Goal: Task Accomplishment & Management: Use online tool/utility

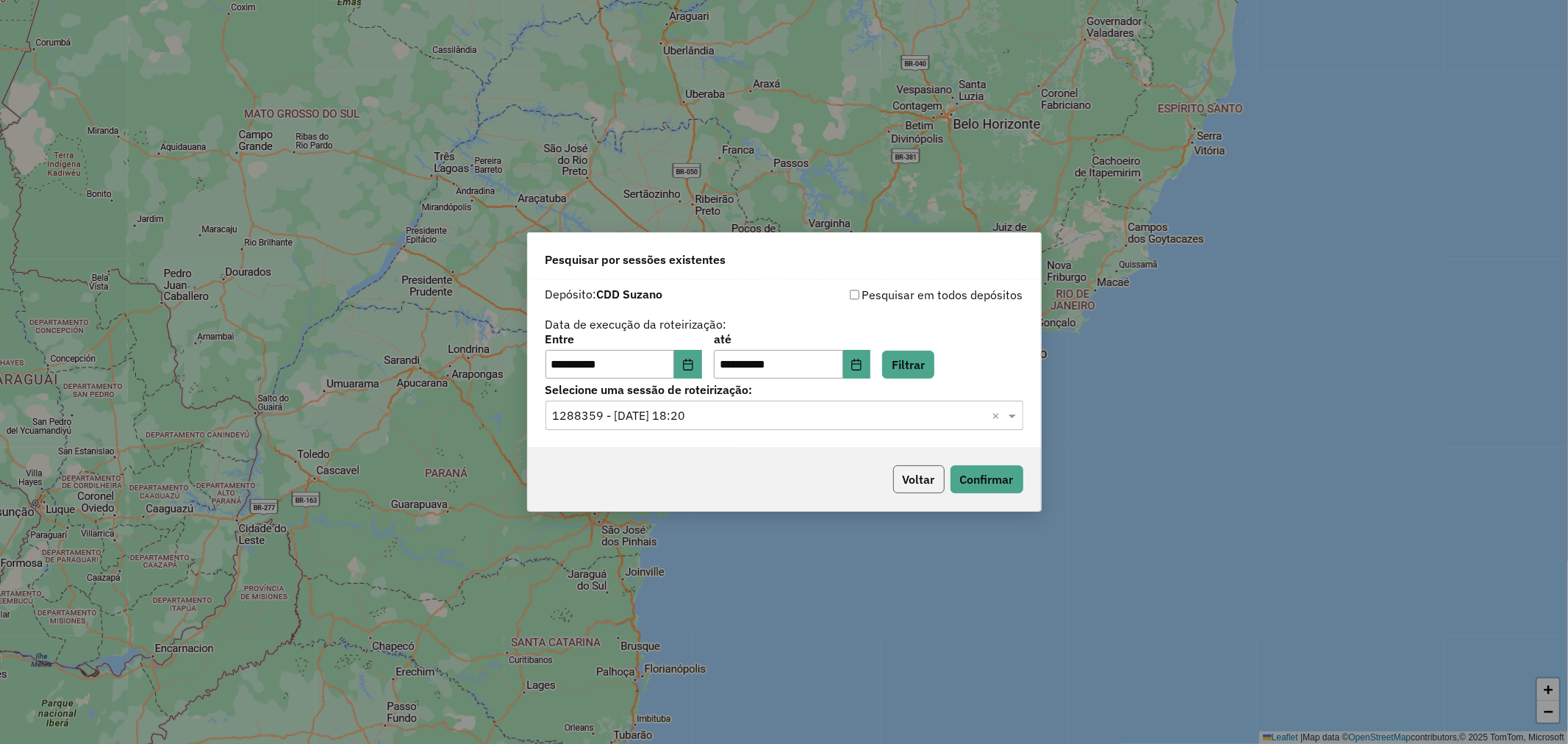
click at [915, 493] on button "Voltar" at bounding box center [920, 479] width 52 height 28
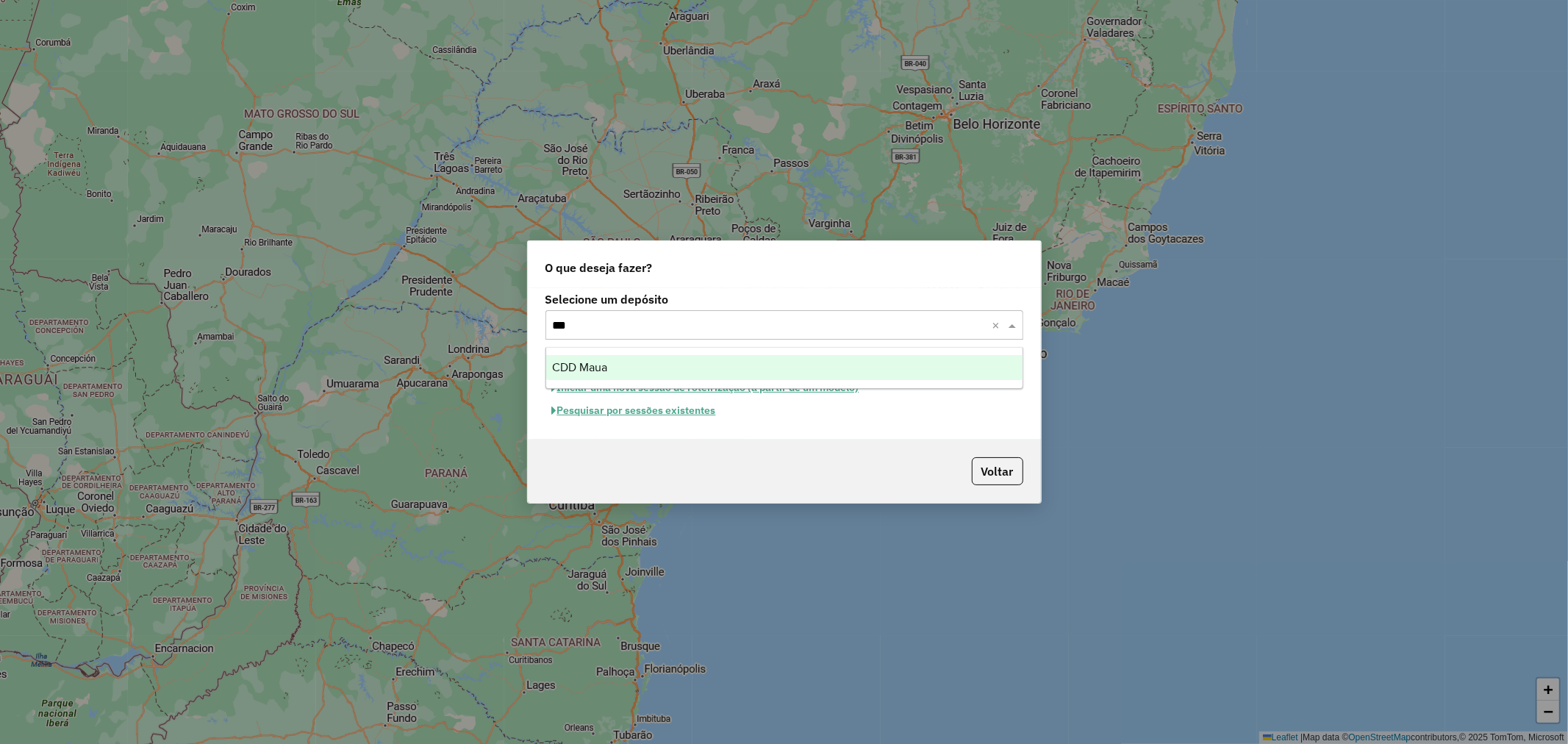
type input "****"
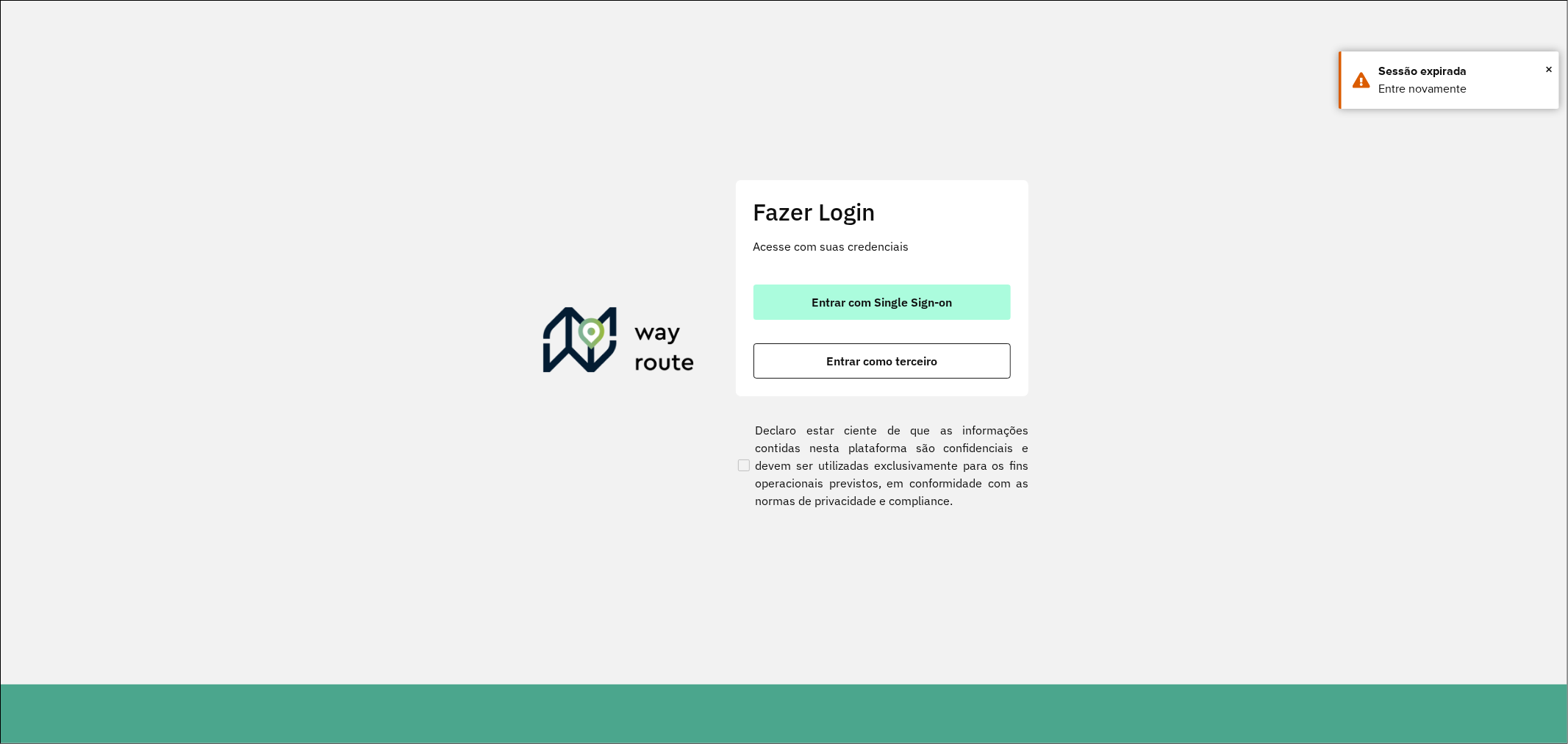
click at [797, 298] on button "Entrar com Single Sign-on" at bounding box center [883, 302] width 258 height 35
click at [894, 305] on span "Entrar com Single Sign-on" at bounding box center [882, 302] width 141 height 12
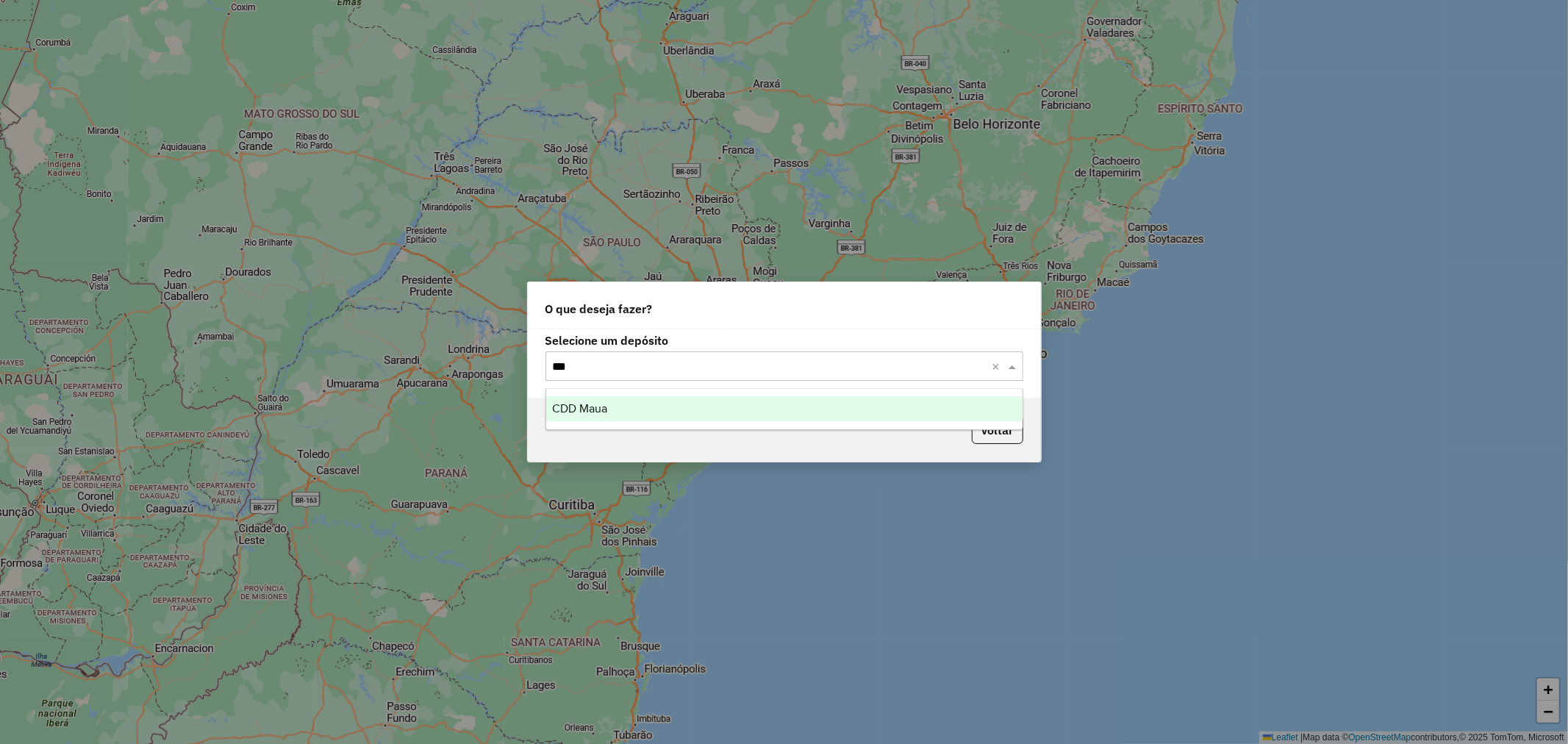
type input "****"
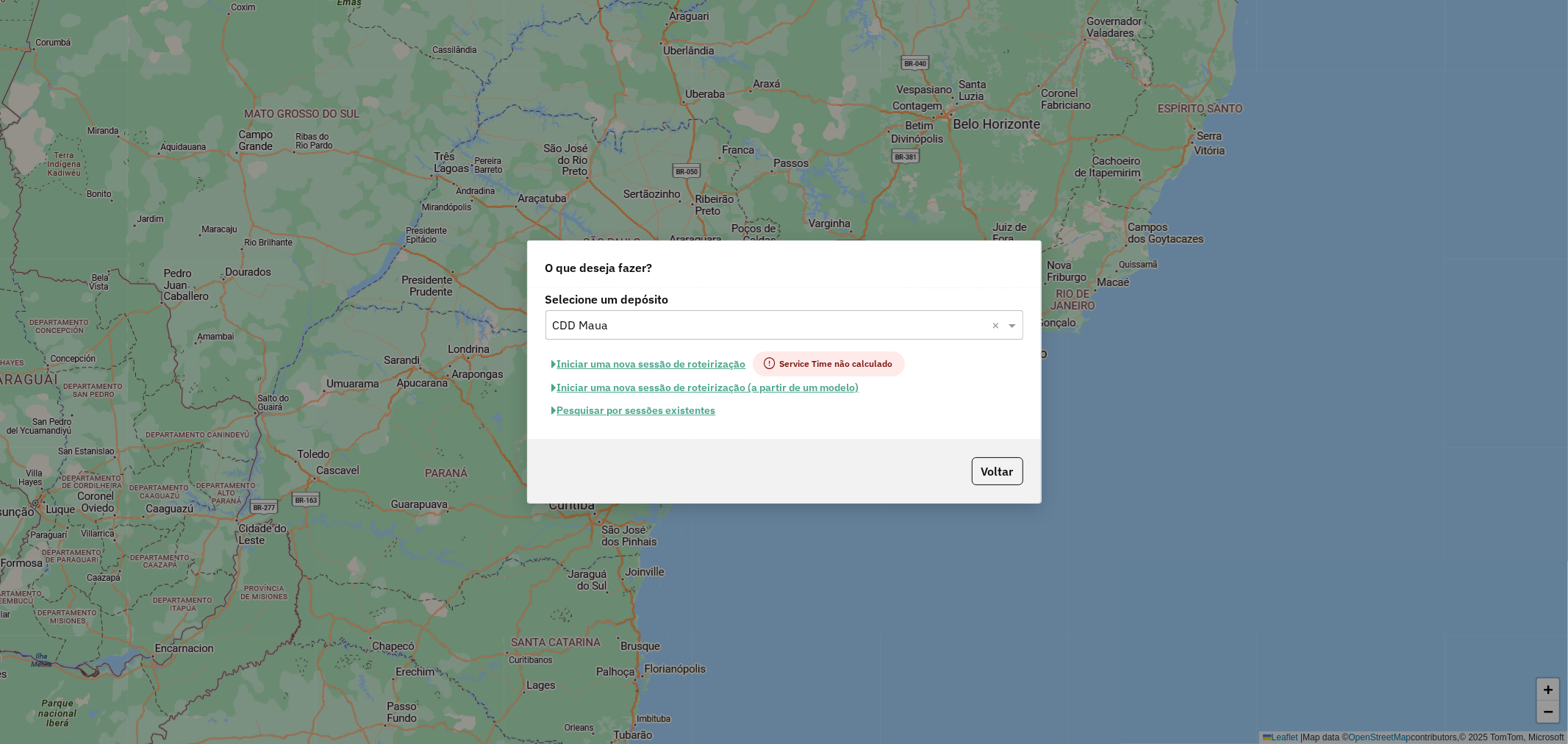
click at [694, 408] on button "Pesquisar por sessões existentes" at bounding box center [634, 410] width 177 height 23
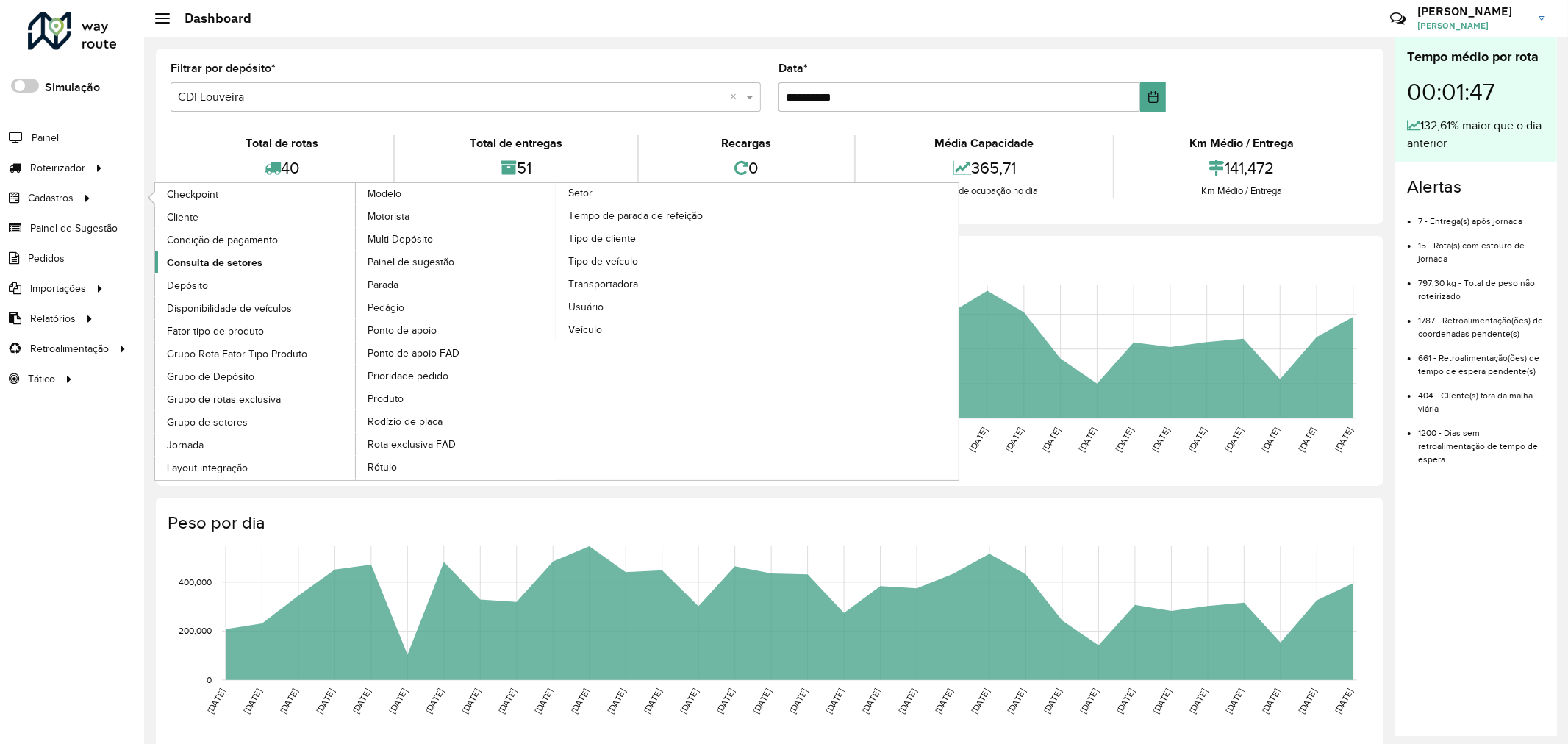
click at [230, 266] on span "Consulta de setores" at bounding box center [214, 263] width 95 height 15
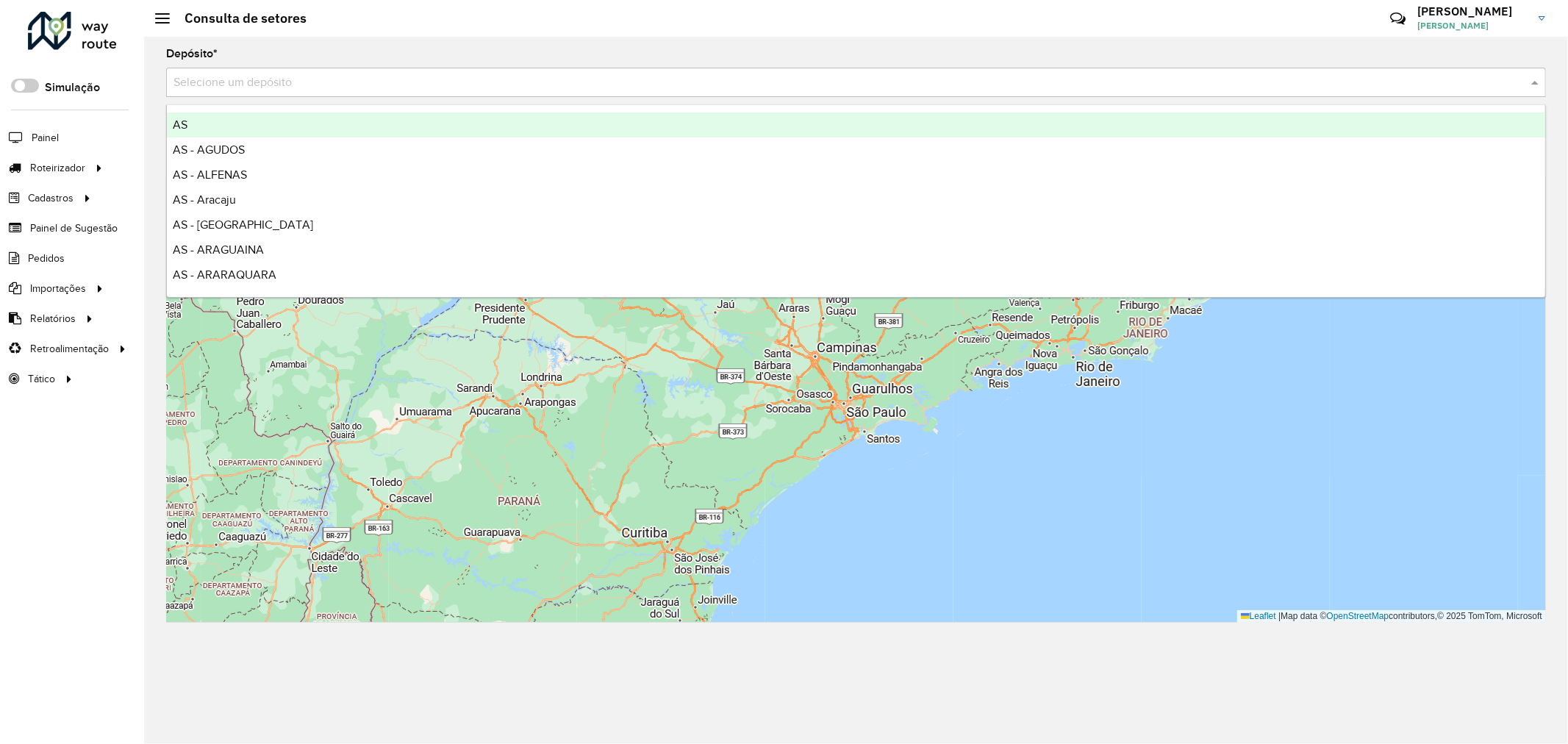
click at [264, 85] on input "text" at bounding box center [841, 83] width 1335 height 18
type input "****"
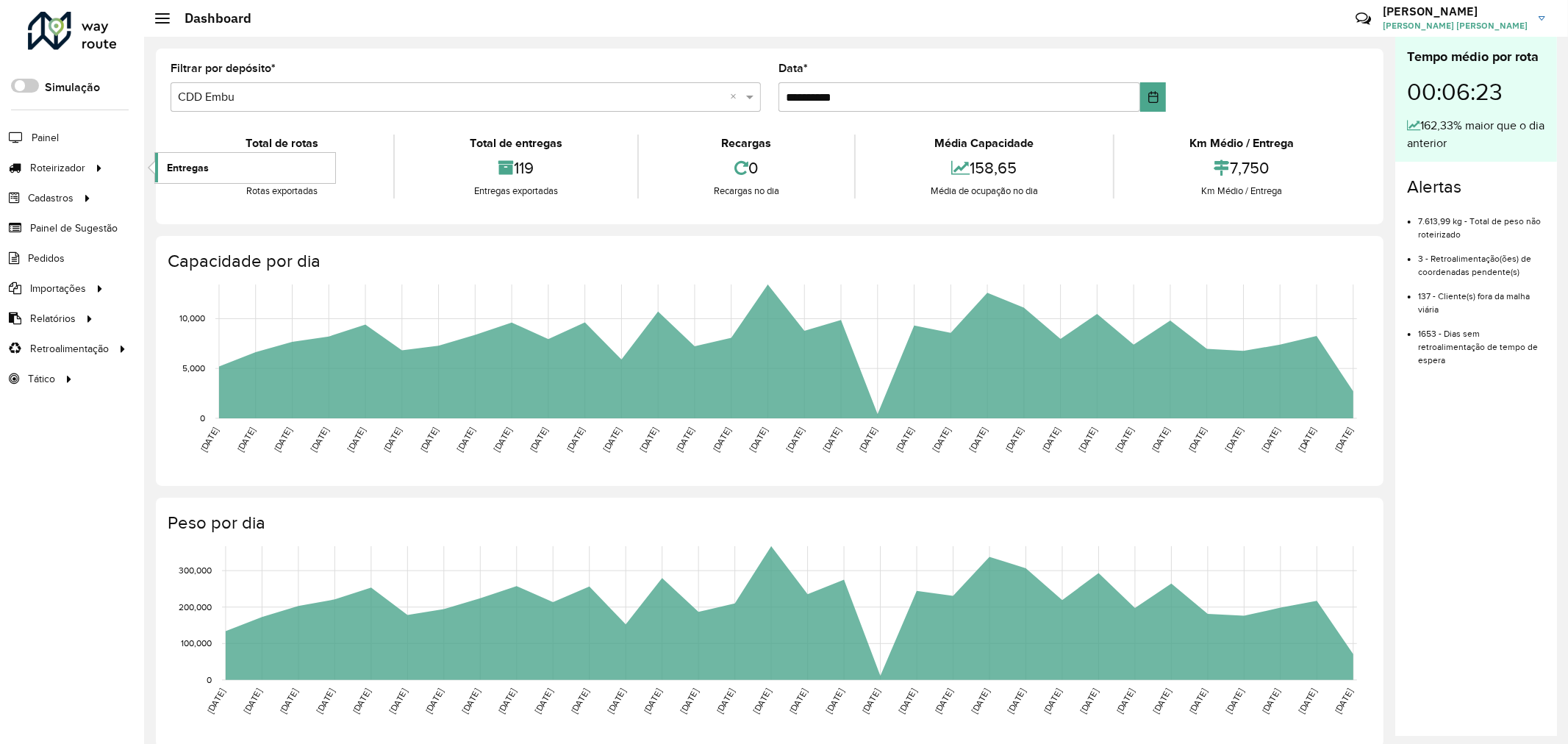
click at [189, 162] on span "Entregas" at bounding box center [187, 168] width 42 height 15
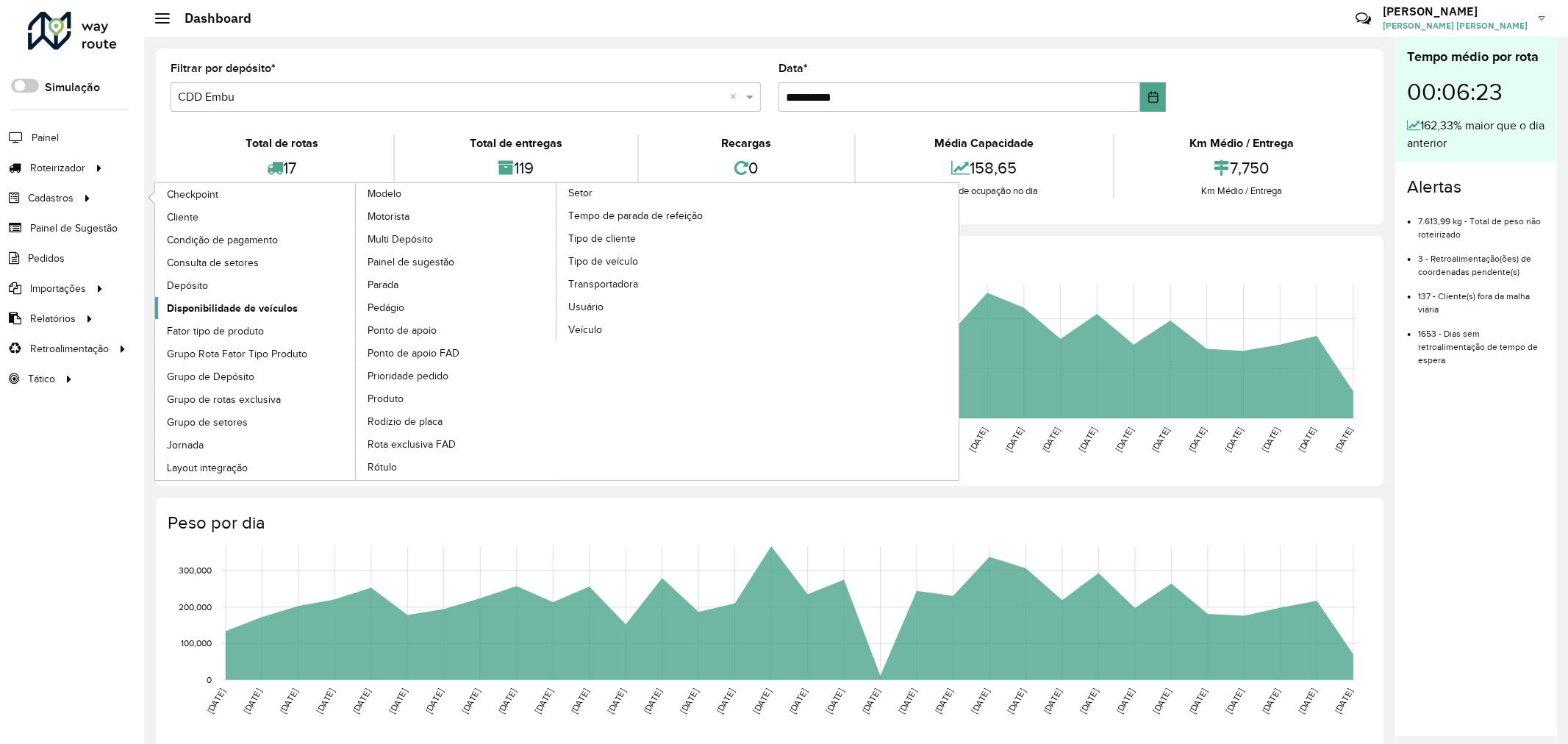
click at [240, 305] on span "Disponibilidade de veículos" at bounding box center [232, 308] width 131 height 15
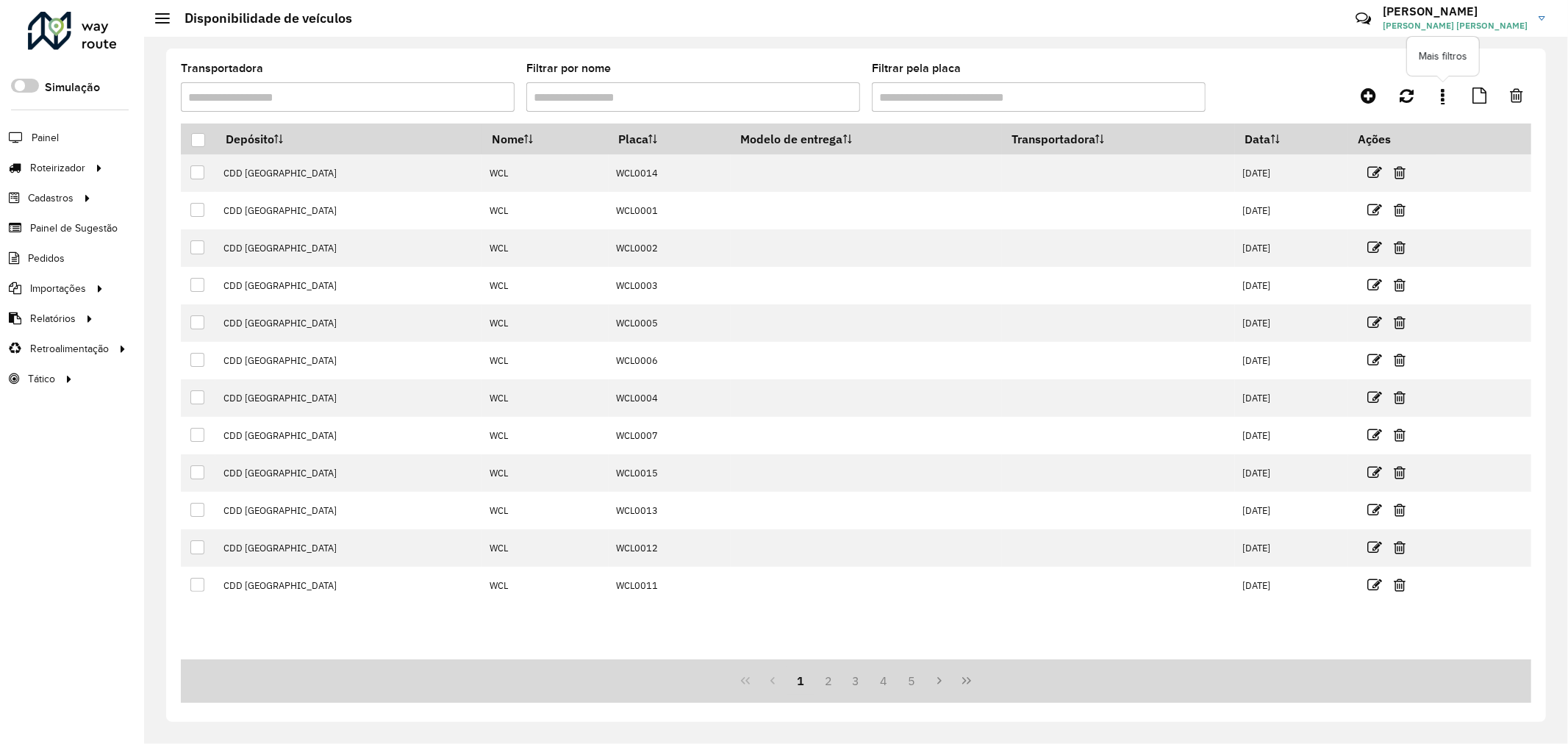
click at [1447, 95] on link at bounding box center [1442, 95] width 29 height 27
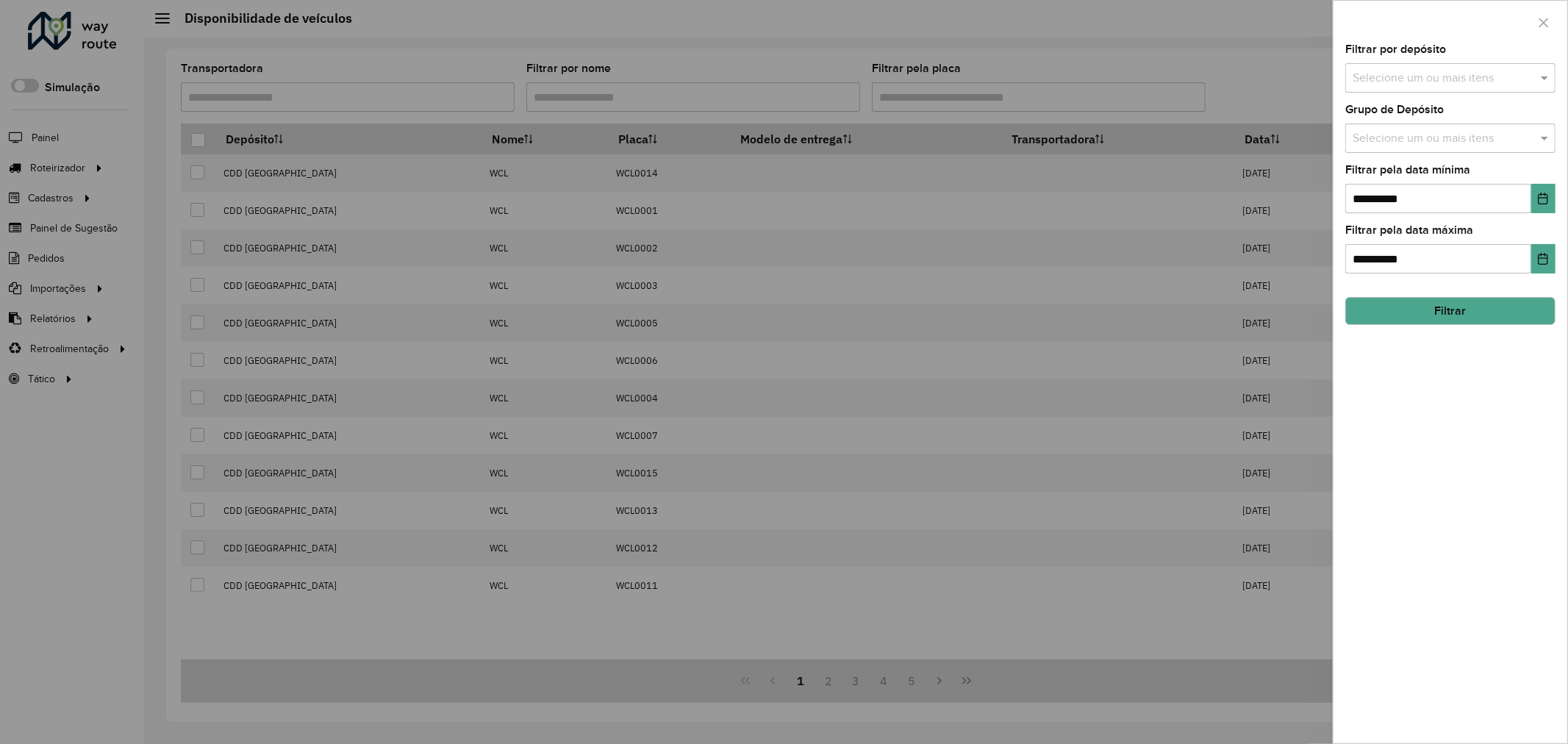
click at [1422, 129] on div "Selecione um ou mais itens" at bounding box center [1450, 138] width 210 height 29
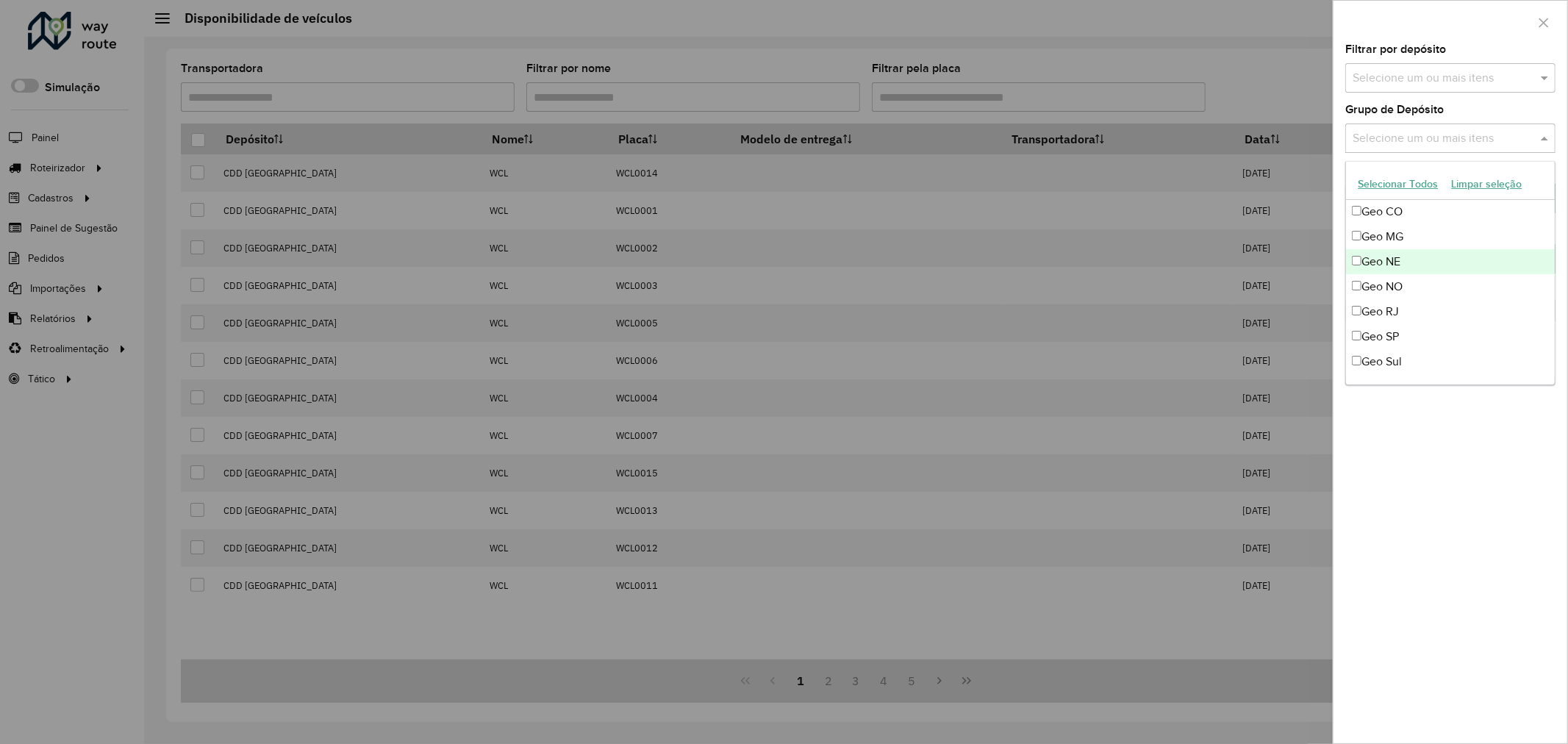
scroll to position [163, 0]
click at [1404, 228] on div "Geo MG" at bounding box center [1451, 224] width 209 height 25
click at [1402, 289] on div "Geo RJ" at bounding box center [1451, 300] width 209 height 25
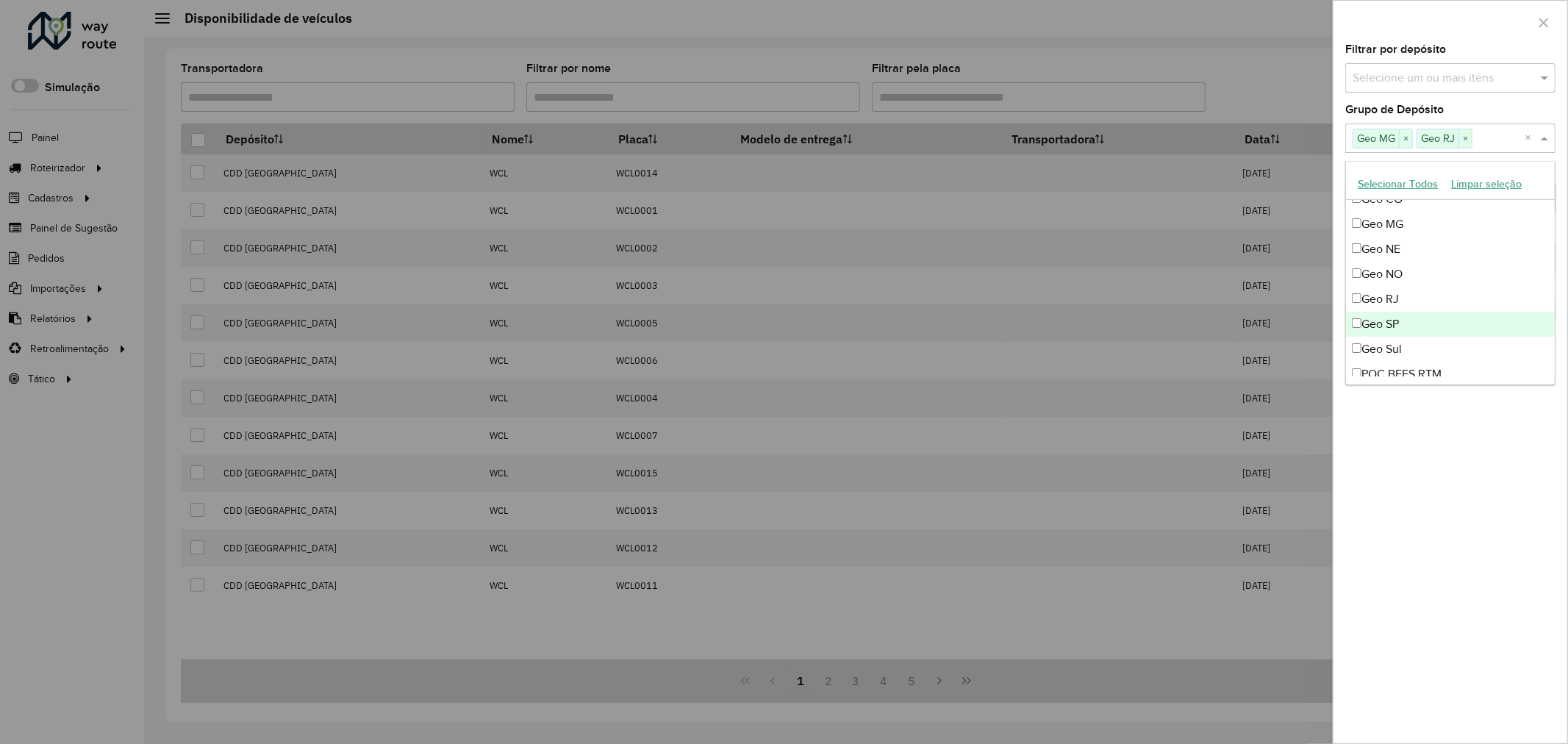
click at [1412, 319] on div "Geo SP" at bounding box center [1451, 325] width 209 height 25
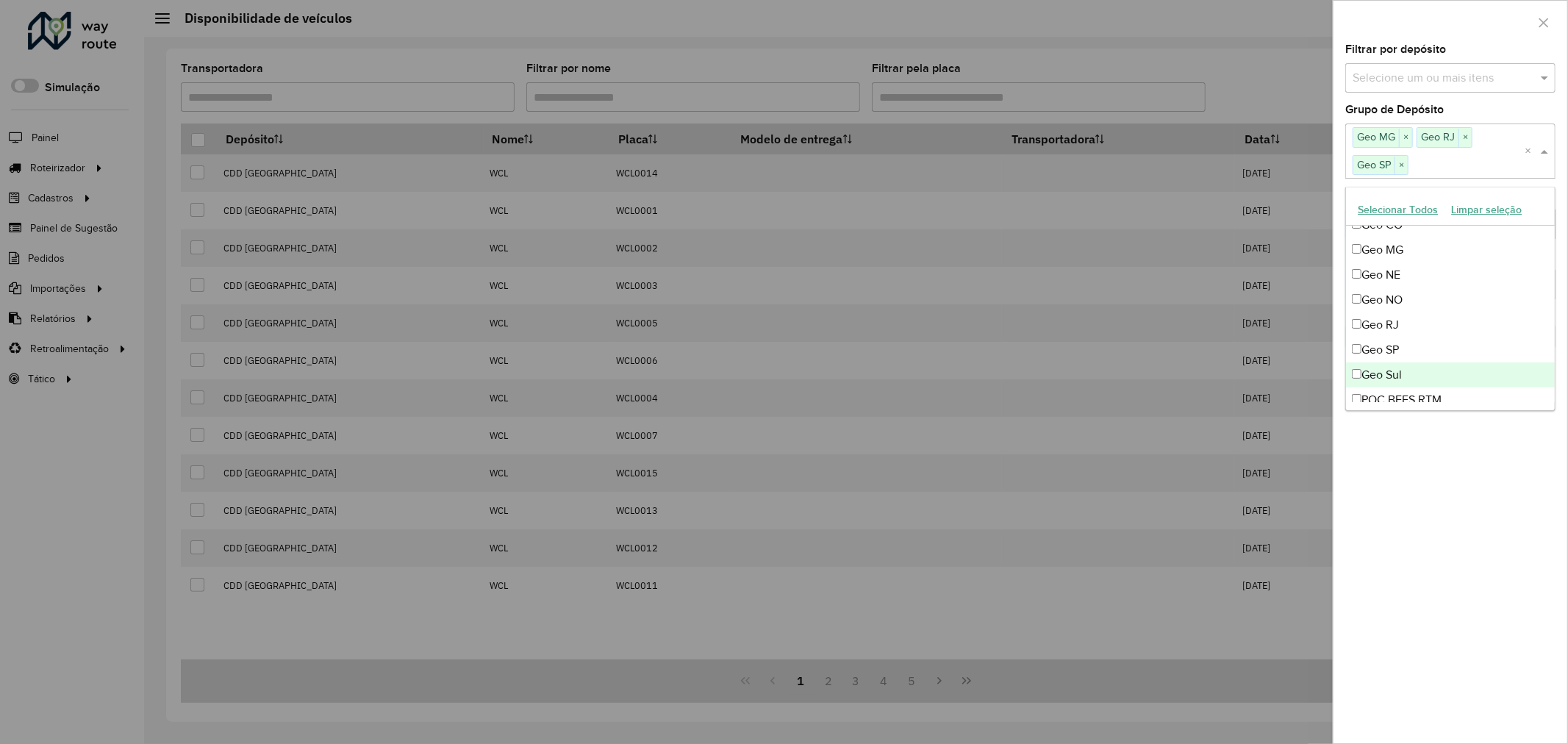
drag, startPoint x: 1417, startPoint y: 522, endPoint x: 1417, endPoint y: 511, distance: 11.0
click at [1417, 515] on div "**********" at bounding box center [1450, 394] width 233 height 700
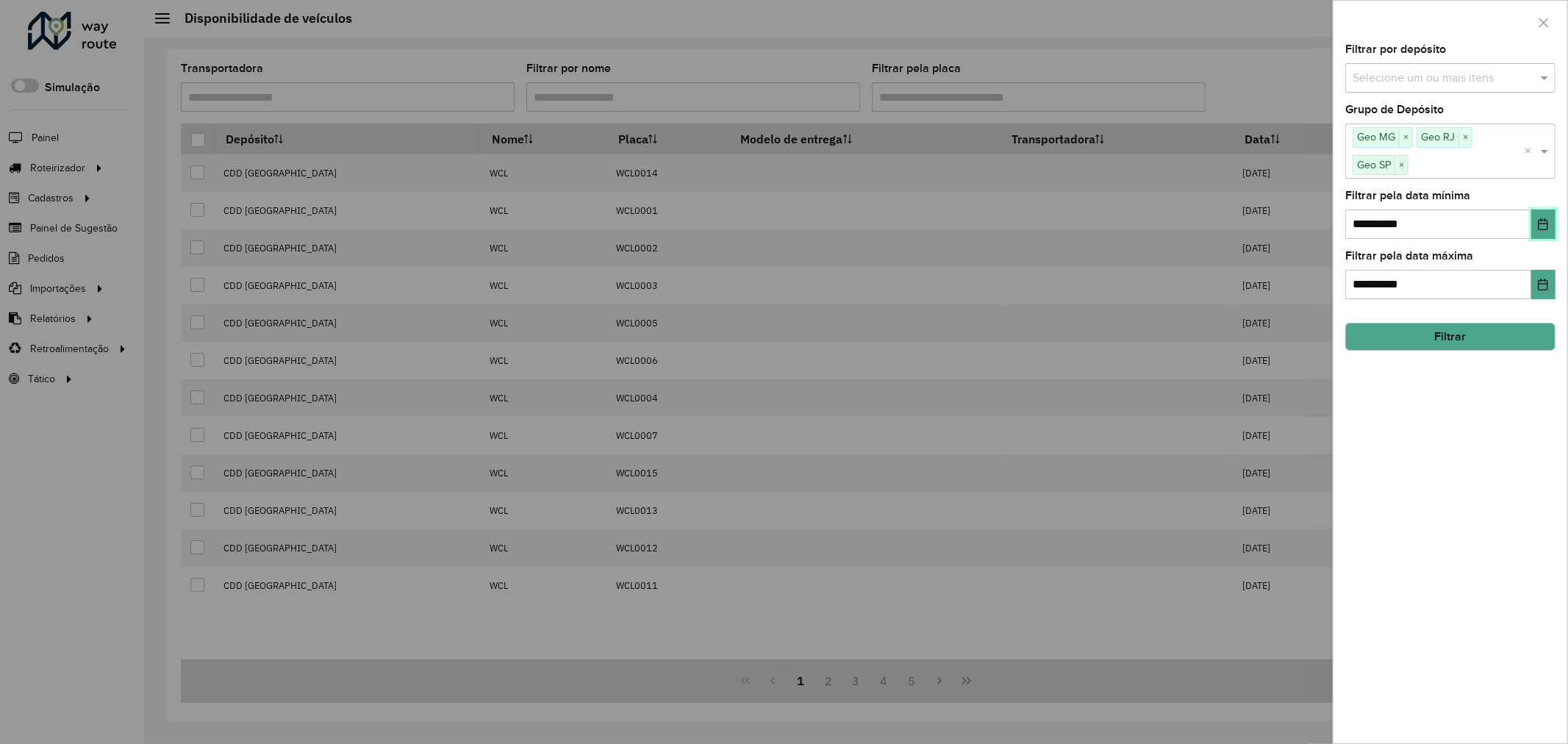
click at [1545, 223] on icon "Choose Date" at bounding box center [1543, 224] width 12 height 12
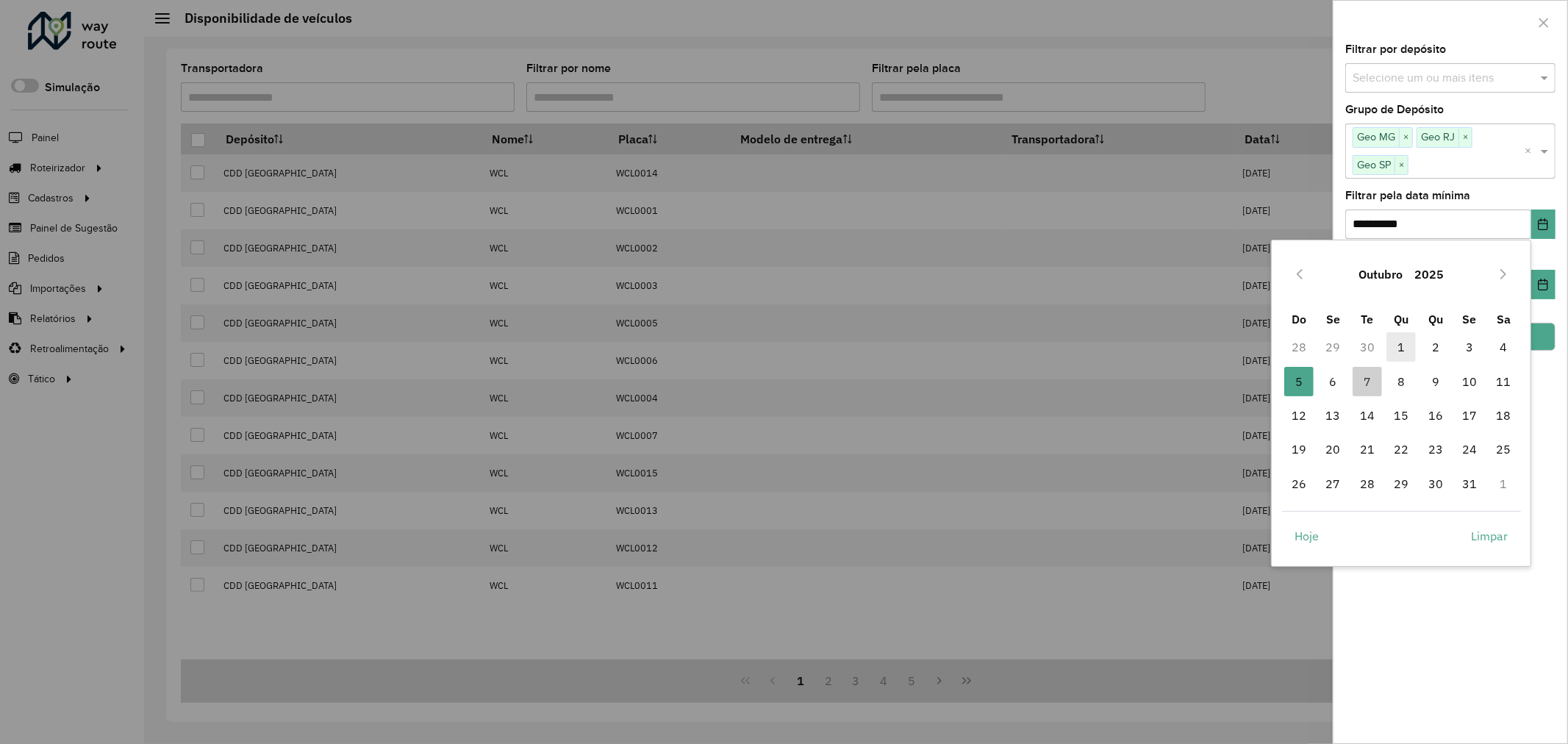
click at [1405, 351] on span "1" at bounding box center [1401, 346] width 29 height 29
type input "**********"
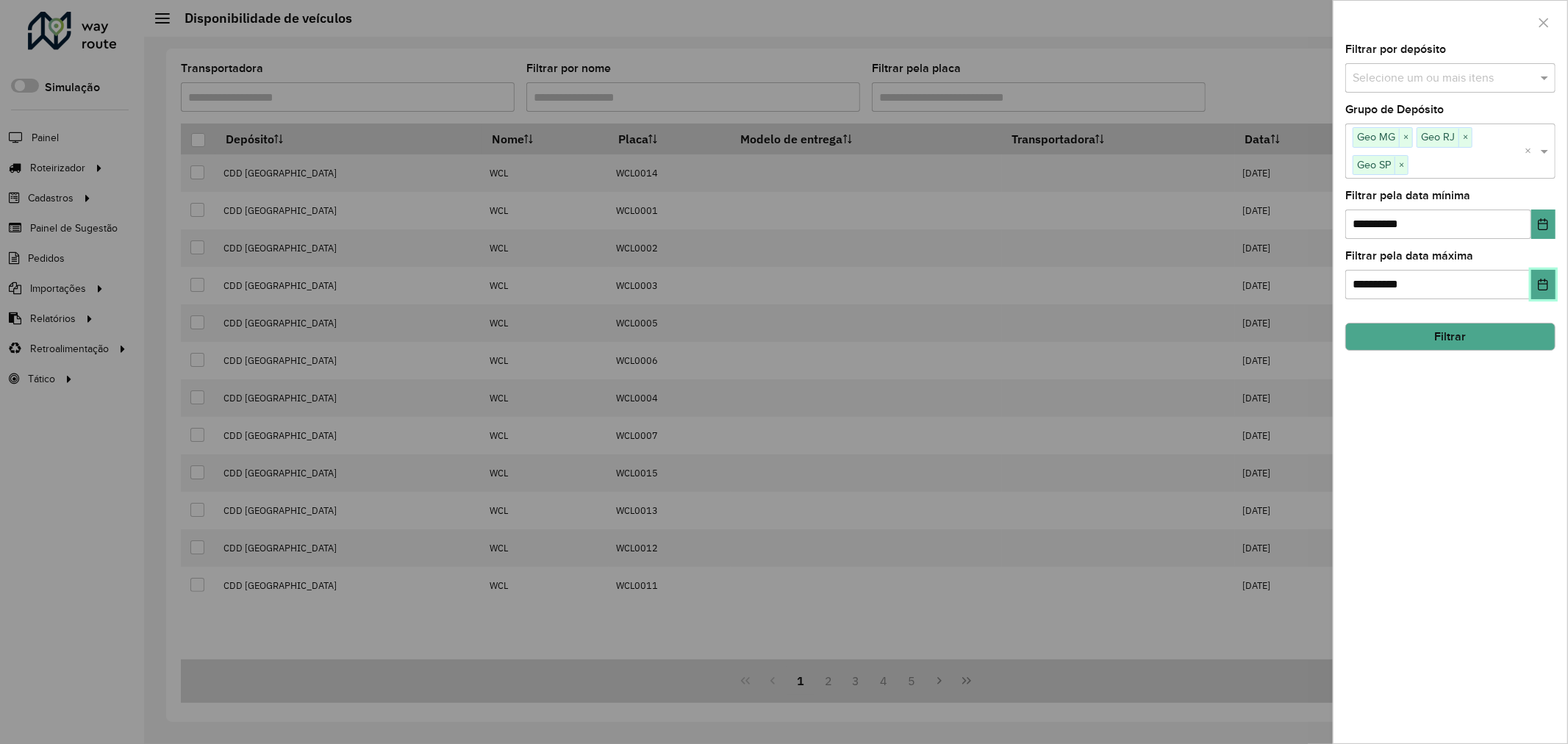
click at [1552, 284] on button "Choose Date" at bounding box center [1543, 284] width 24 height 29
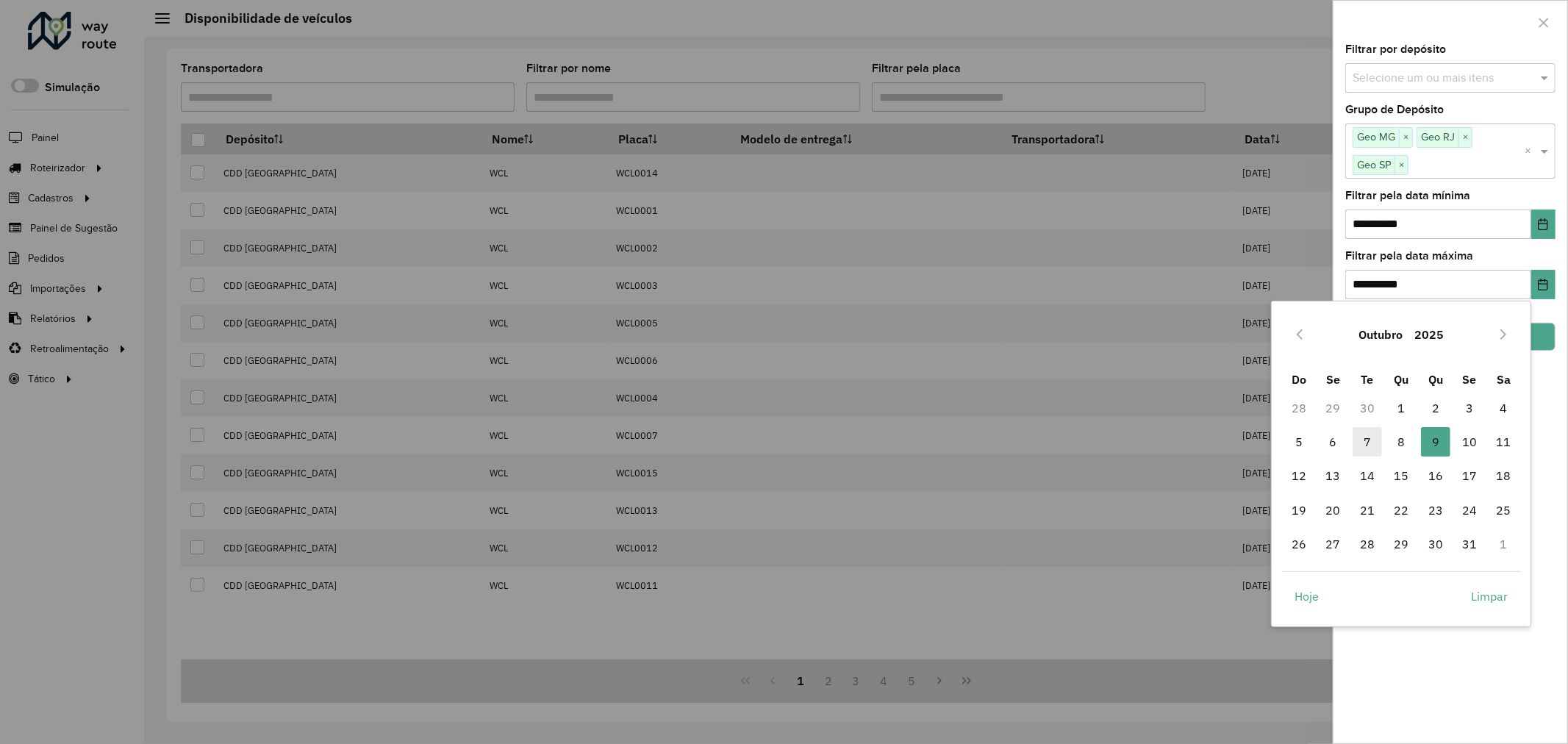
click at [1359, 447] on span "7" at bounding box center [1367, 441] width 29 height 29
type input "**********"
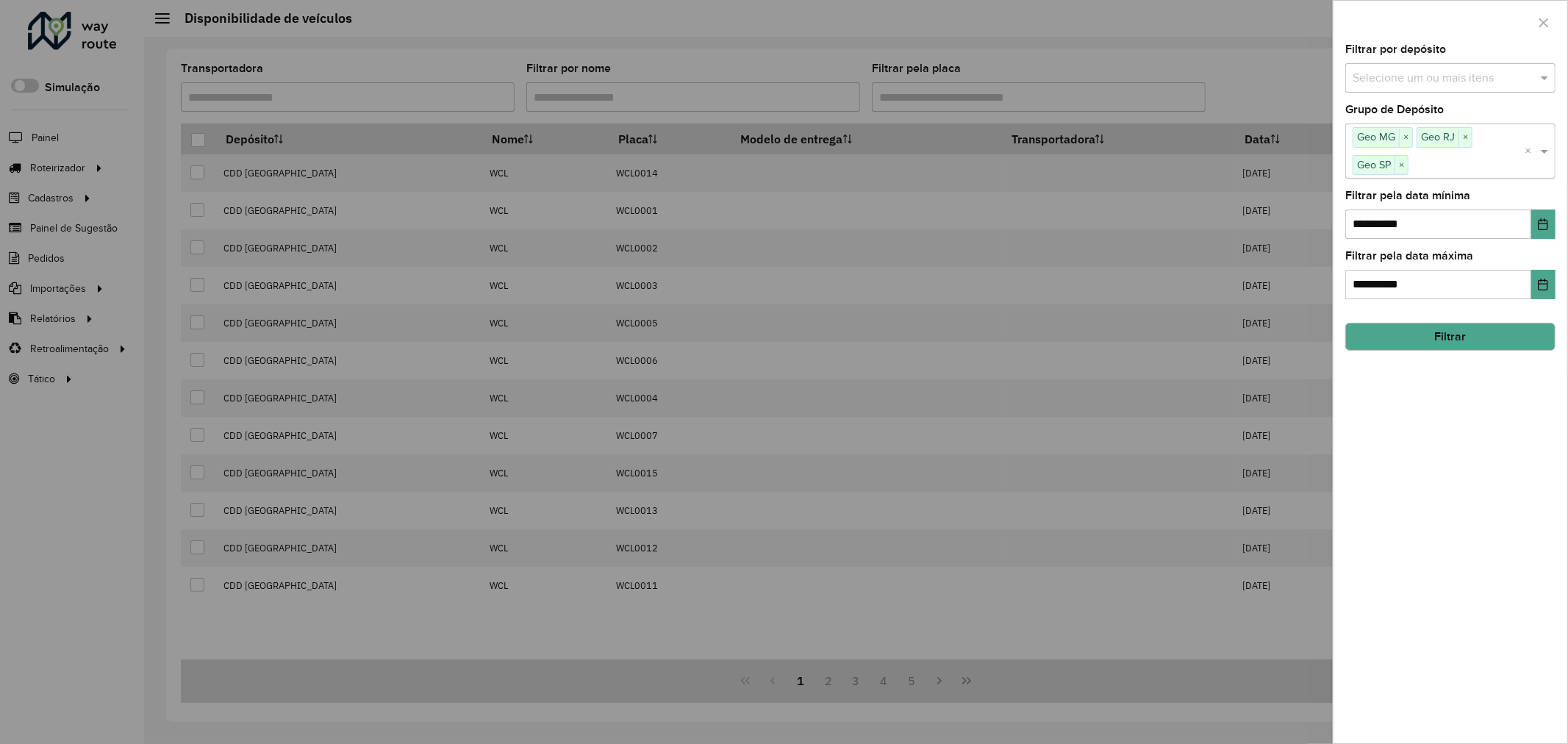
click at [1499, 346] on button "Filtrar" at bounding box center [1450, 336] width 210 height 28
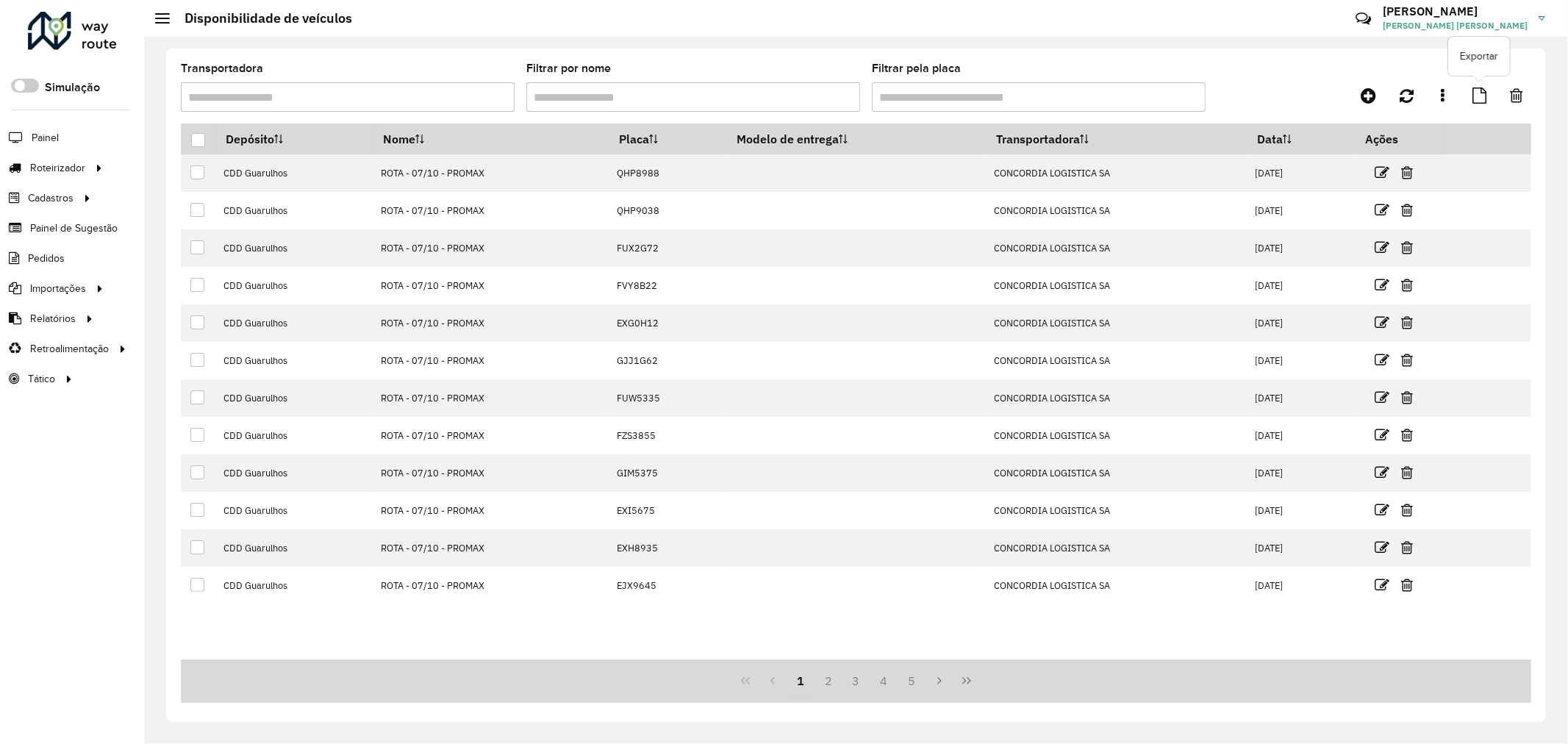
click at [1488, 95] on link at bounding box center [1479, 95] width 32 height 27
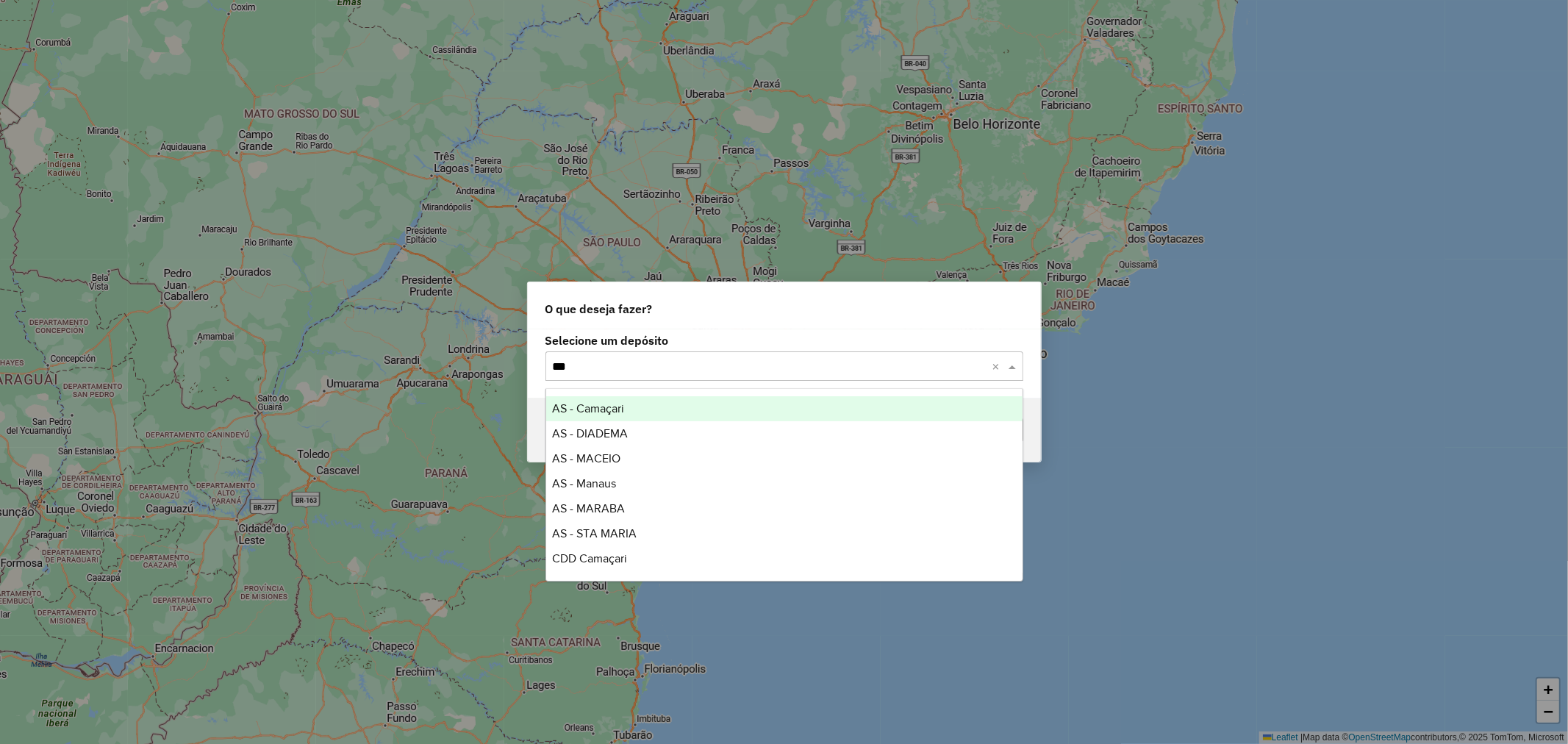
type input "****"
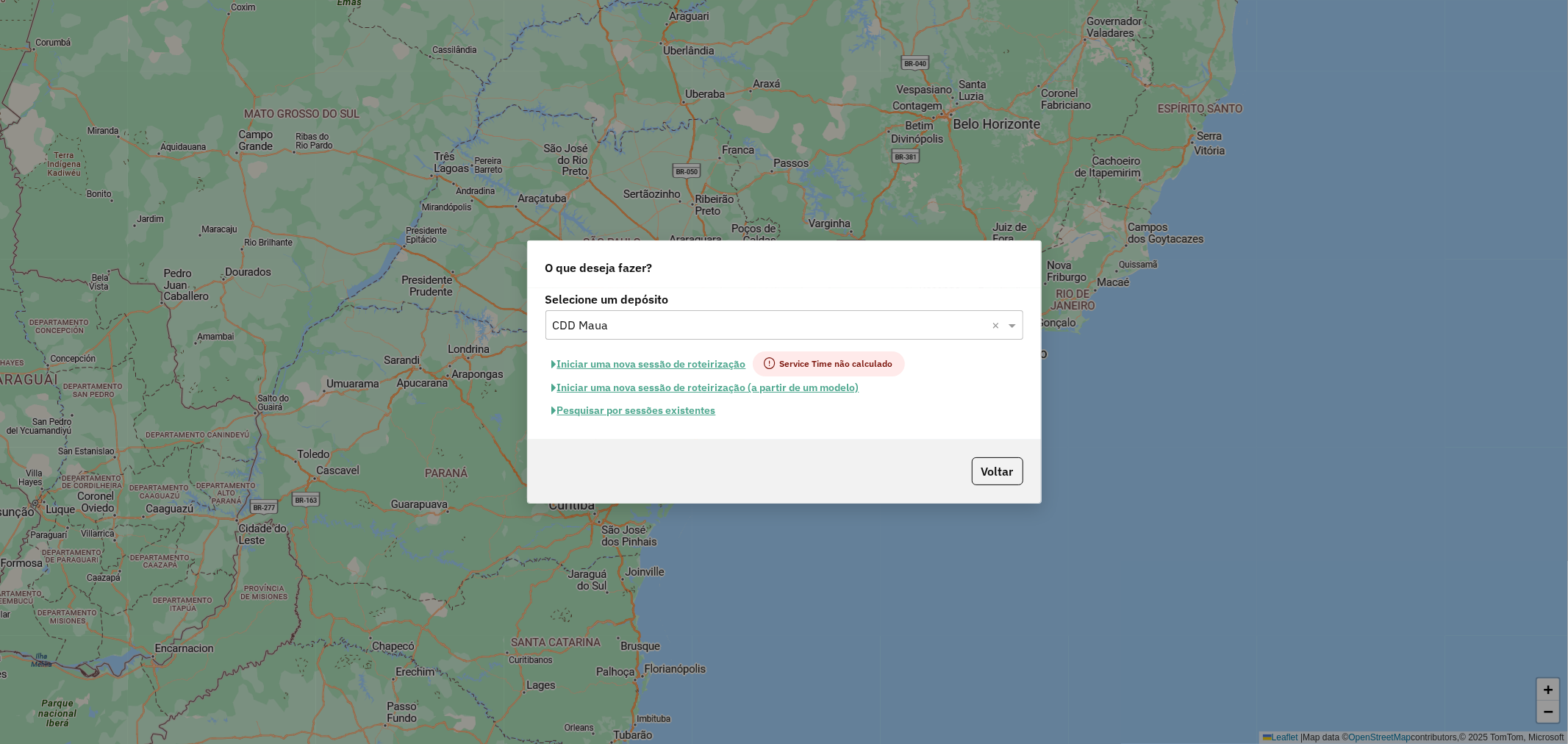
click at [699, 406] on button "Pesquisar por sessões existentes" at bounding box center [634, 410] width 177 height 23
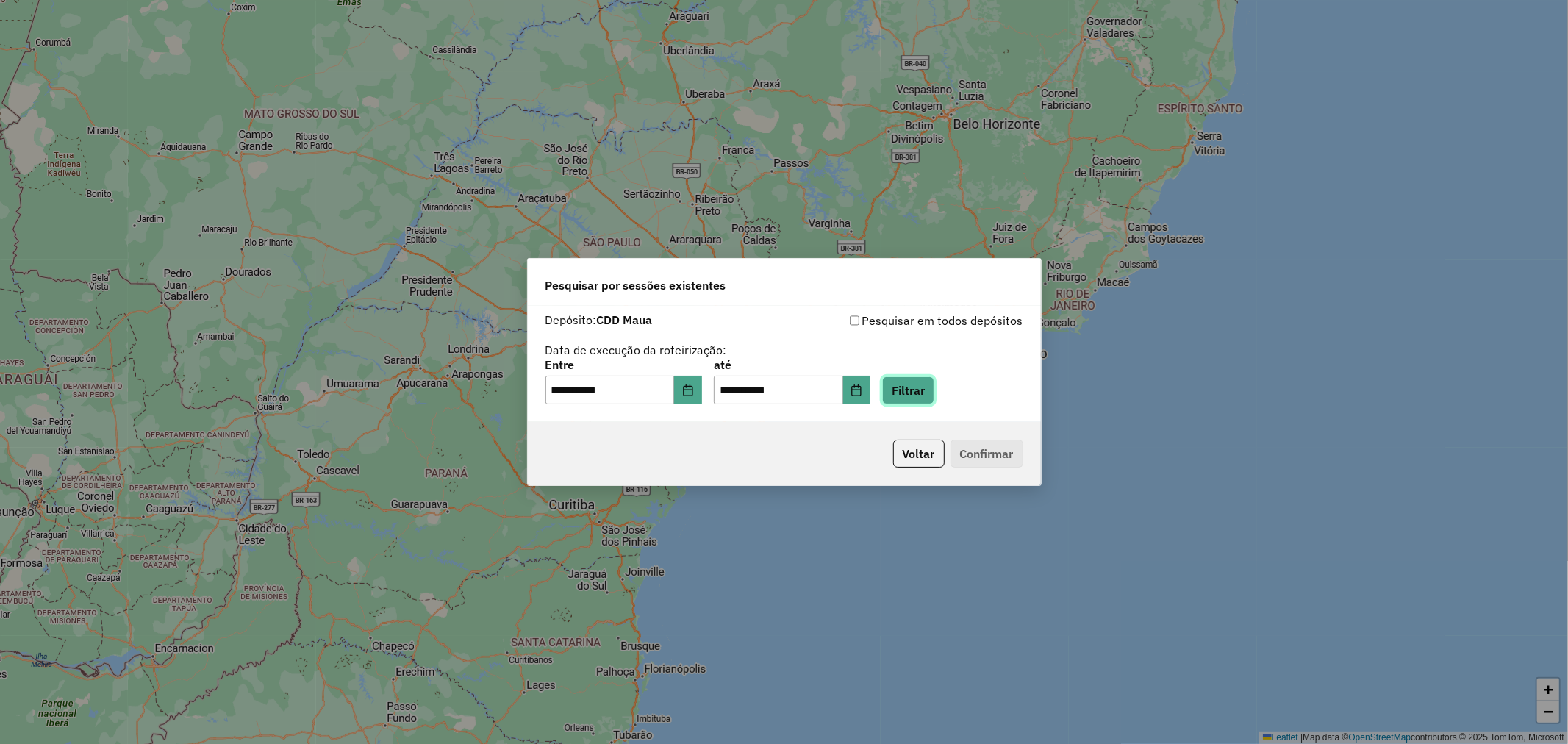
click at [915, 393] on button "Filtrar" at bounding box center [908, 390] width 52 height 28
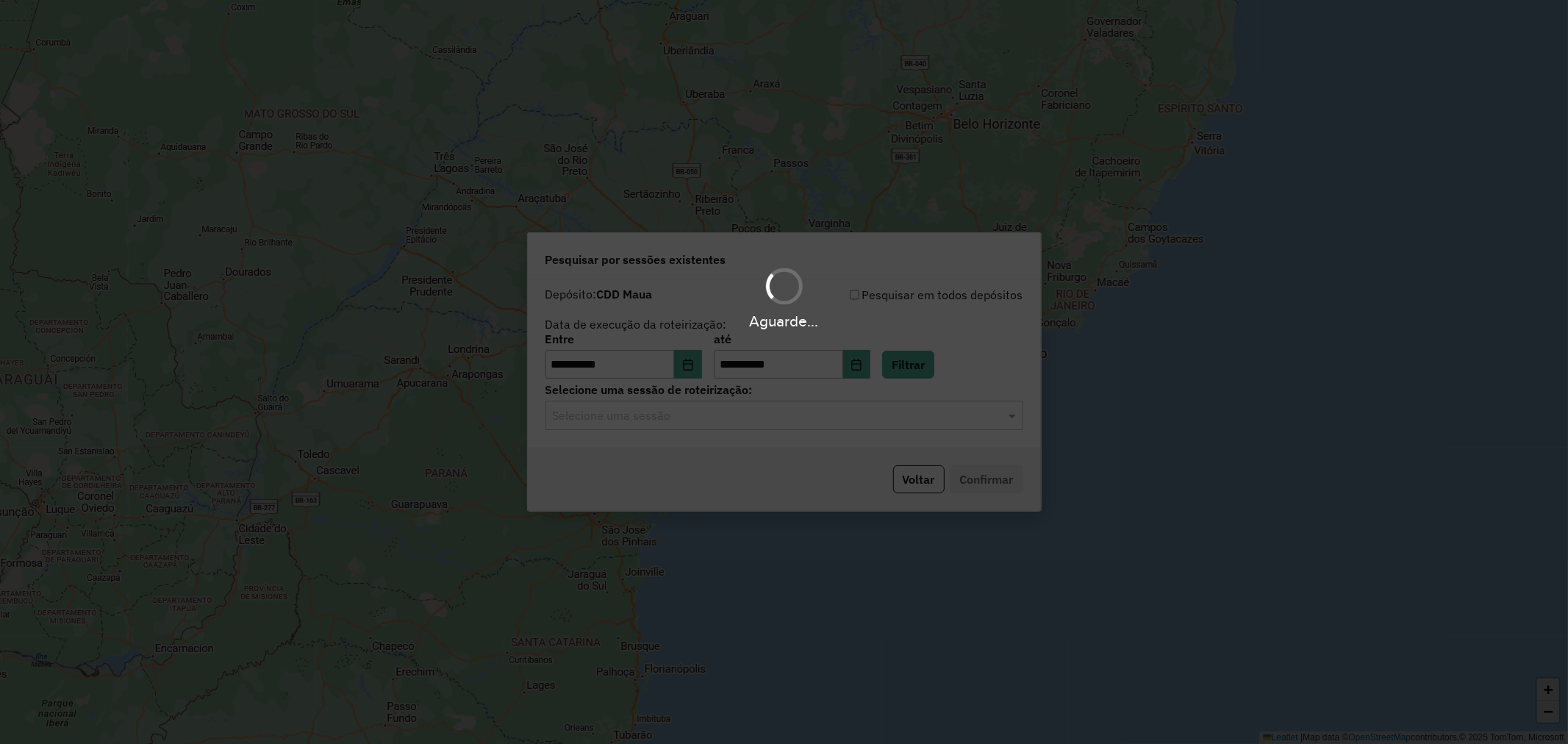
click at [717, 425] on div "Aguarde..." at bounding box center [784, 372] width 1568 height 744
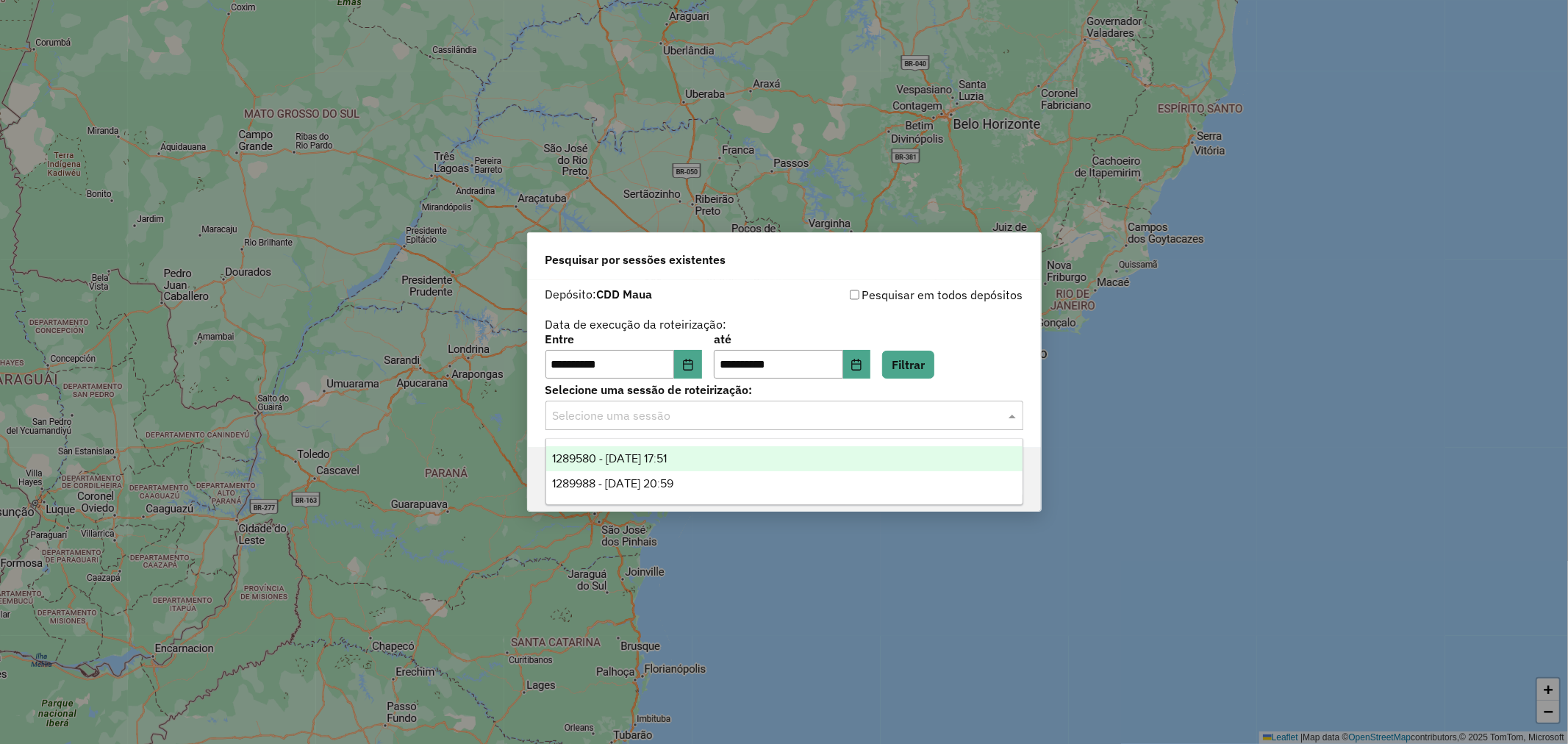
click at [703, 421] on input "text" at bounding box center [770, 416] width 433 height 18
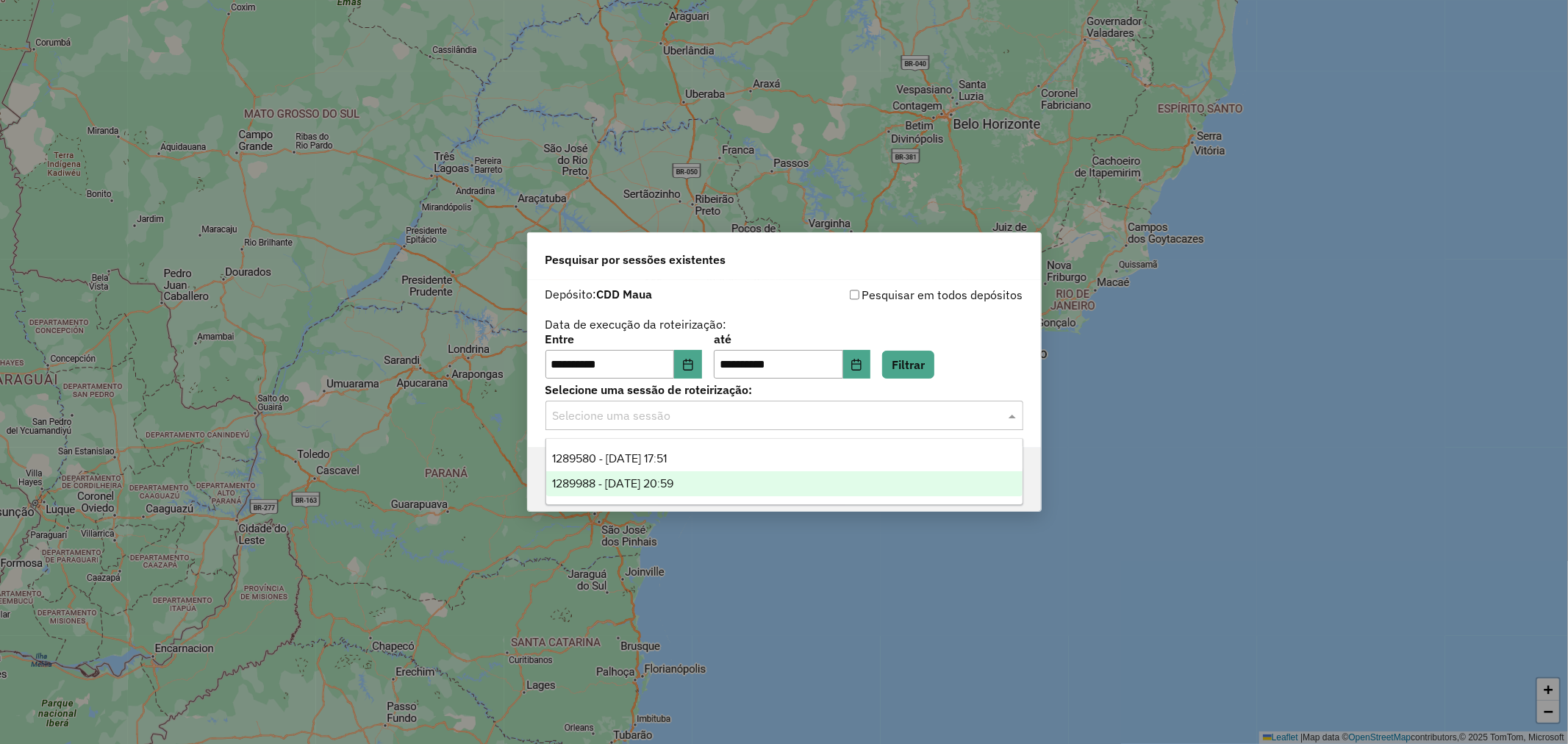
click at [668, 480] on span "1289988 - 07/10/2025 20:59" at bounding box center [612, 483] width 121 height 13
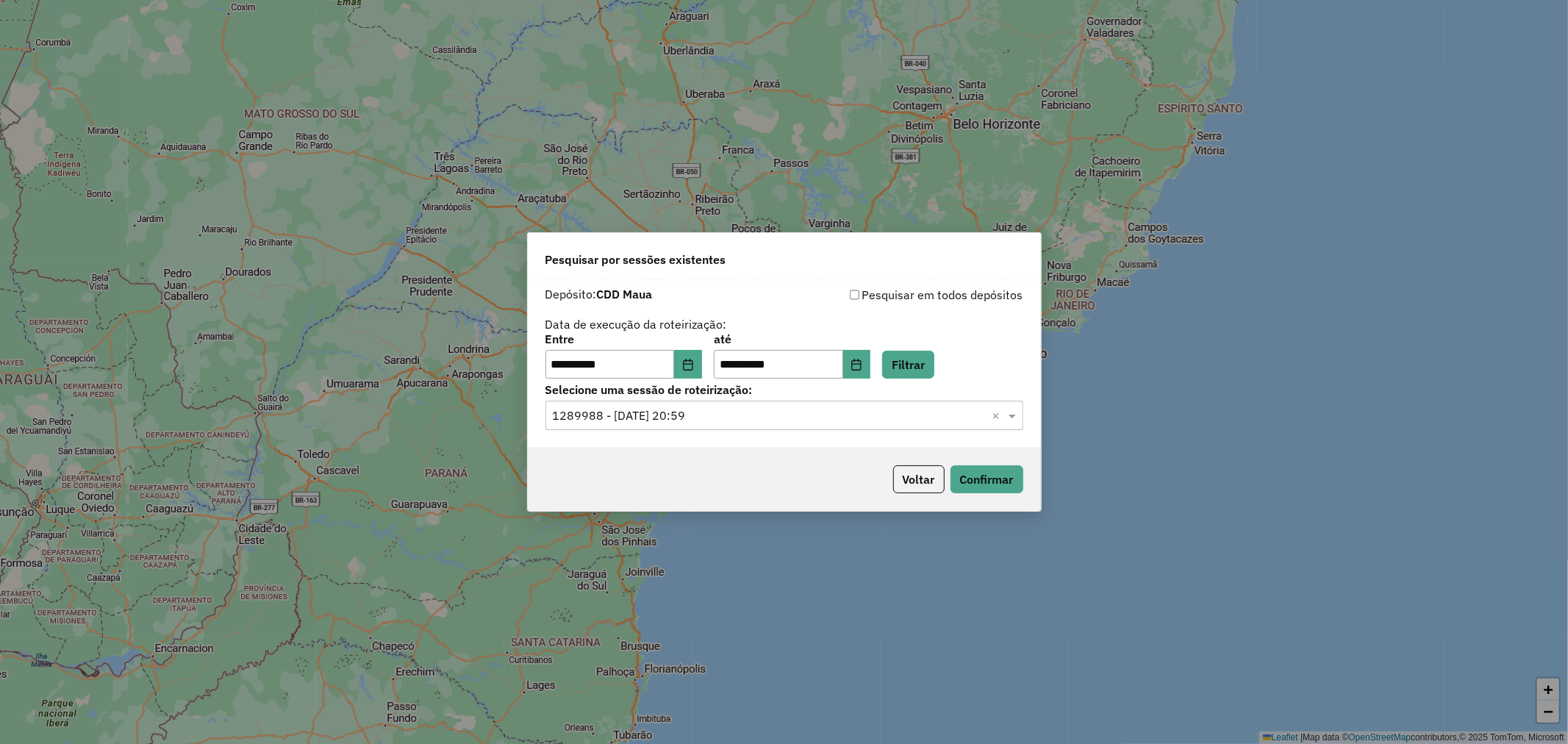
drag, startPoint x: 791, startPoint y: 407, endPoint x: 747, endPoint y: 434, distance: 51.6
click at [791, 408] on input "text" at bounding box center [770, 416] width 433 height 18
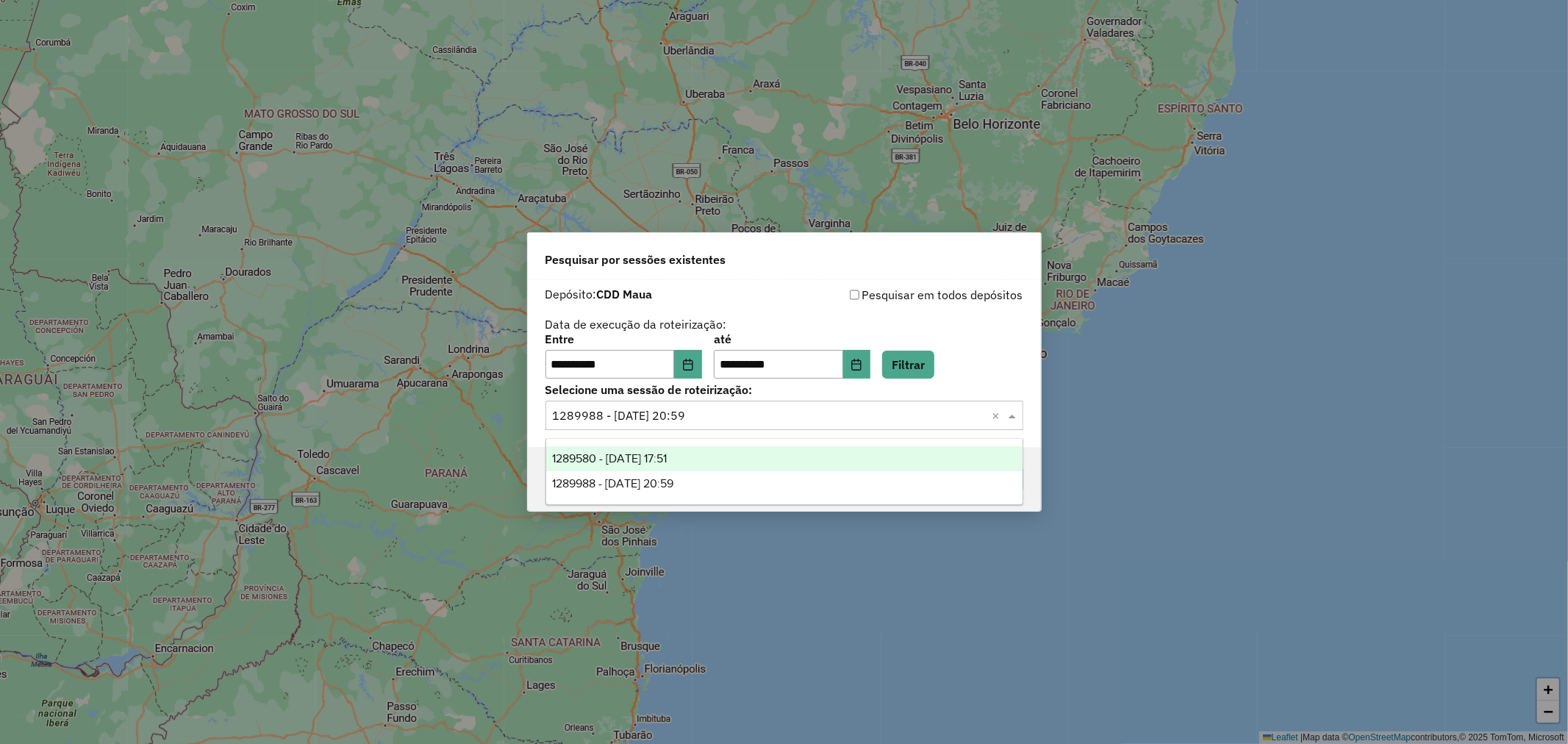
drag, startPoint x: 685, startPoint y: 460, endPoint x: 696, endPoint y: 461, distance: 11.0
click at [667, 459] on span "1289580 - 07/10/2025 17:51" at bounding box center [609, 458] width 115 height 13
drag, startPoint x: 862, startPoint y: 415, endPoint x: 756, endPoint y: 478, distance: 123.3
click at [856, 421] on input "text" at bounding box center [770, 416] width 433 height 18
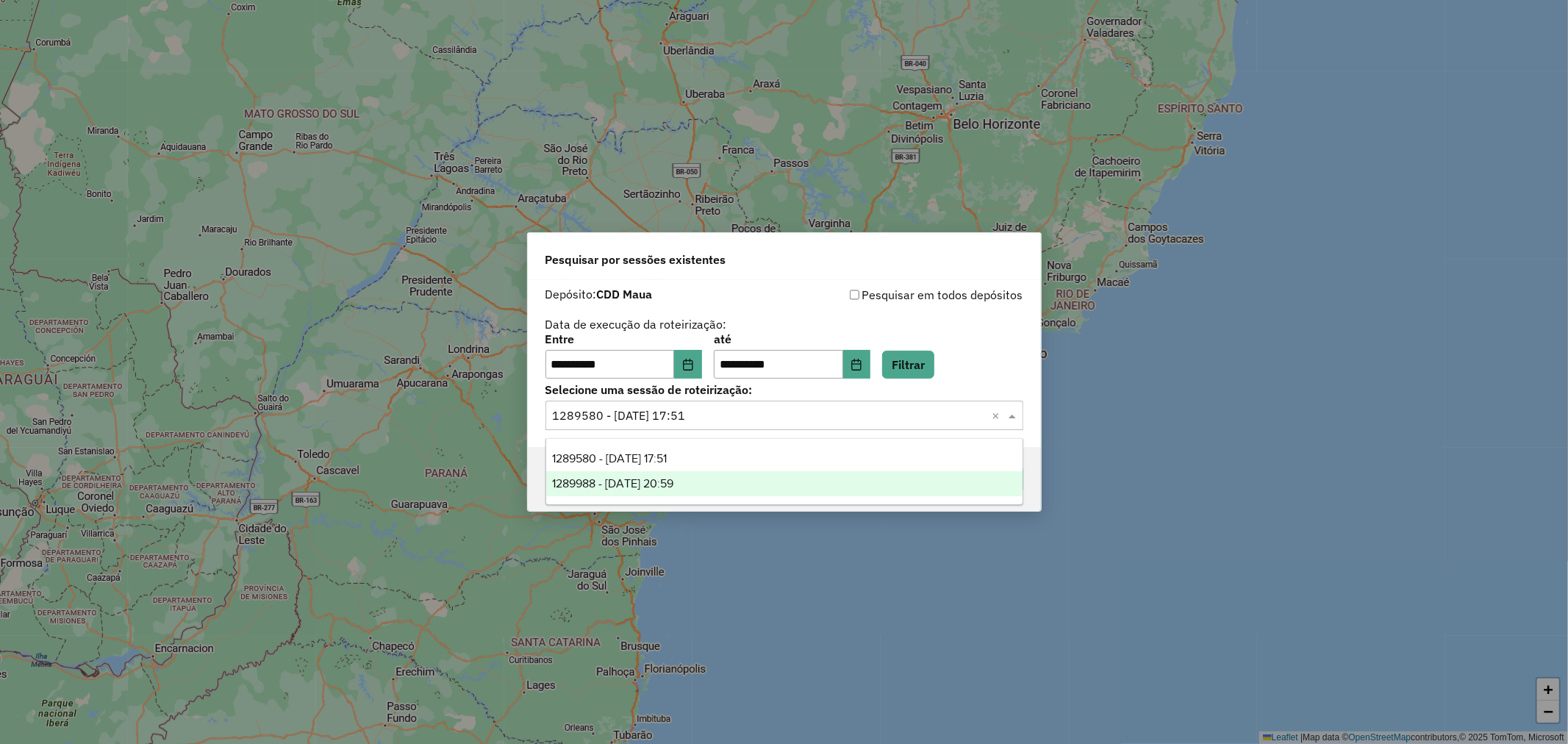
click at [754, 479] on div "1289988 - 07/10/2025 20:59" at bounding box center [784, 484] width 476 height 25
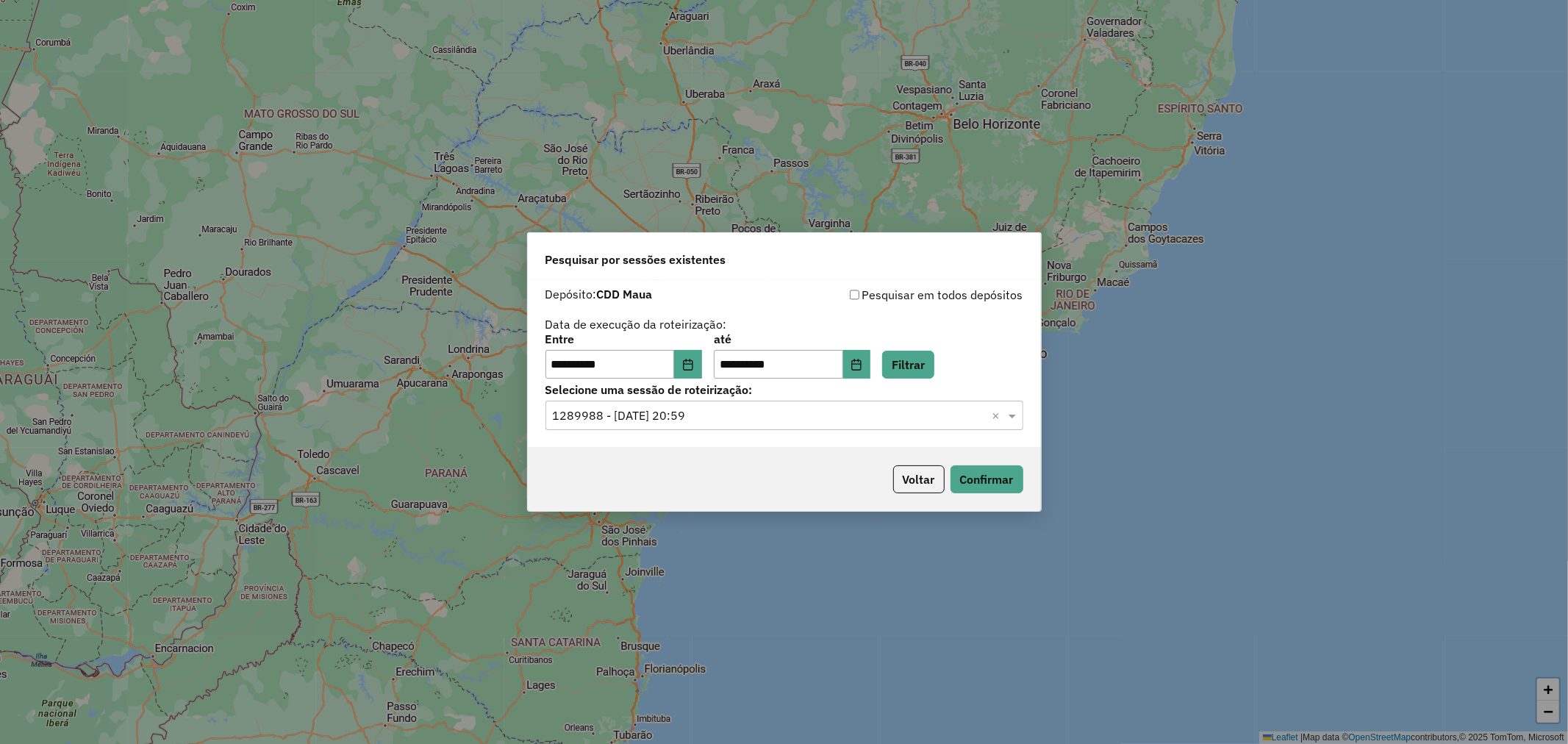
click at [947, 469] on p-footer "Voltar Confirmar" at bounding box center [955, 479] width 136 height 28
click at [961, 475] on button "Confirmar" at bounding box center [986, 479] width 73 height 28
click at [882, 417] on input "text" at bounding box center [770, 416] width 433 height 18
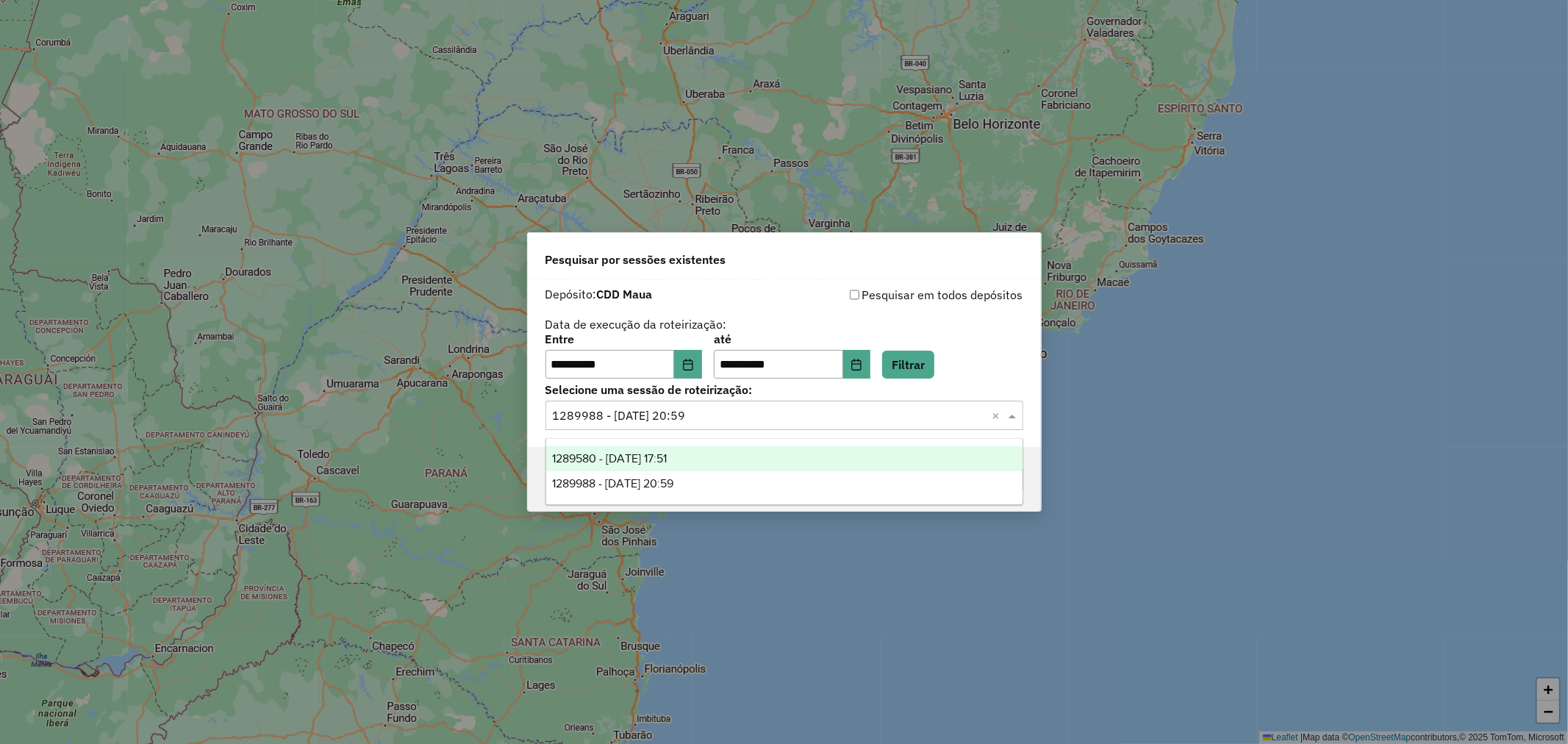
click at [776, 454] on div "1289580 - 07/10/2025 17:51" at bounding box center [784, 459] width 476 height 25
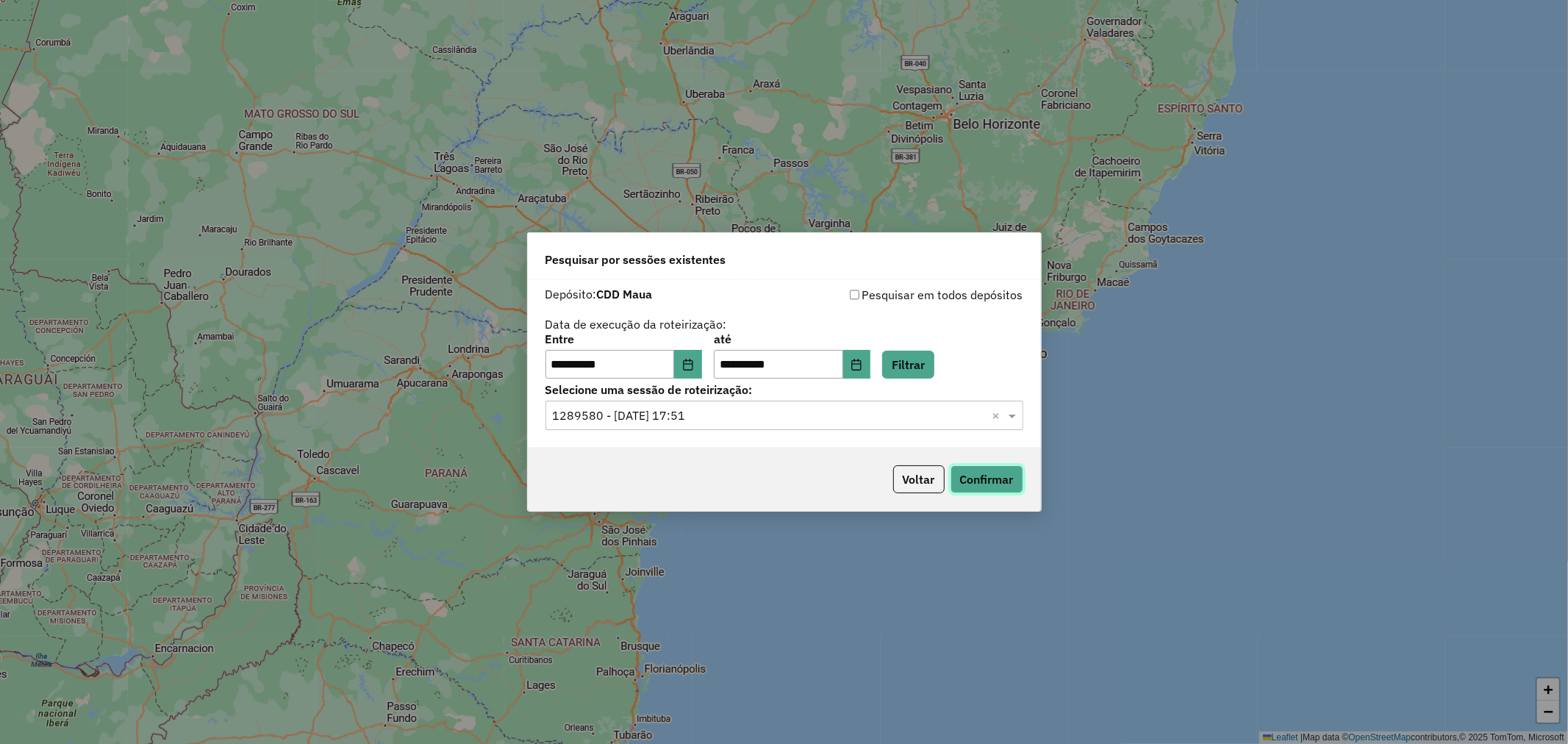
click at [985, 474] on button "Confirmar" at bounding box center [986, 479] width 73 height 28
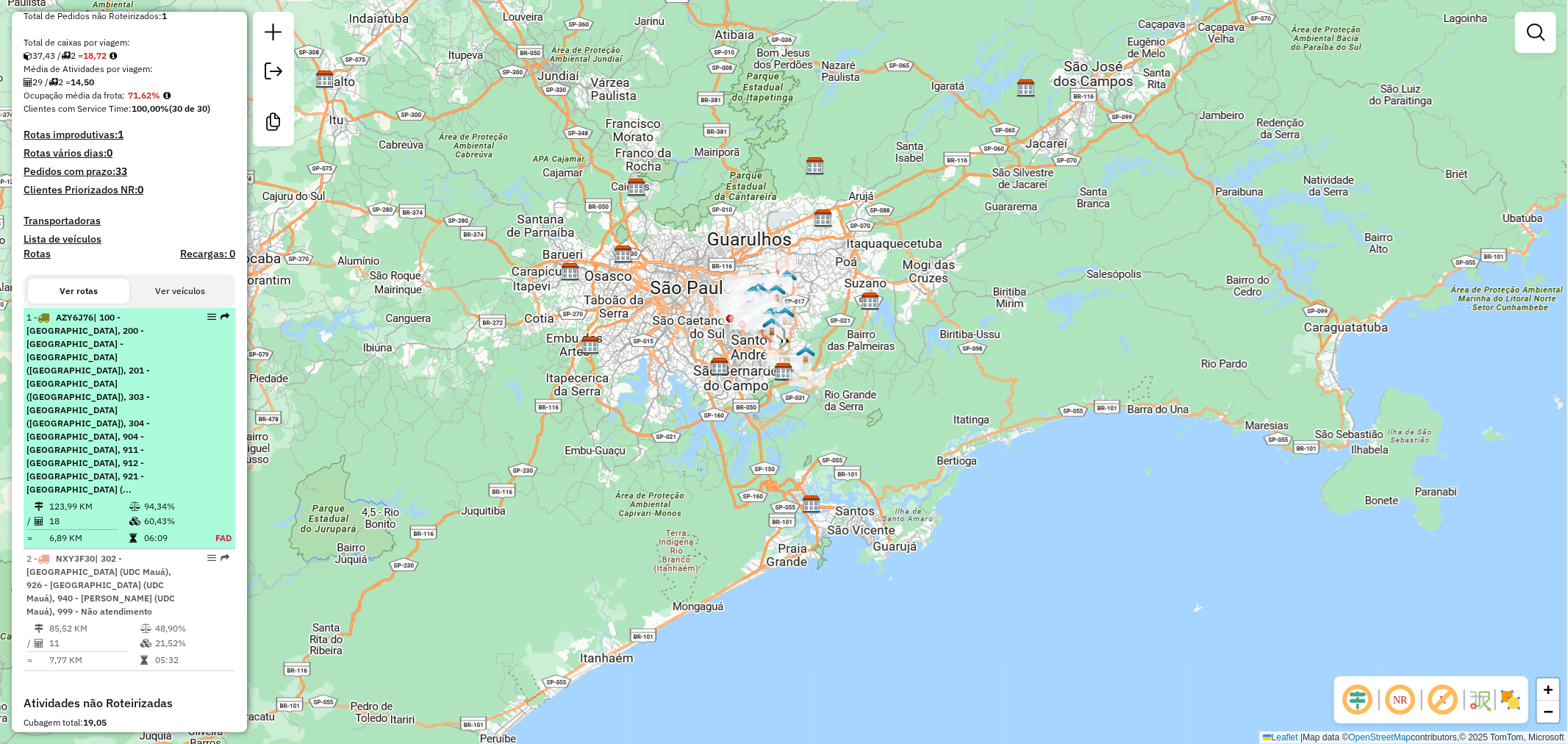
scroll to position [326, 0]
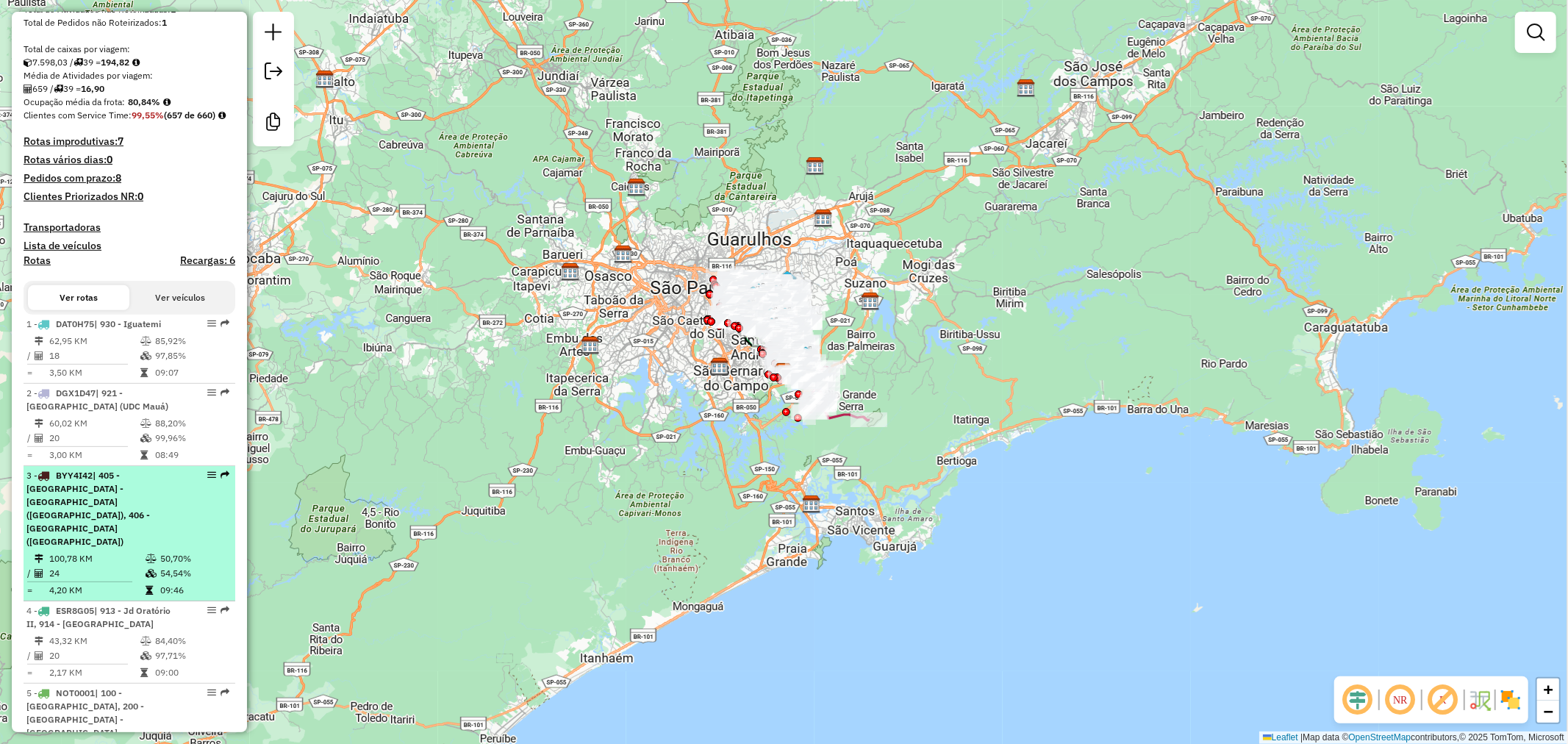
scroll to position [326, 0]
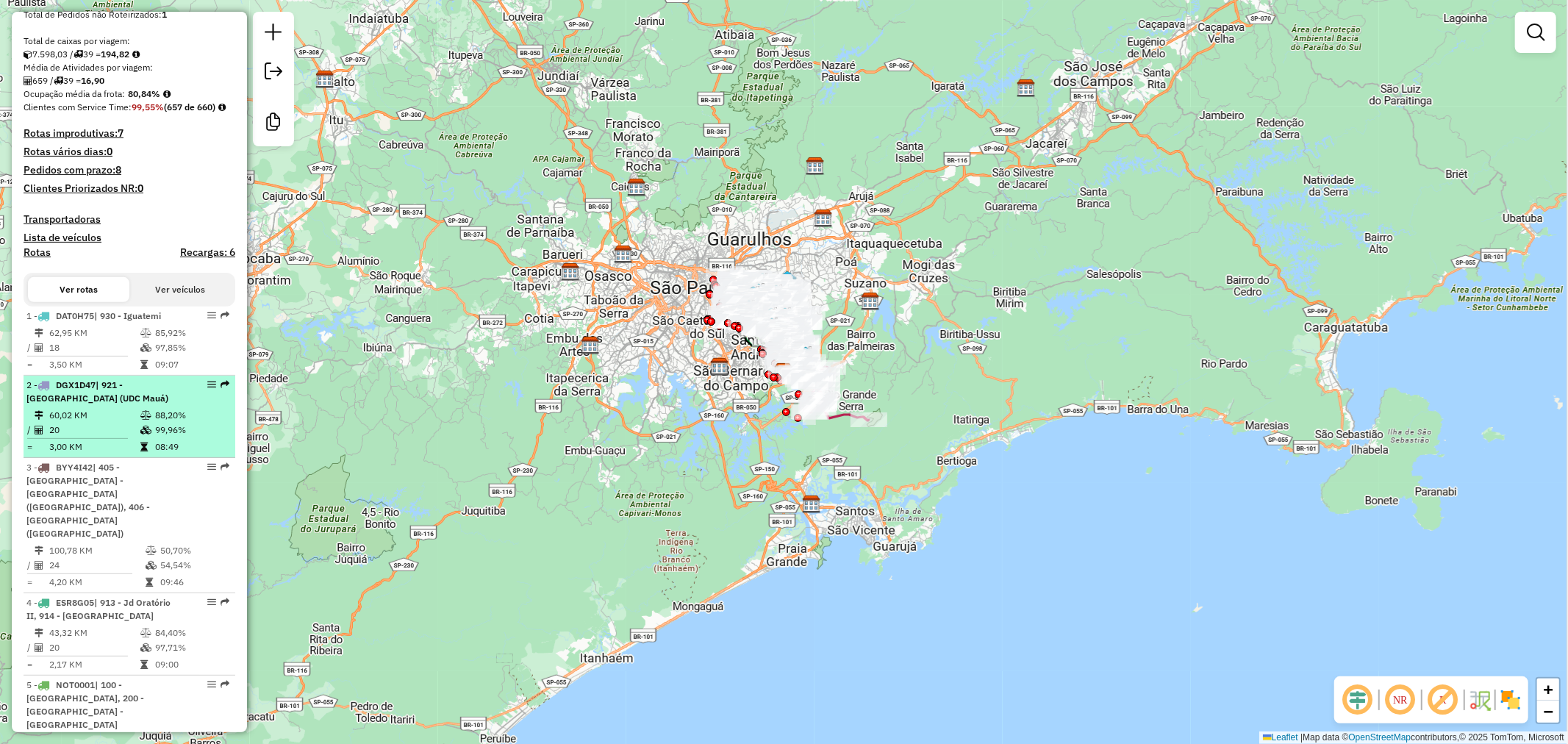
click at [140, 405] on div "2 - DGX1D47 | 921 - [GEOGRAPHIC_DATA] ([GEOGRAPHIC_DATA])" at bounding box center [105, 392] width 156 height 27
select select "**********"
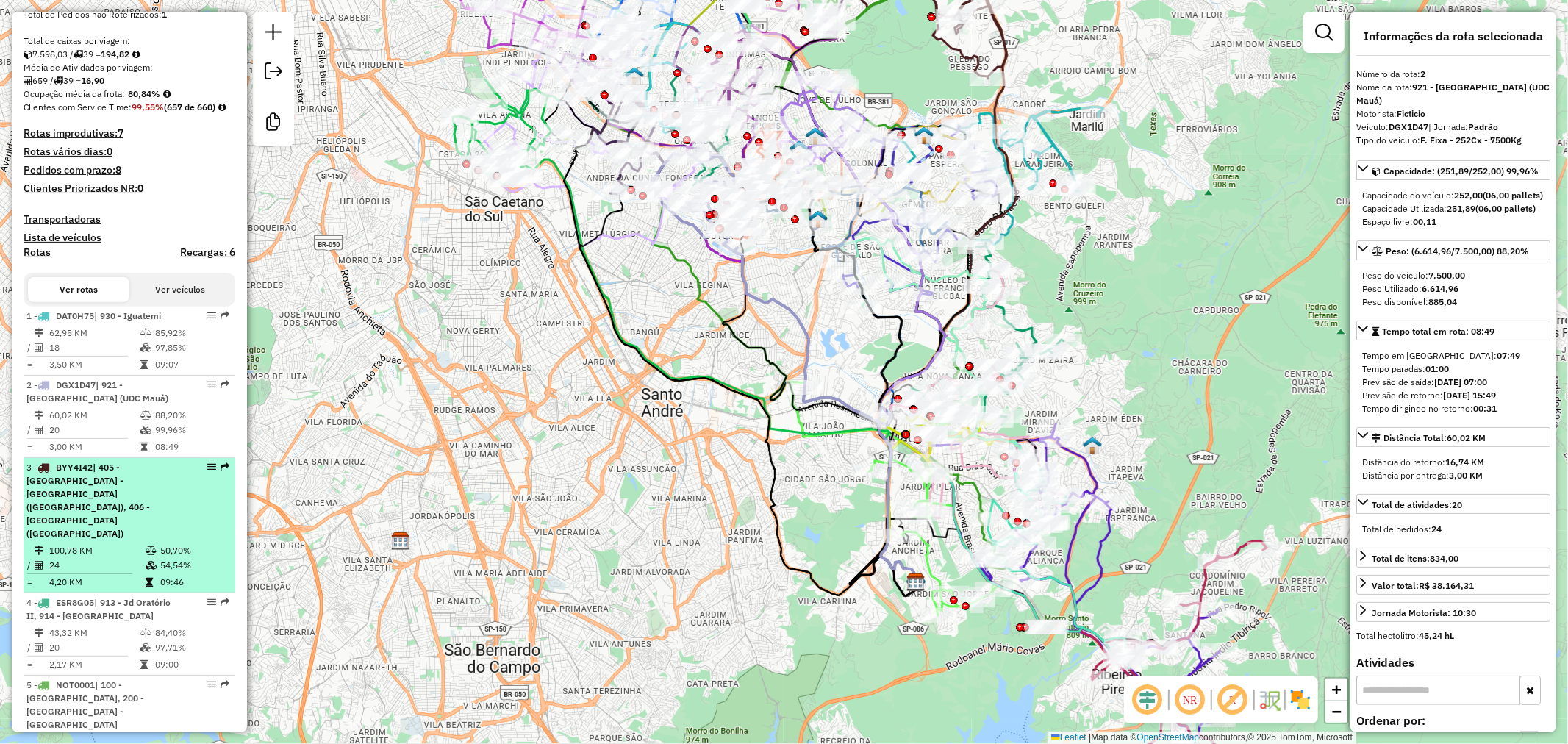
drag, startPoint x: 129, startPoint y: 627, endPoint x: 135, endPoint y: 542, distance: 85.2
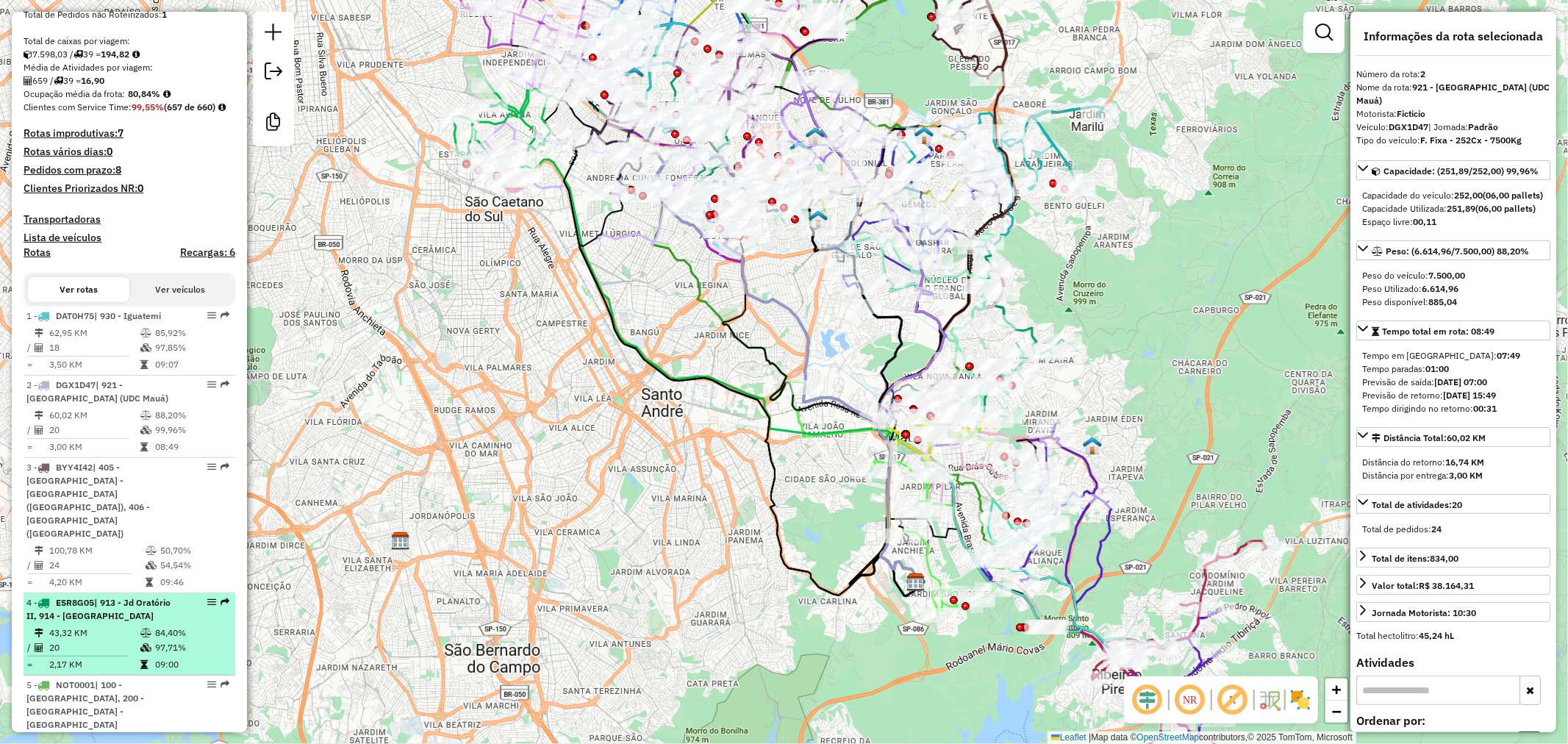
click at [119, 597] on span "| 913 - Jd Oratório II, 914 - [GEOGRAPHIC_DATA]" at bounding box center [99, 608] width 144 height 24
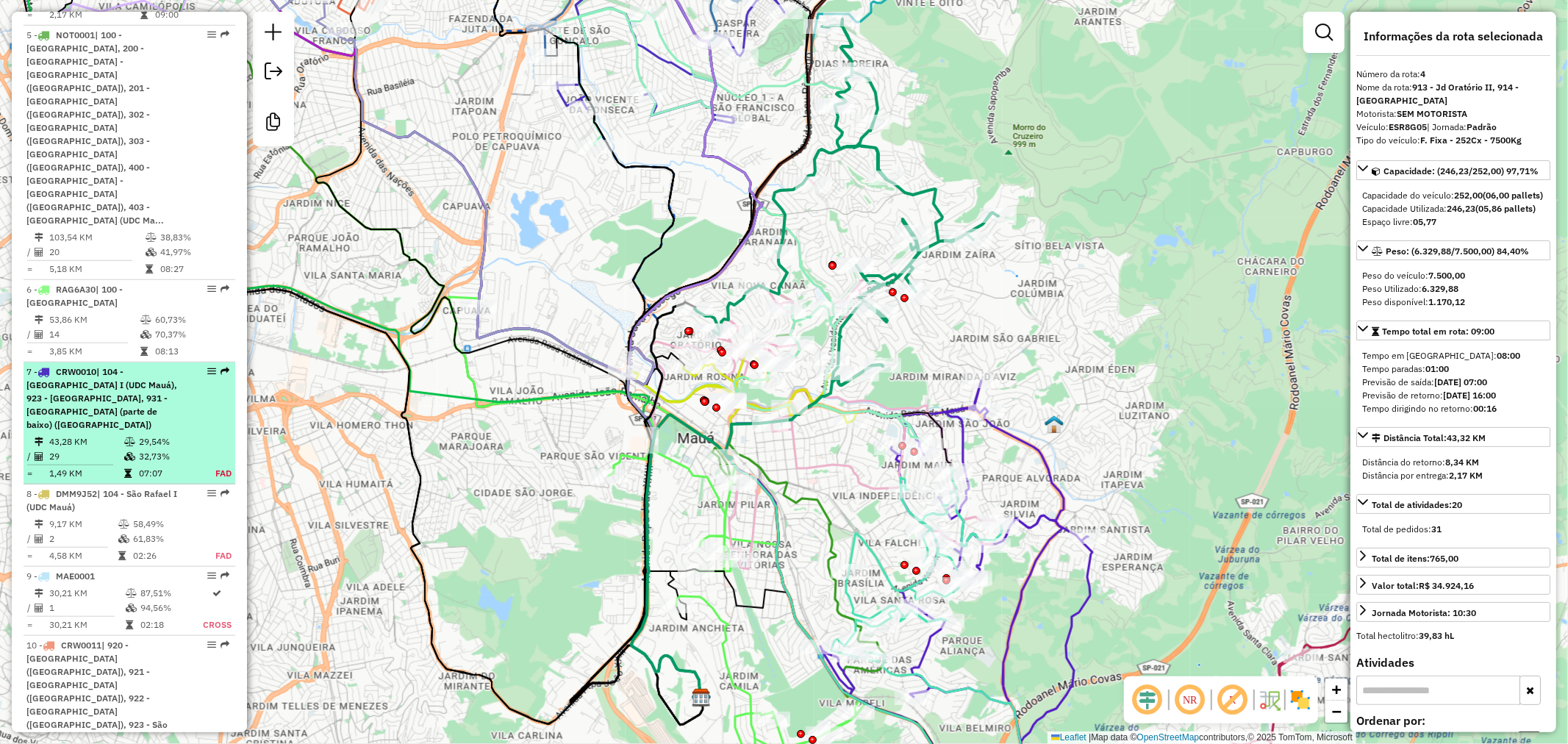
scroll to position [980, 0]
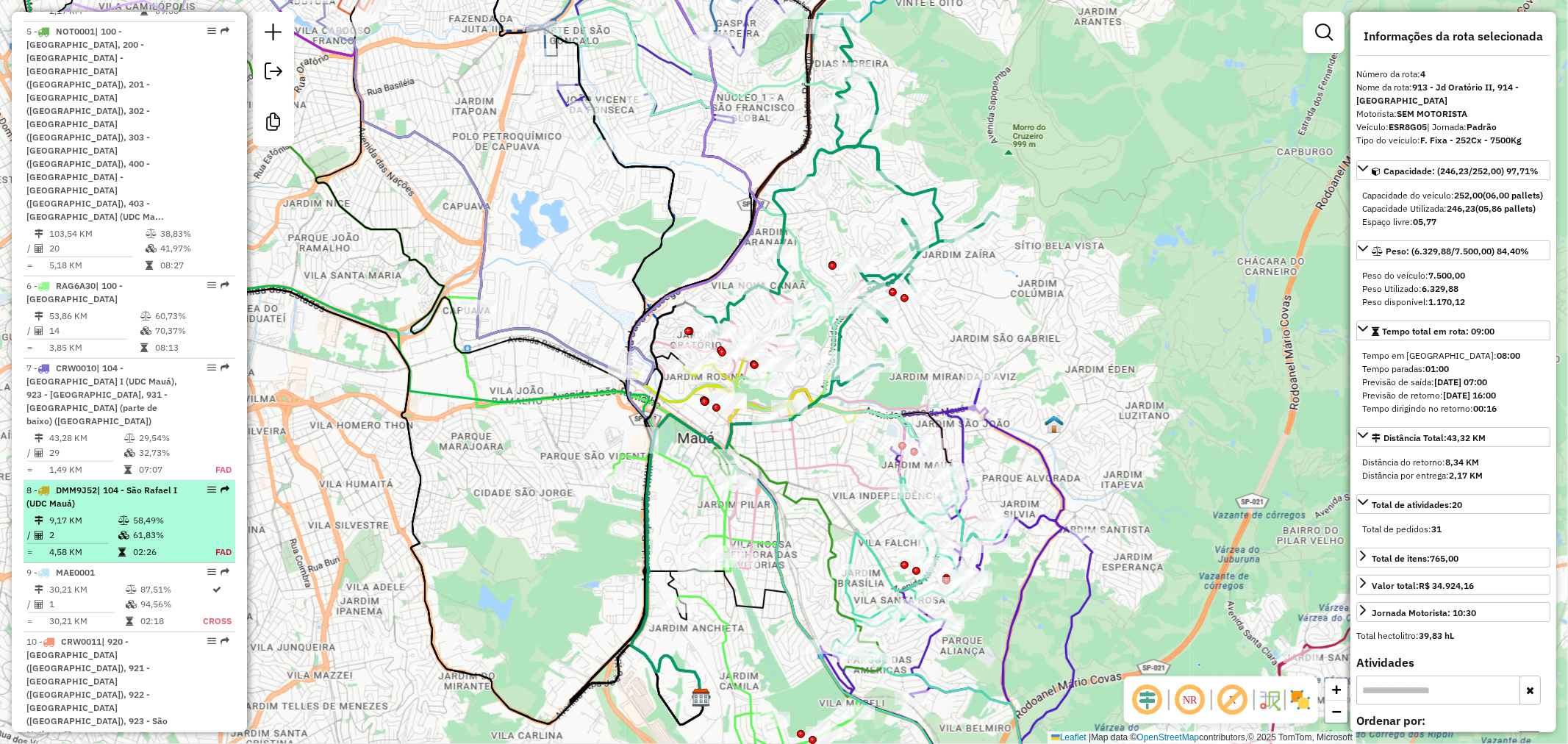
click at [136, 484] on div "8 - DMM9J52 | 104 - [GEOGRAPHIC_DATA] I (UDC Mauá)" at bounding box center [105, 497] width 156 height 27
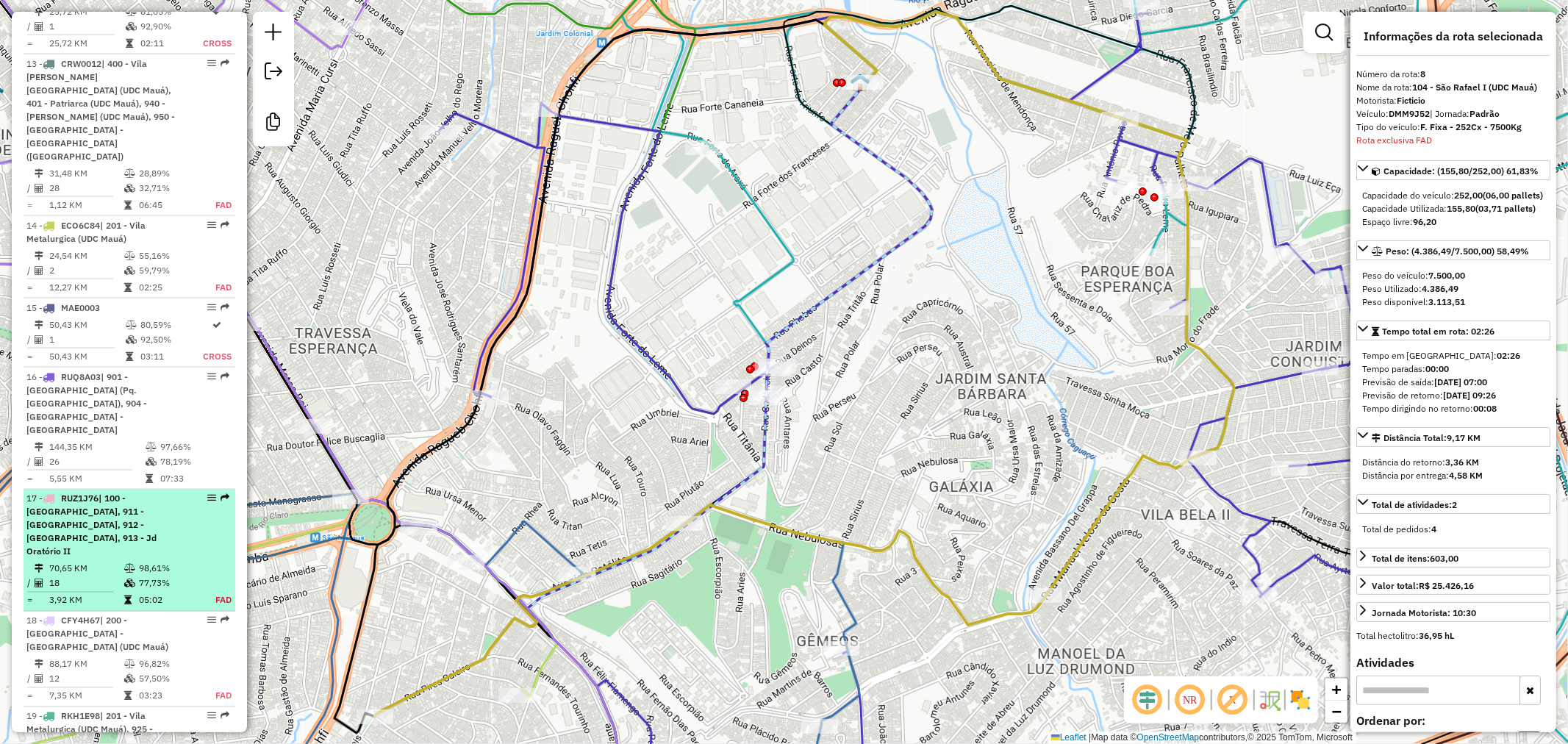
scroll to position [1900, 0]
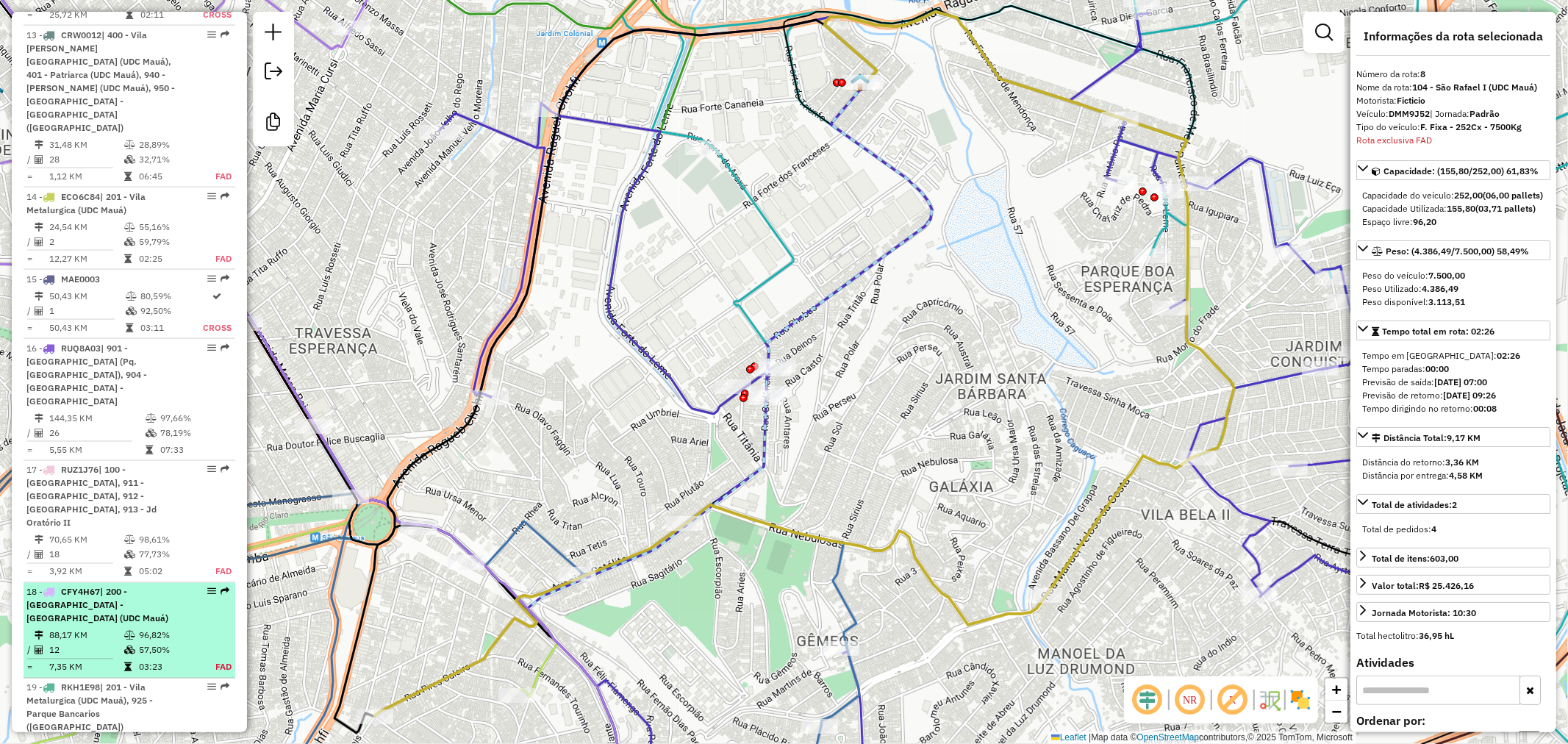
click at [185, 629] on td "96,82%" at bounding box center [168, 636] width 61 height 15
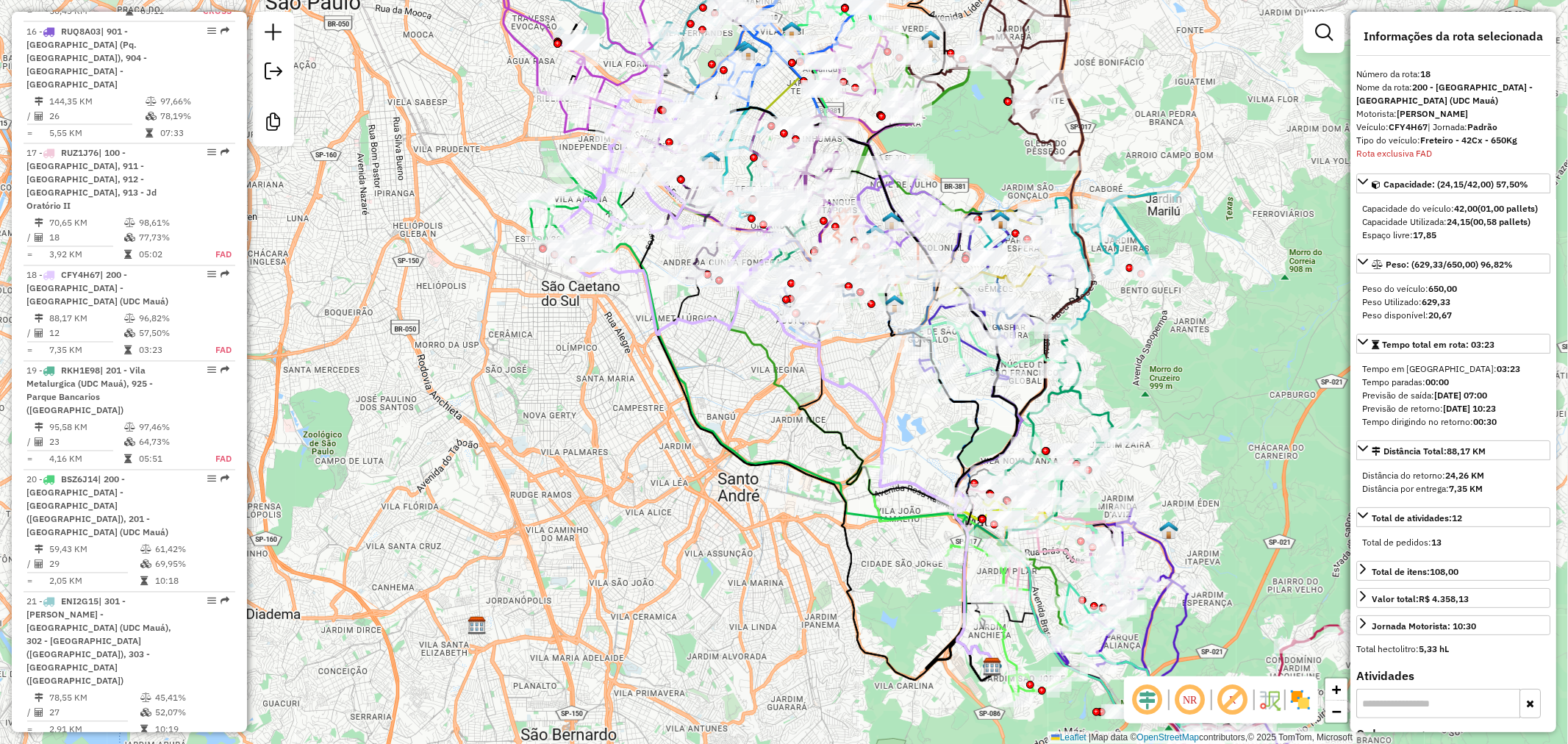
scroll to position [2462, 0]
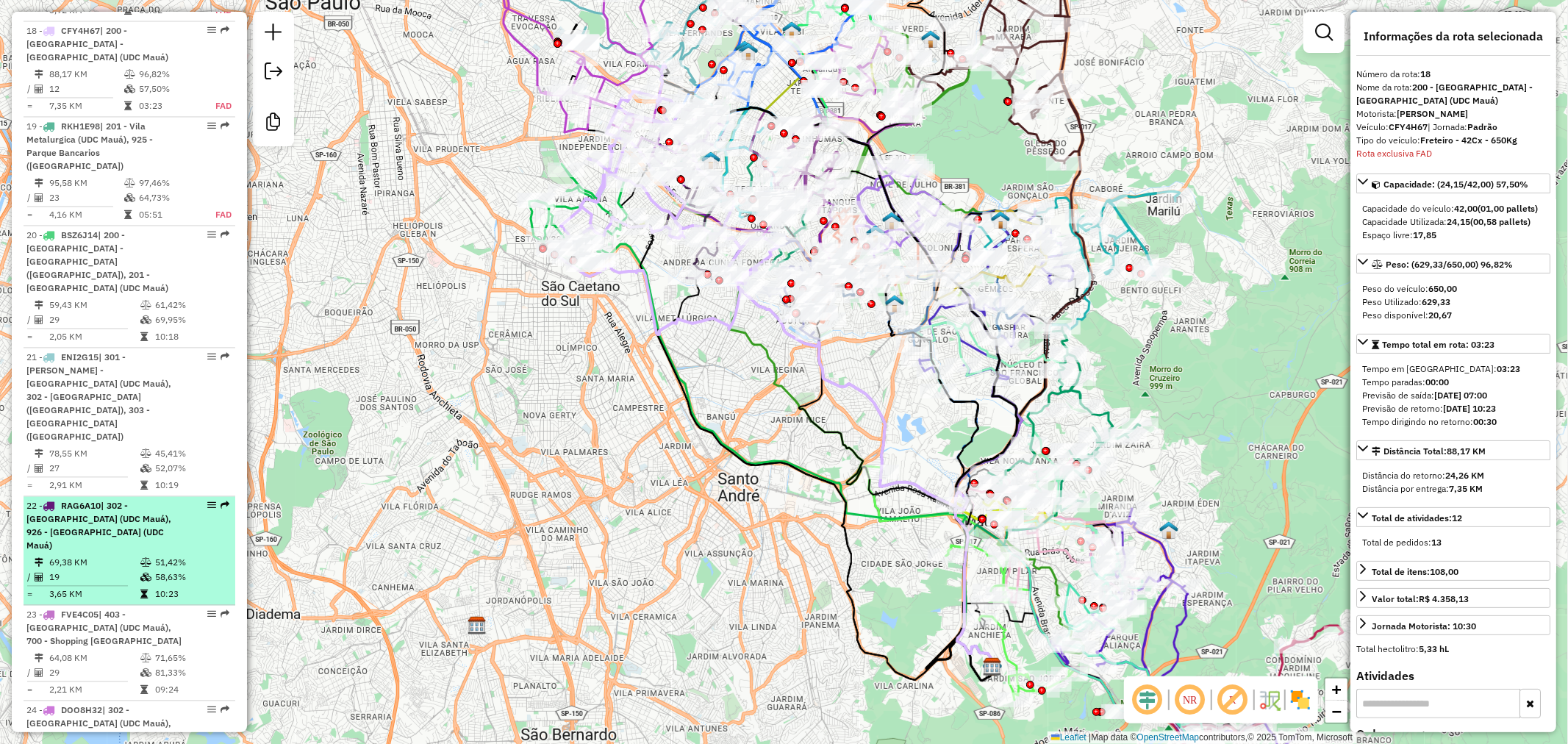
click at [124, 555] on td "69,38 KM" at bounding box center [94, 562] width 91 height 15
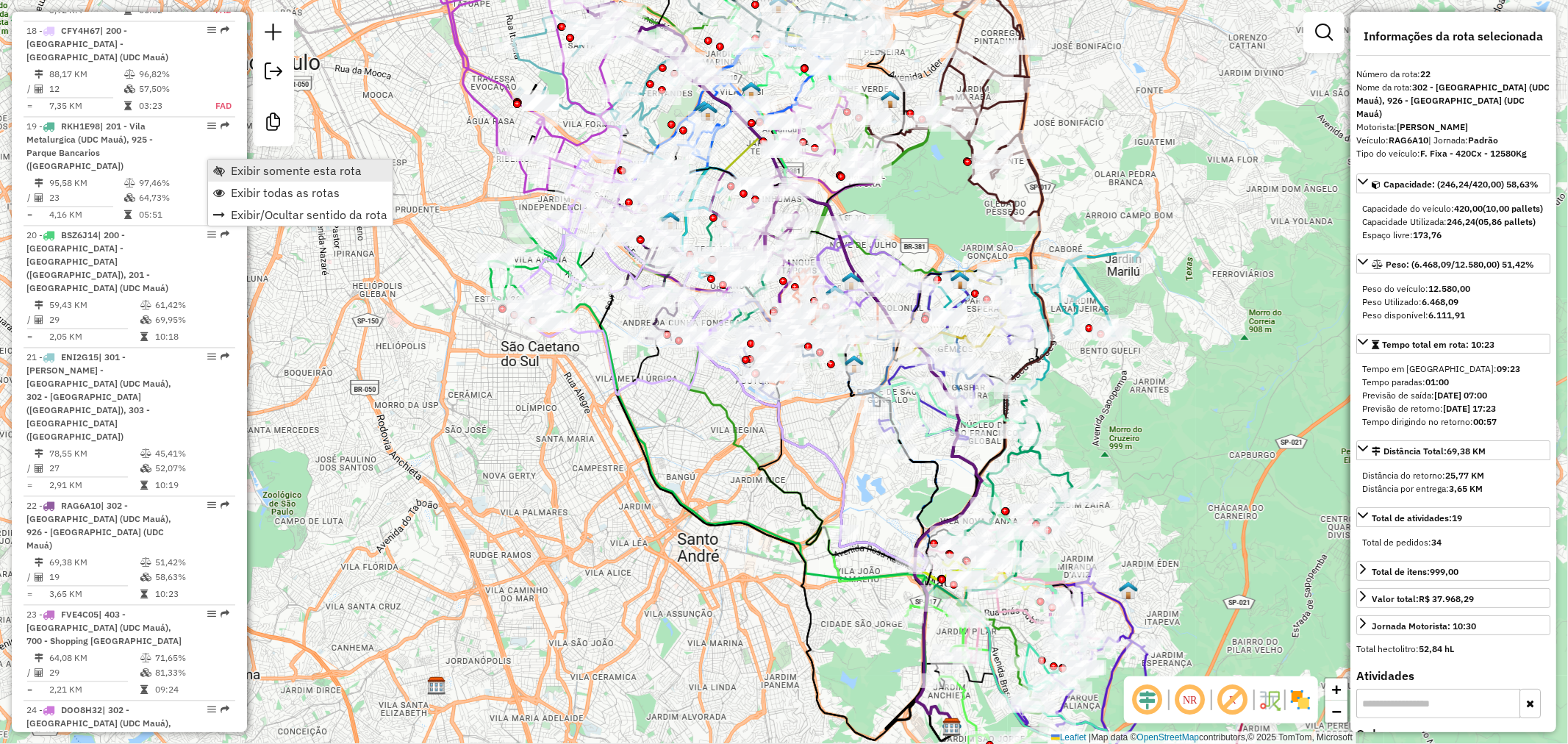
click at [212, 165] on link "Exibir somente esta rota" at bounding box center [300, 171] width 185 height 22
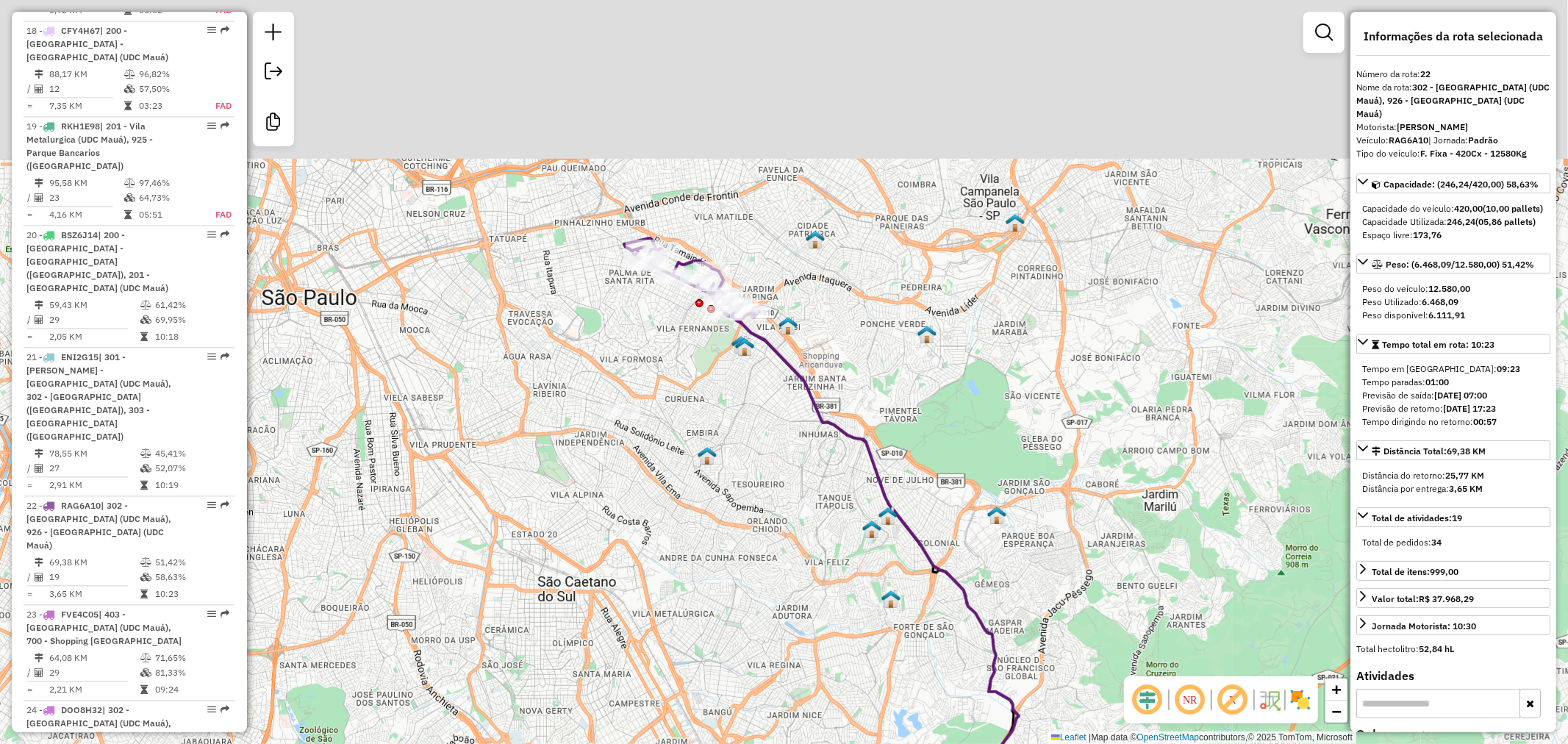
drag, startPoint x: 782, startPoint y: 372, endPoint x: 881, endPoint y: 613, distance: 260.5
click at [881, 613] on div "Janela de atendimento Grade de atendimento Capacidade Transportadoras Veículos …" at bounding box center [784, 372] width 1568 height 744
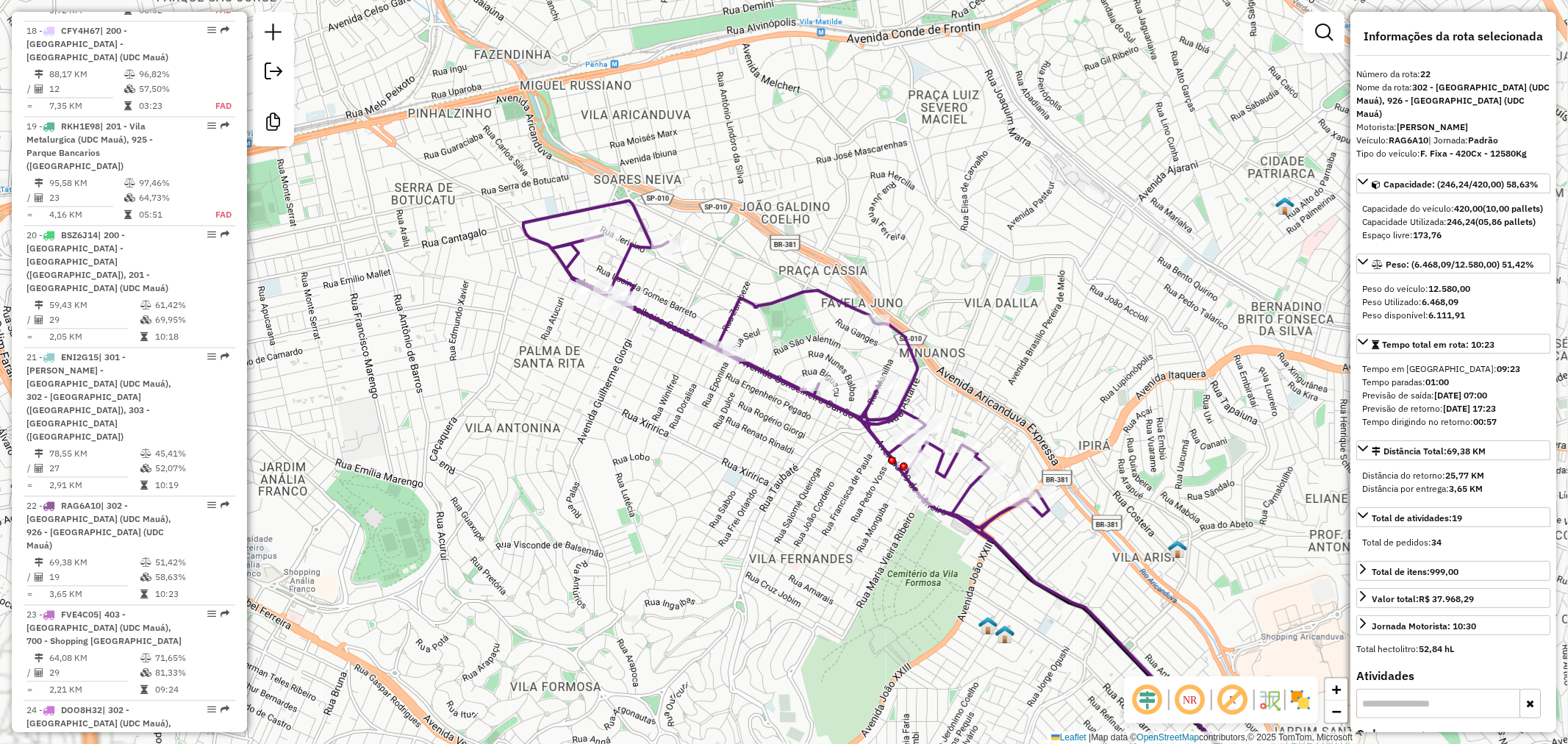
click at [1299, 703] on img at bounding box center [1300, 700] width 23 height 23
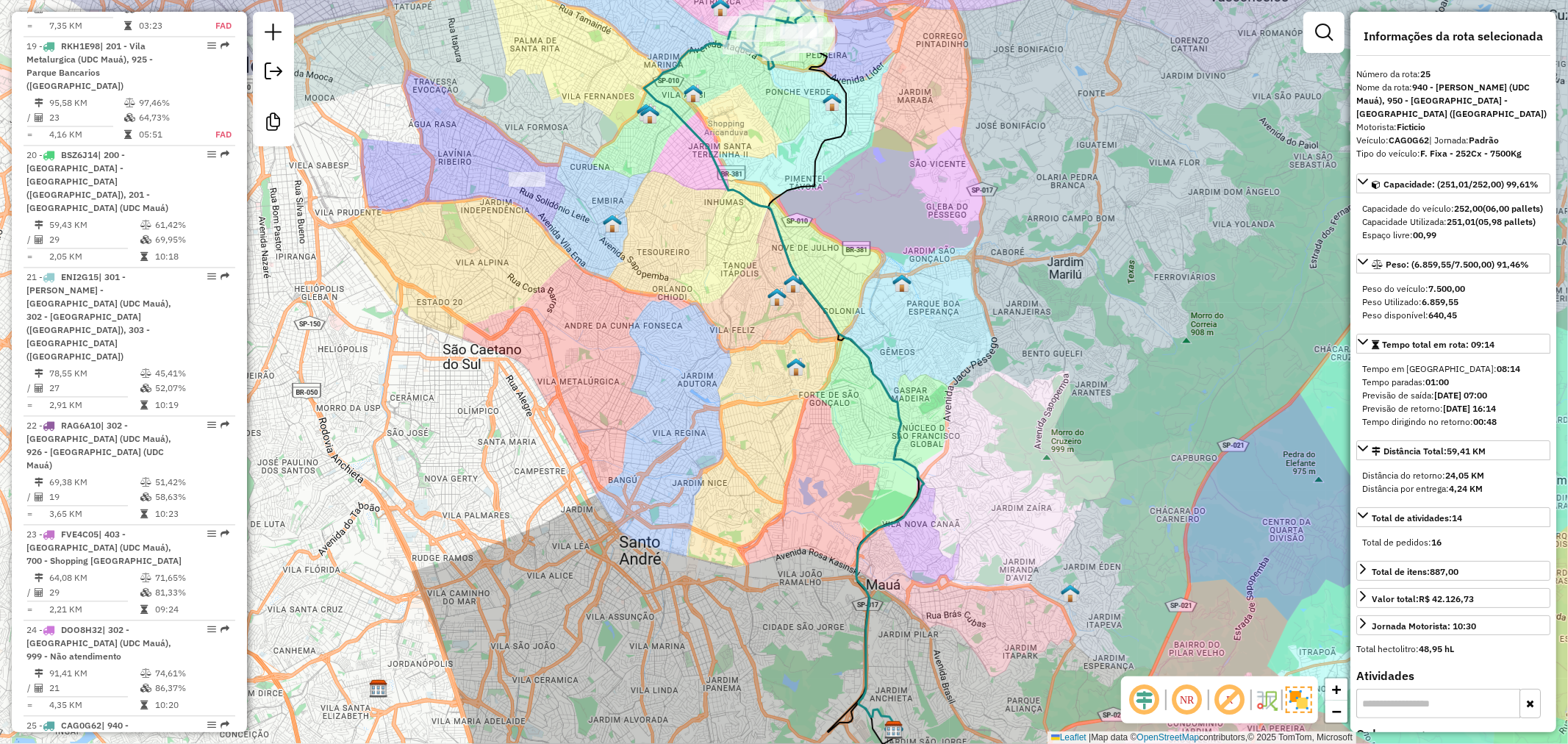
scroll to position [2544, 0]
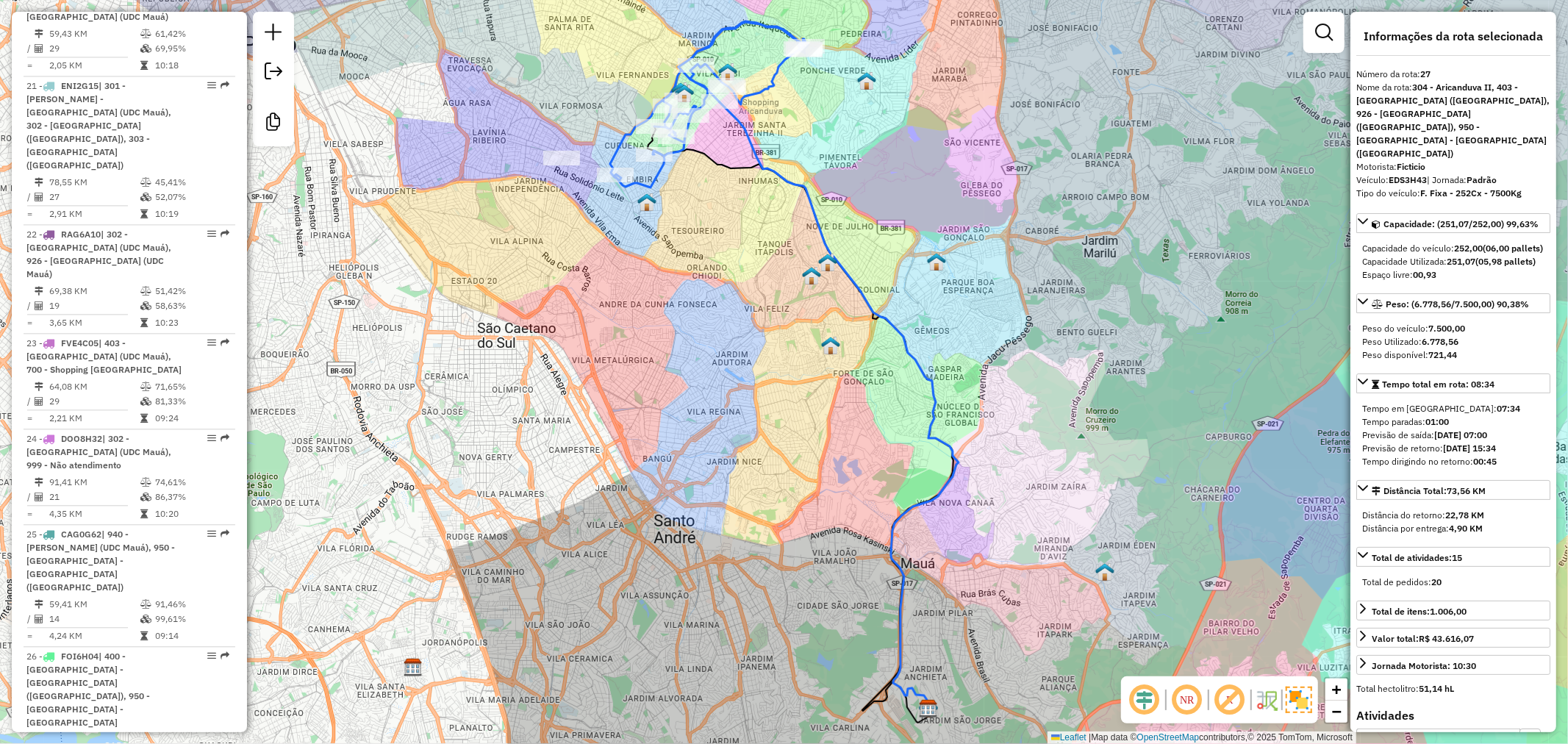
scroll to position [2789, 0]
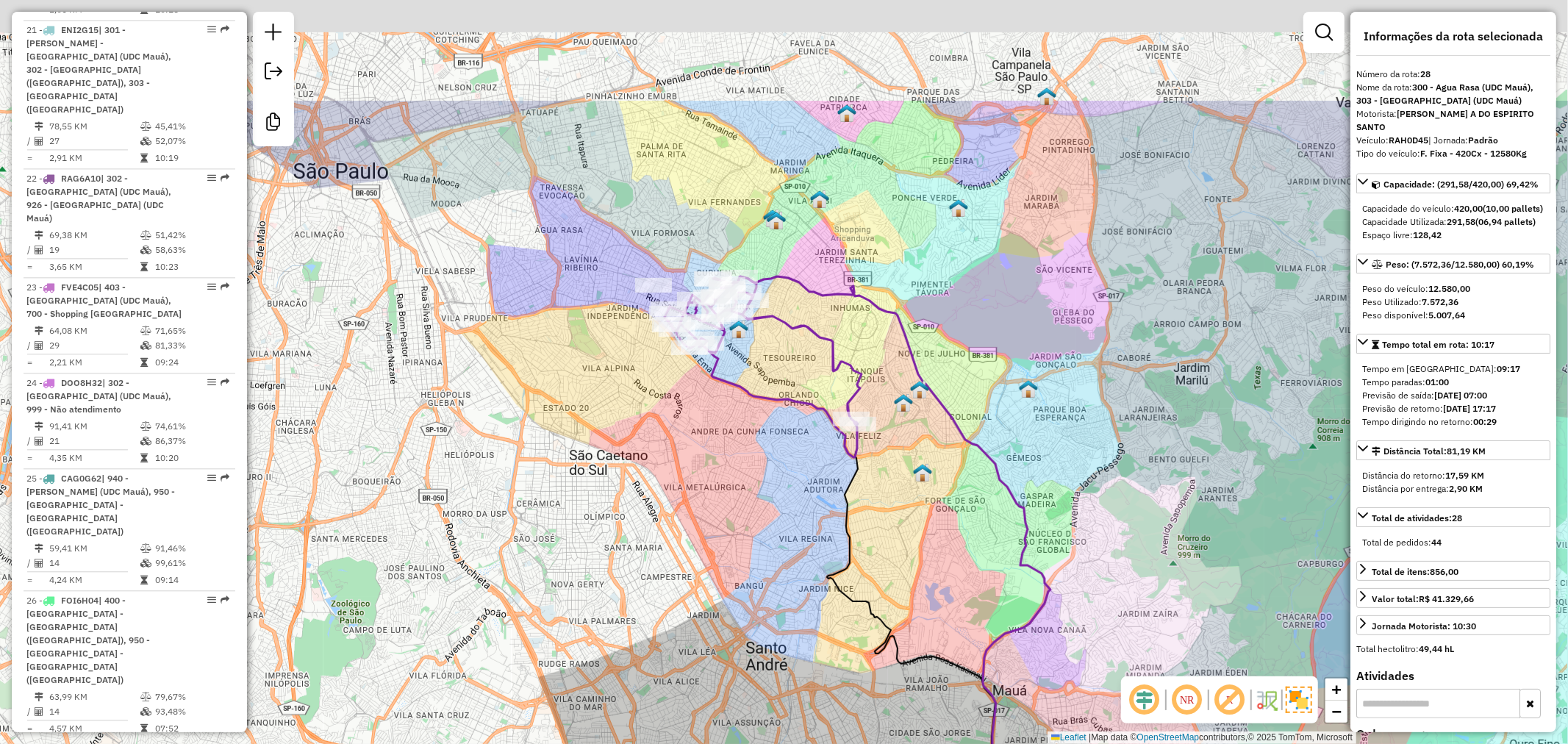
drag, startPoint x: 851, startPoint y: 189, endPoint x: 776, endPoint y: 380, distance: 205.2
click at [772, 394] on div "Janela de atendimento Grade de atendimento Capacidade Transportadoras Veículos …" at bounding box center [784, 372] width 1568 height 744
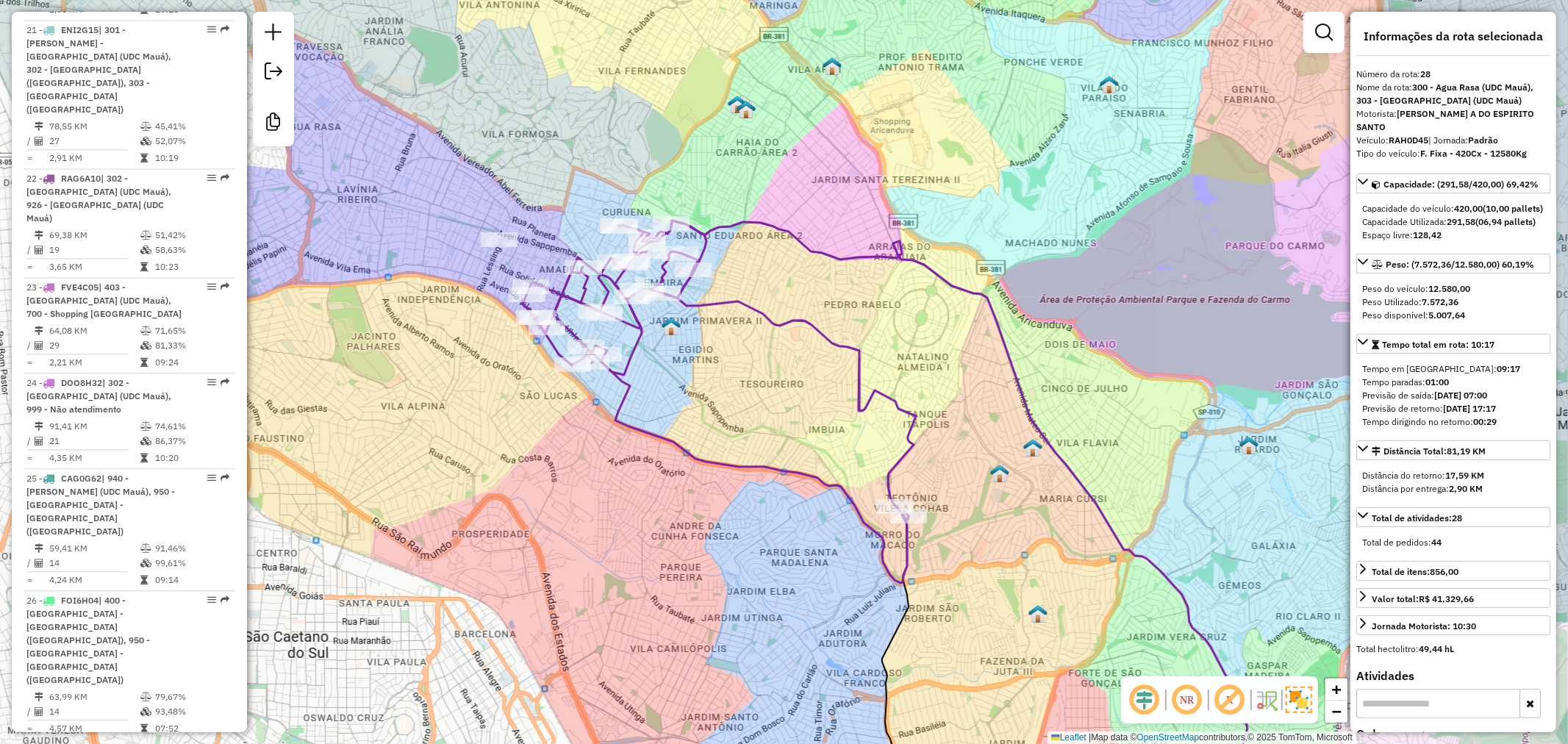
click at [1239, 702] on em at bounding box center [1230, 700] width 35 height 35
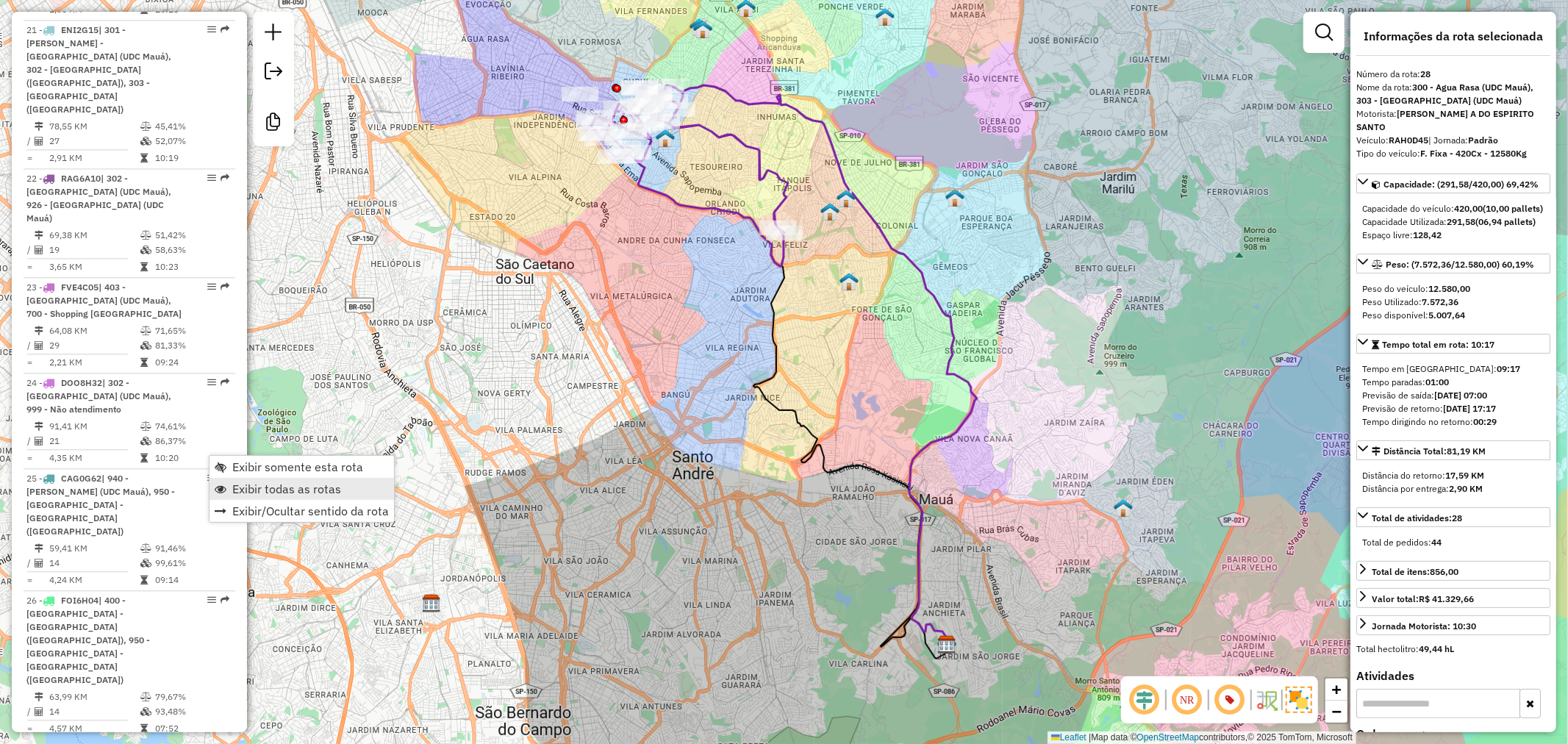
click at [259, 488] on span "Exibir todas as rotas" at bounding box center [287, 489] width 109 height 12
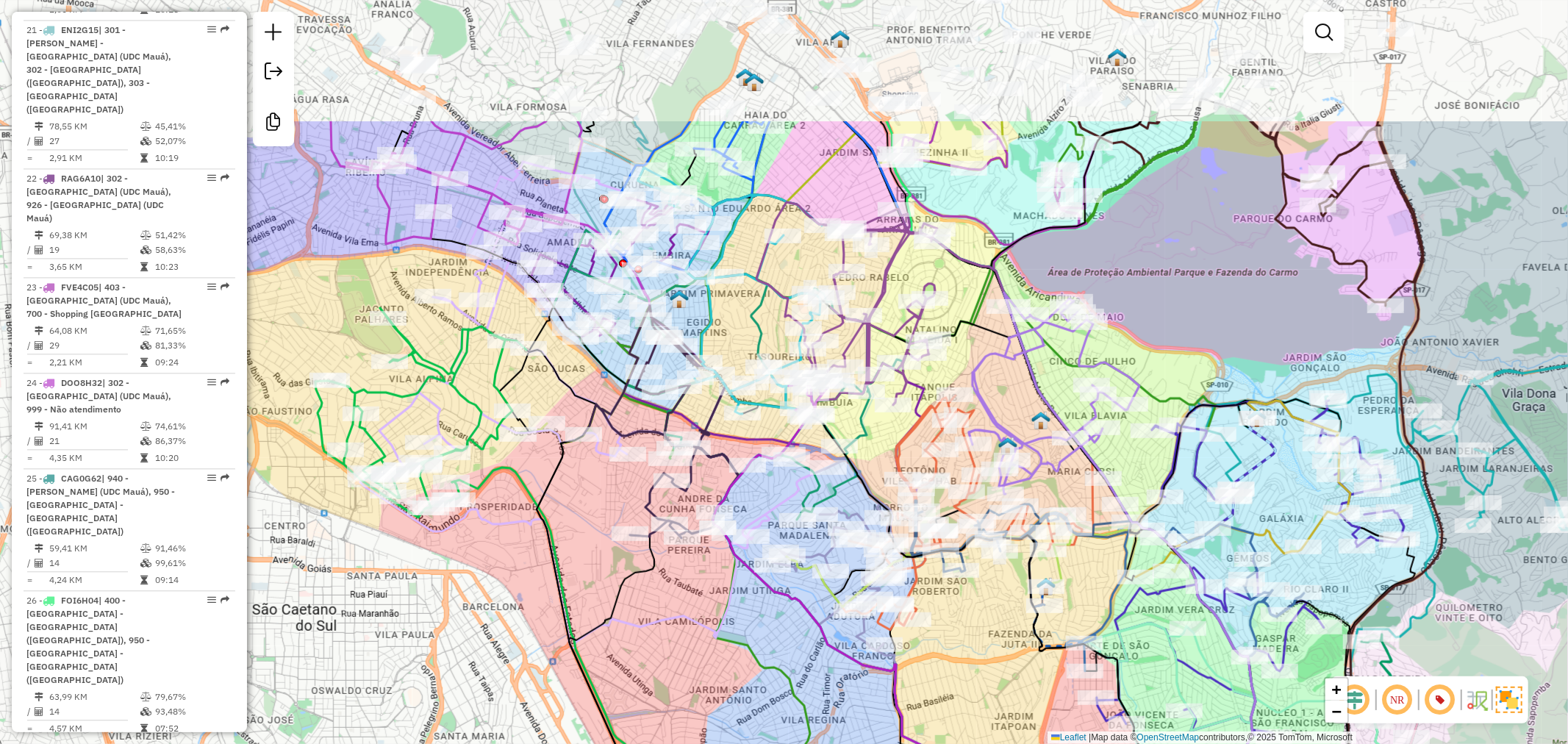
drag, startPoint x: 674, startPoint y: 136, endPoint x: 724, endPoint y: 319, distance: 189.7
click at [724, 319] on div "Janela de atendimento Grade de atendimento Capacidade Transportadoras Veículos …" at bounding box center [784, 372] width 1568 height 744
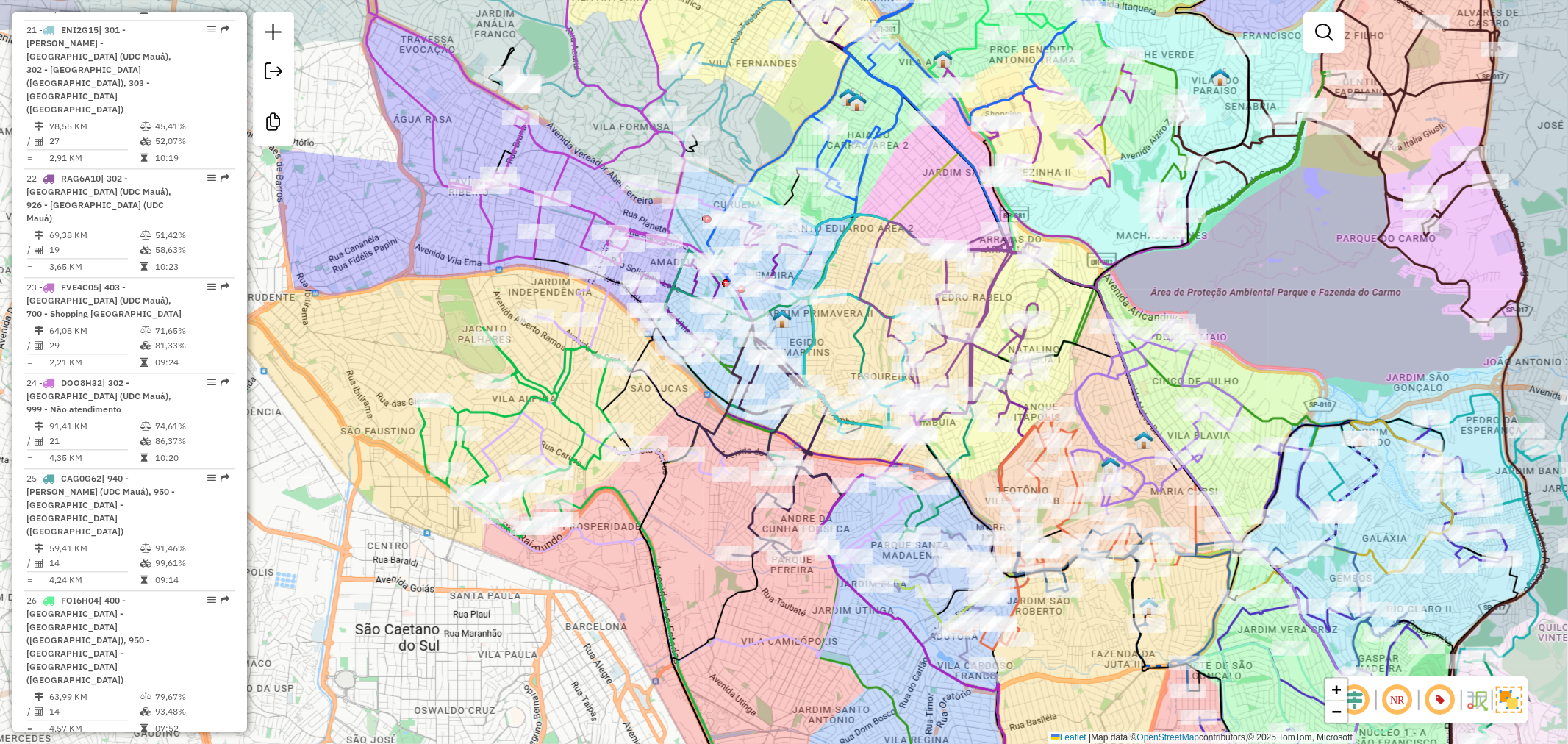
select select "**********"
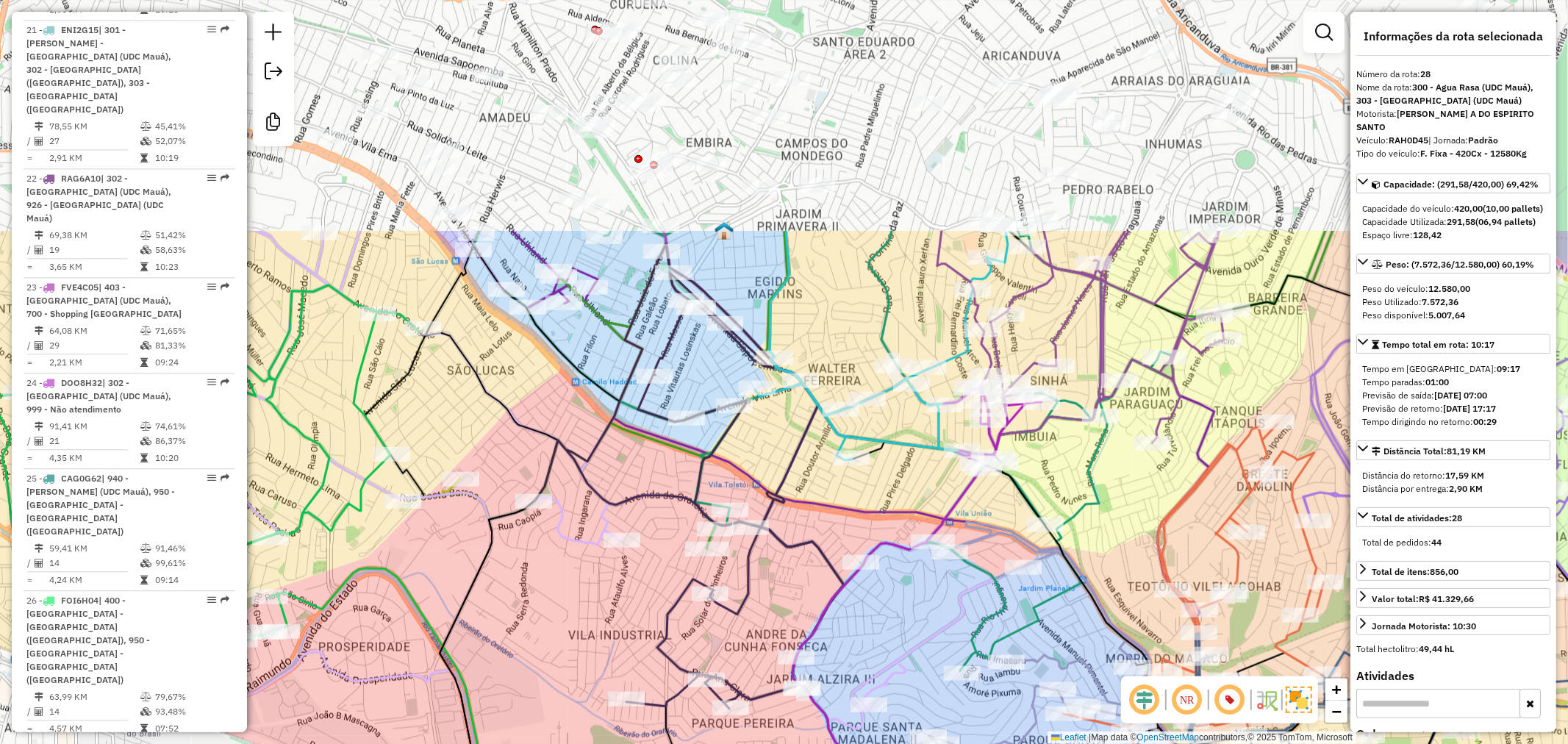
drag, startPoint x: 659, startPoint y: 162, endPoint x: 674, endPoint y: 467, distance: 305.4
click at [674, 467] on div "Janela de atendimento Grade de atendimento Capacidade Transportadoras Veículos …" at bounding box center [784, 372] width 1568 height 744
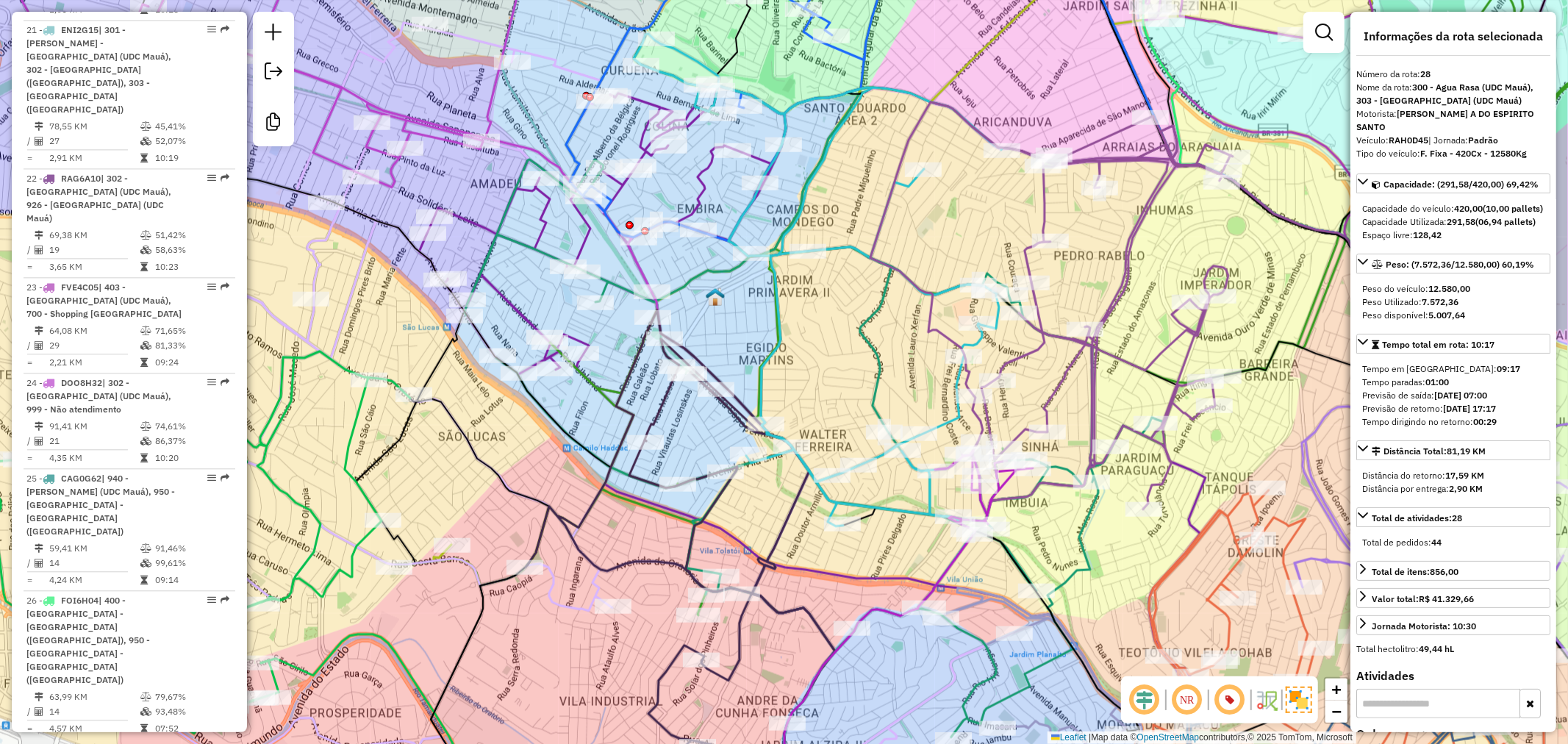
drag, startPoint x: 924, startPoint y: 264, endPoint x: 948, endPoint y: 372, distance: 110.6
click at [948, 372] on div "Rota 36 - Placa ESF9F35 30108171 - ESPEDITO ALVES DE OL Janela de atendimento G…" at bounding box center [784, 372] width 1568 height 744
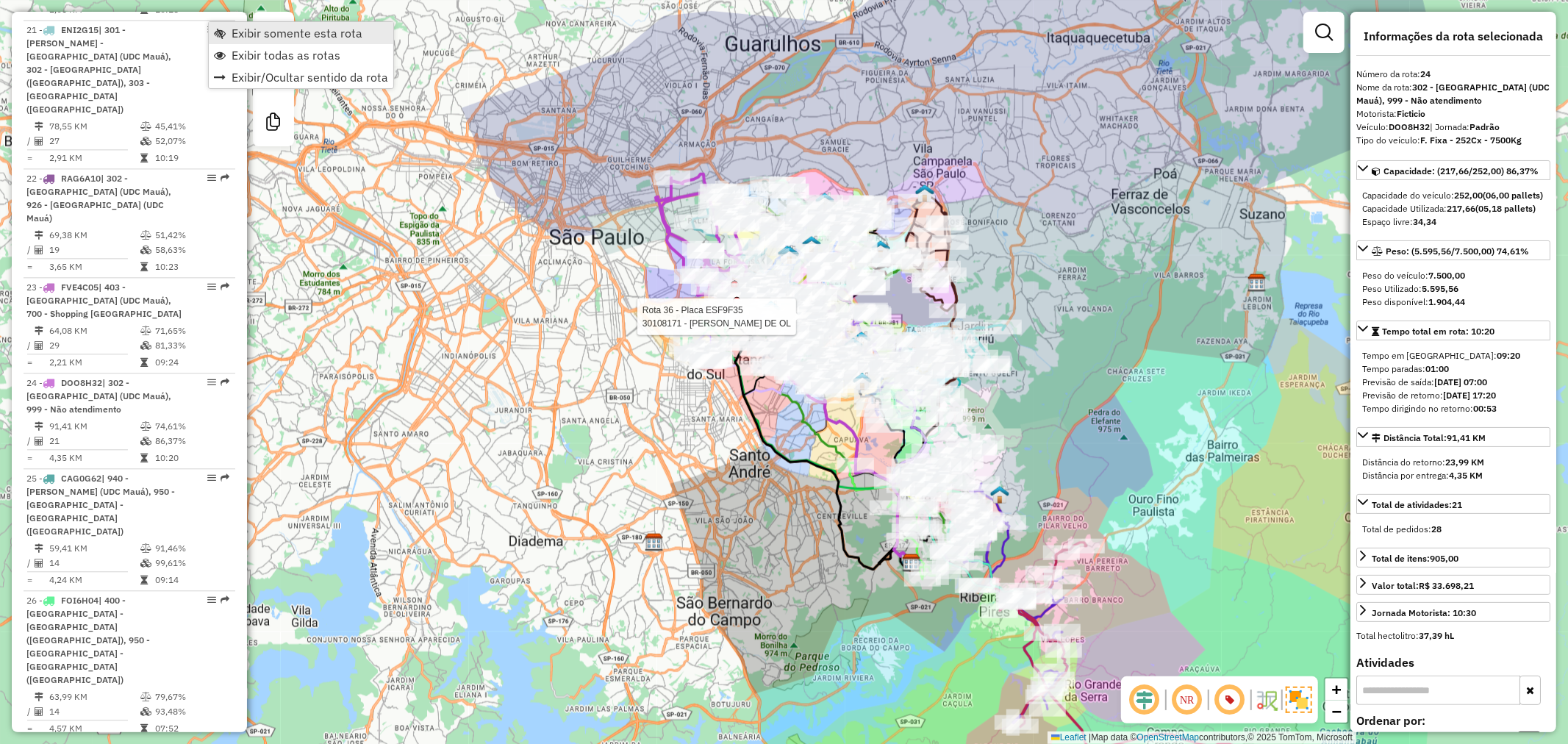
click at [223, 29] on span "Exibir somente esta rota" at bounding box center [220, 33] width 12 height 12
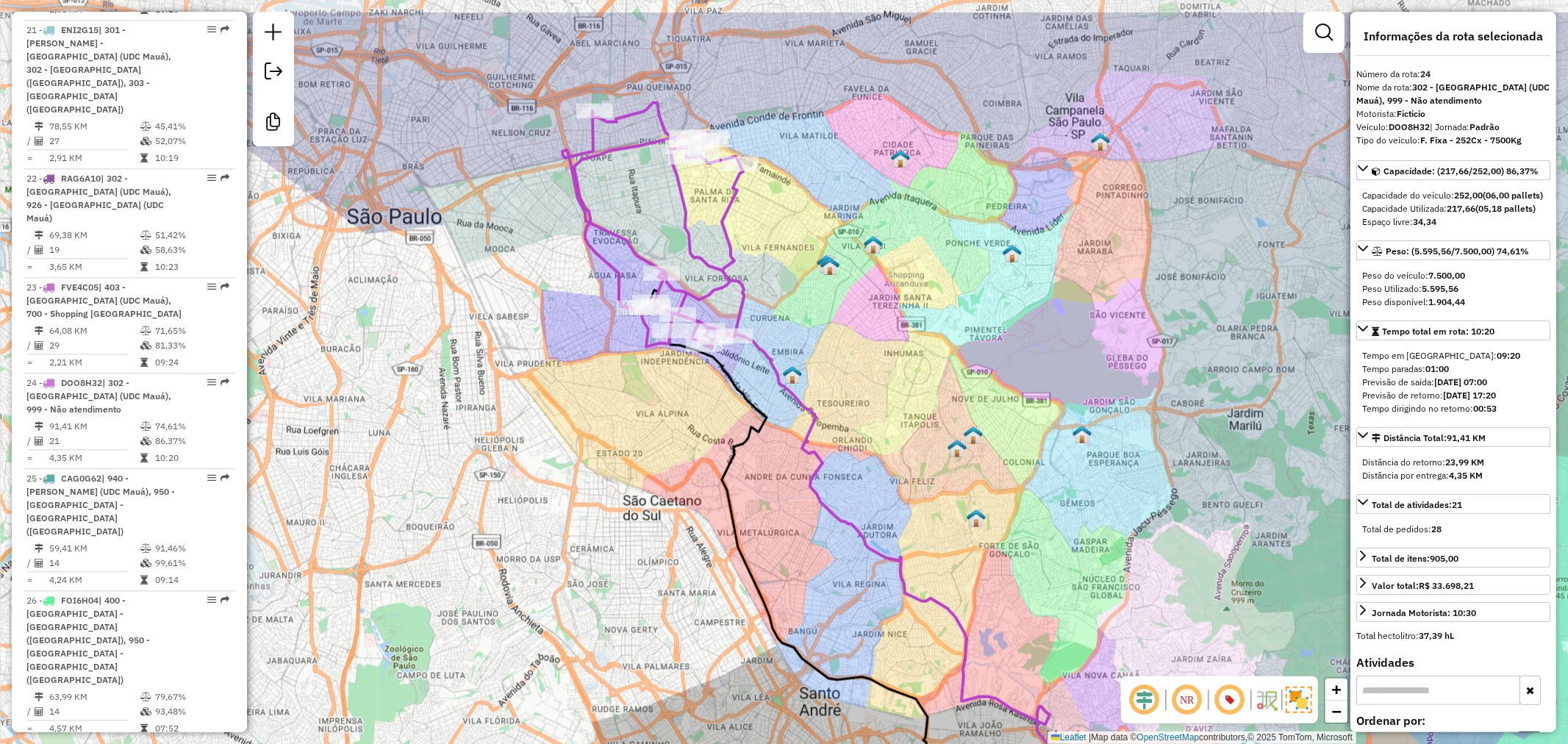
drag, startPoint x: 697, startPoint y: 281, endPoint x: 736, endPoint y: 367, distance: 94.4
click at [736, 367] on div "Janela de atendimento Grade de atendimento Capacidade Transportadoras Veículos …" at bounding box center [784, 372] width 1568 height 744
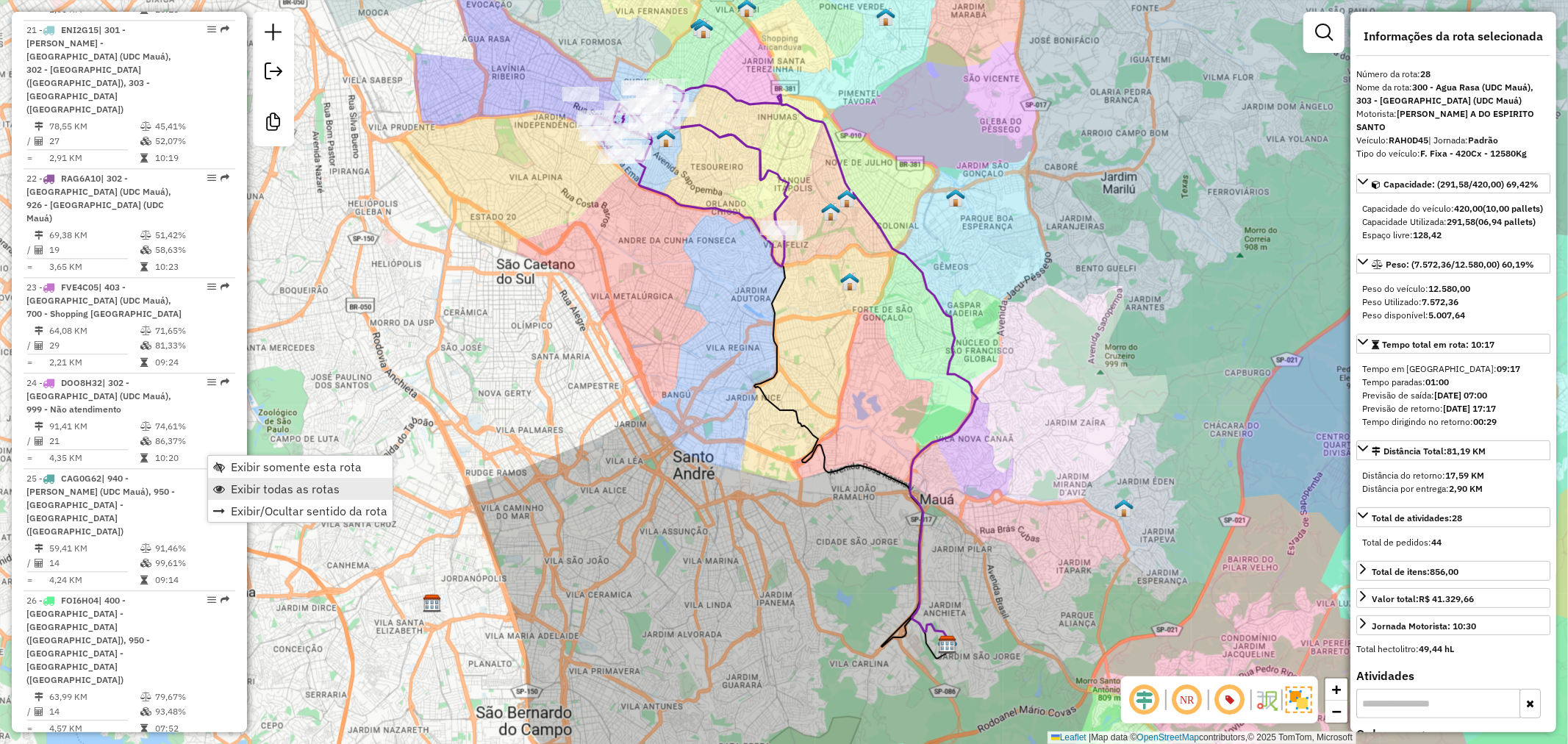
click at [245, 488] on span "Exibir todas as rotas" at bounding box center [285, 489] width 109 height 12
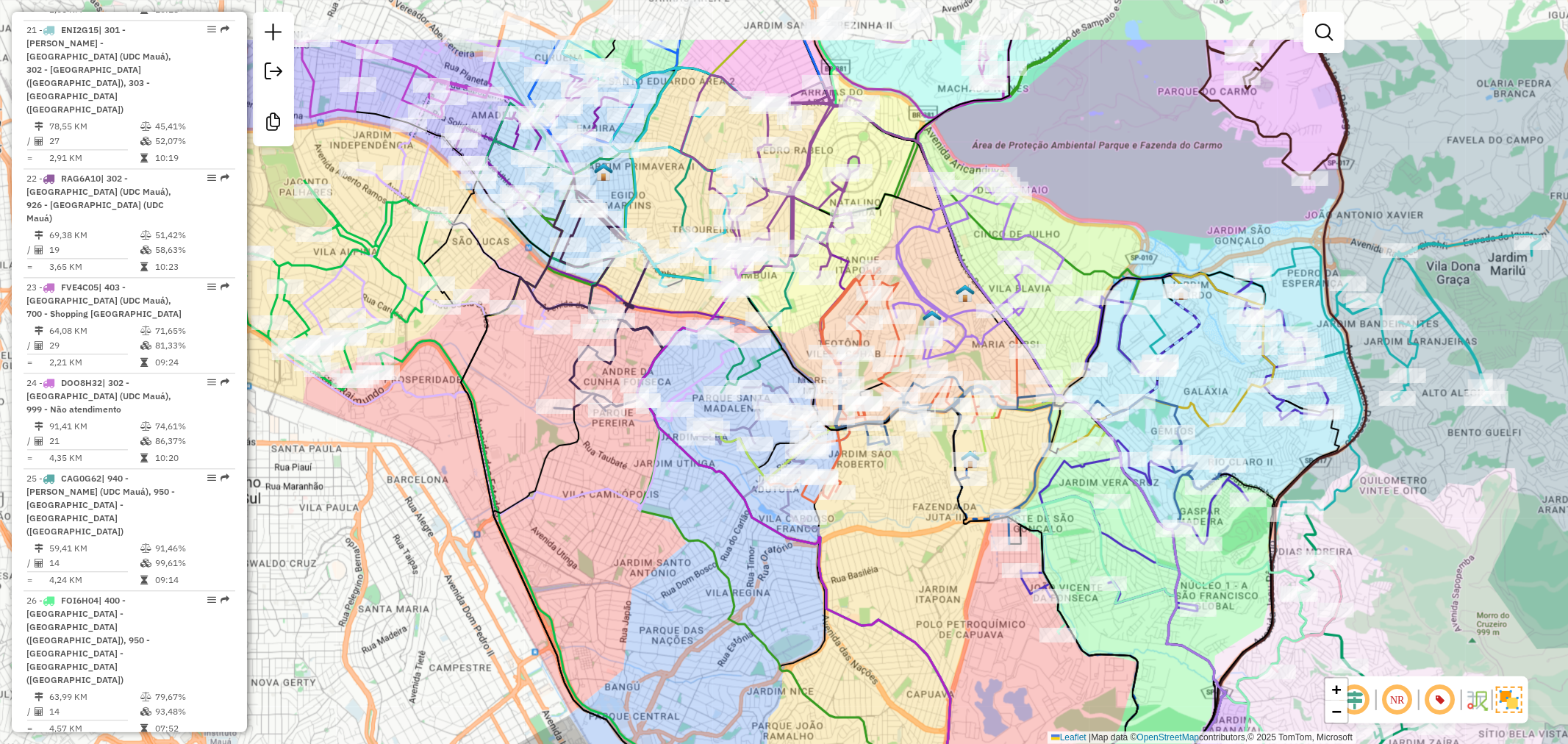
drag, startPoint x: 746, startPoint y: 226, endPoint x: 800, endPoint y: 347, distance: 132.5
click at [800, 347] on div "Janela de atendimento Grade de atendimento Capacidade Transportadoras Veículos …" at bounding box center [784, 372] width 1568 height 744
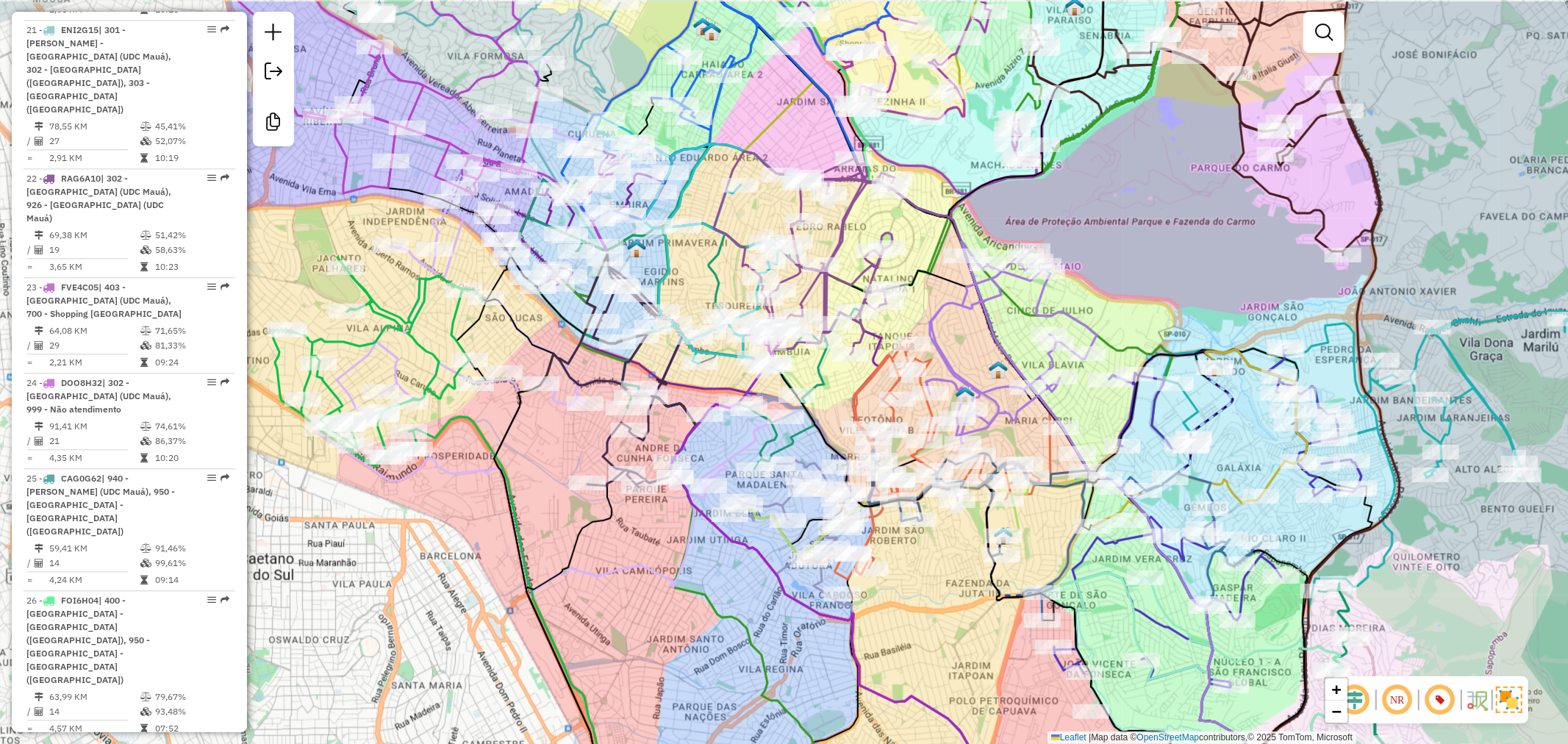
drag, startPoint x: 795, startPoint y: 333, endPoint x: 823, endPoint y: 409, distance: 81.0
click at [823, 409] on div "Janela de atendimento Grade de atendimento Capacidade Transportadoras Veículos …" at bounding box center [784, 372] width 1568 height 744
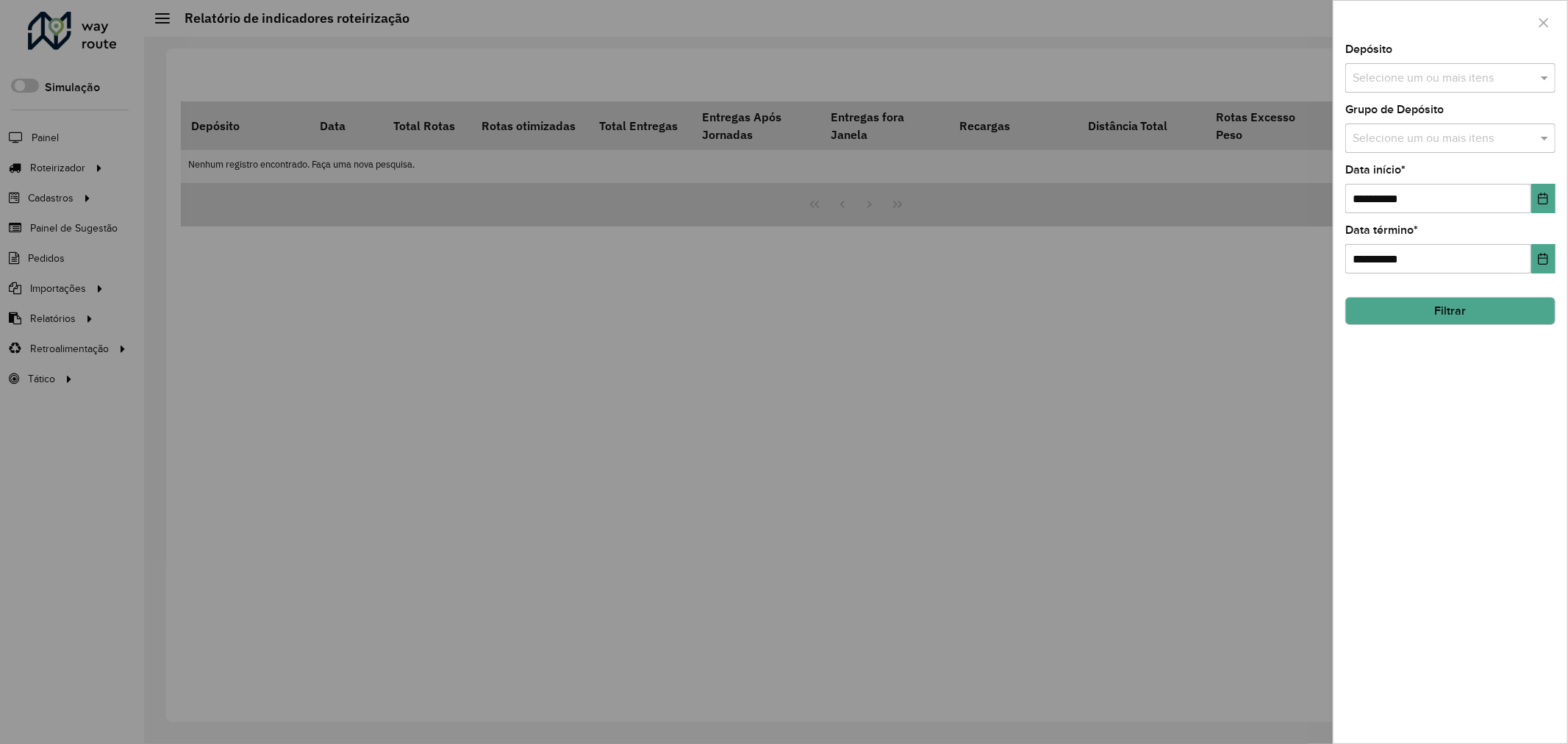
click at [1486, 86] on div "Selecione um ou mais itens" at bounding box center [1450, 78] width 210 height 29
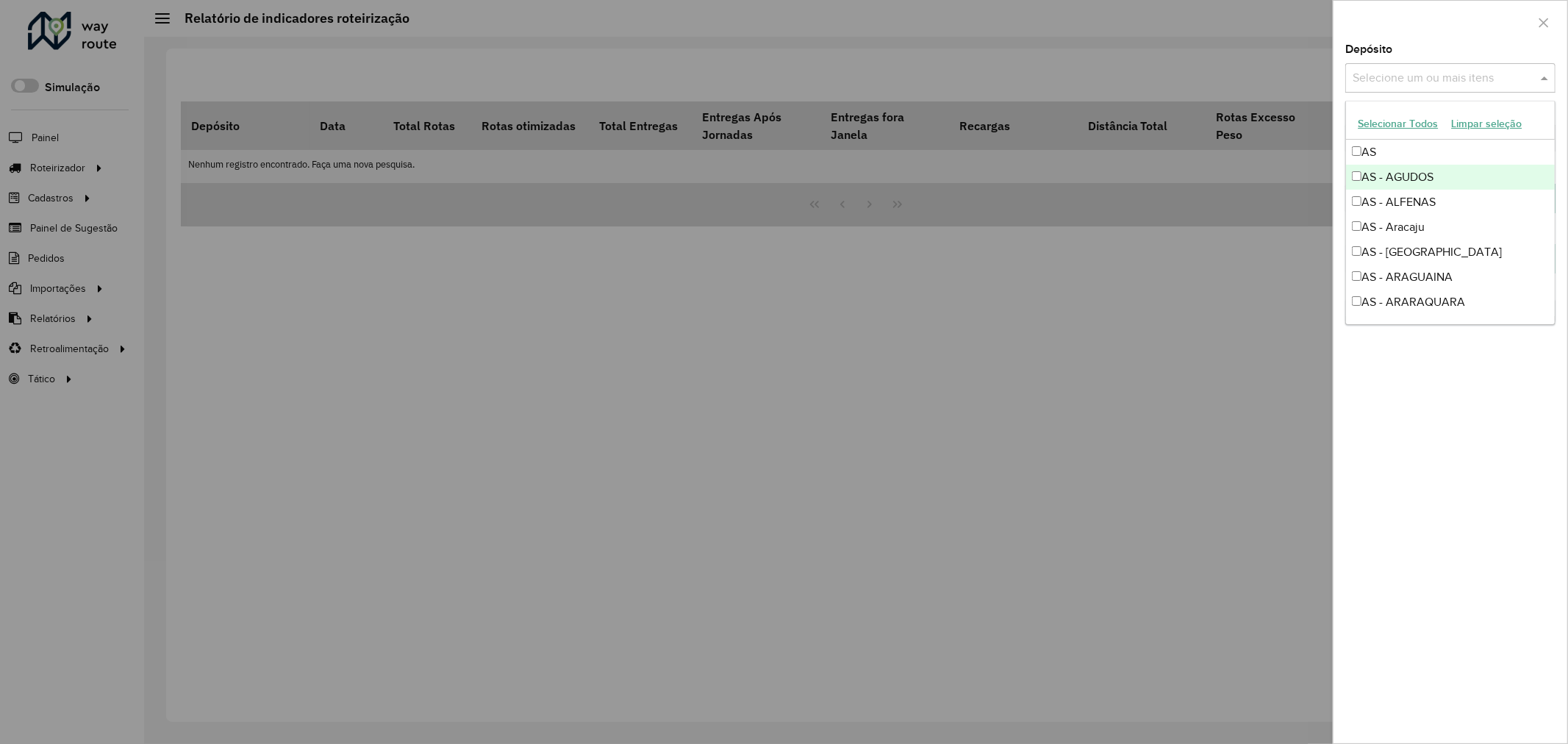
drag, startPoint x: 1414, startPoint y: 25, endPoint x: 1452, endPoint y: 148, distance: 128.7
click at [1414, 24] on div at bounding box center [1450, 23] width 233 height 44
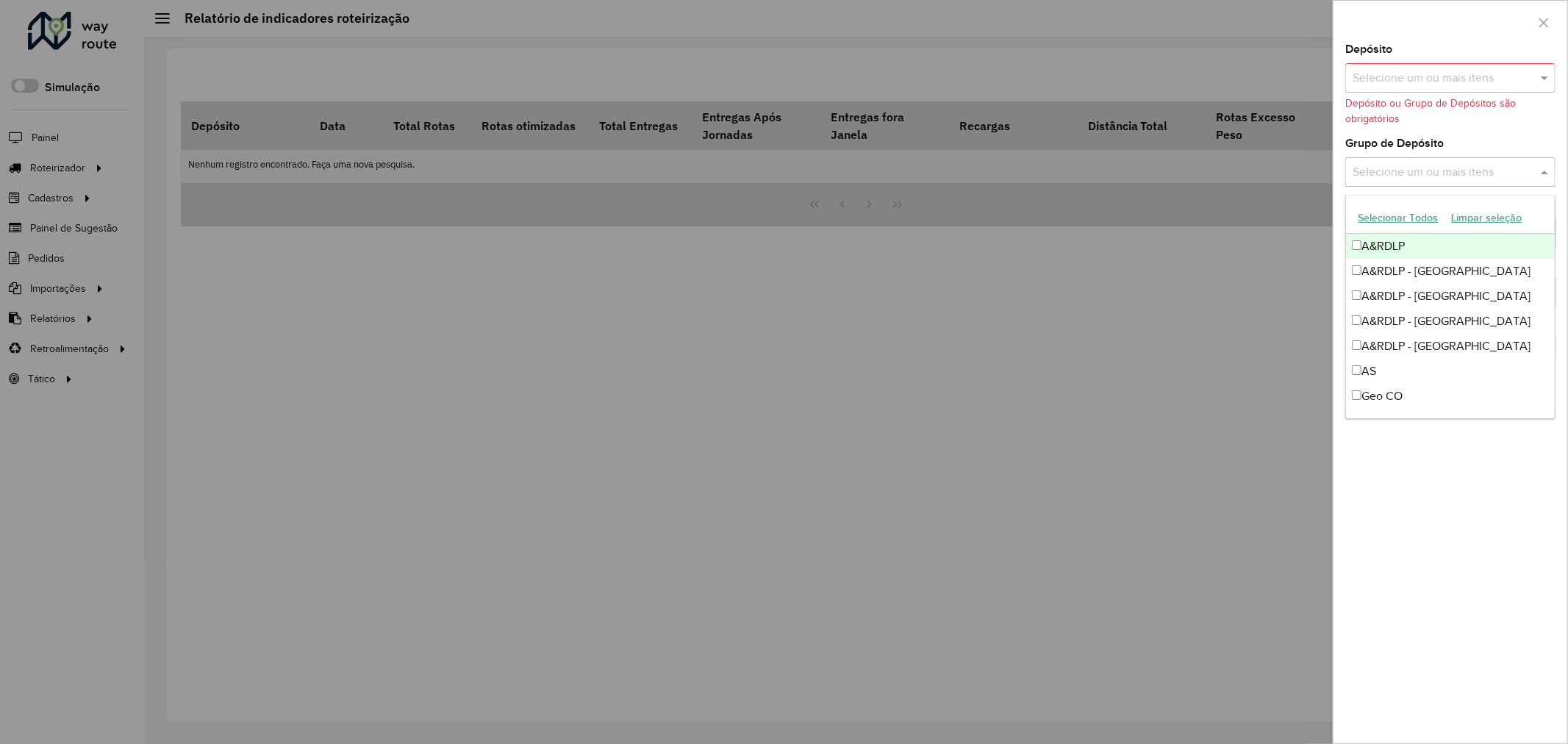
click at [1457, 172] on input "text" at bounding box center [1442, 172] width 188 height 18
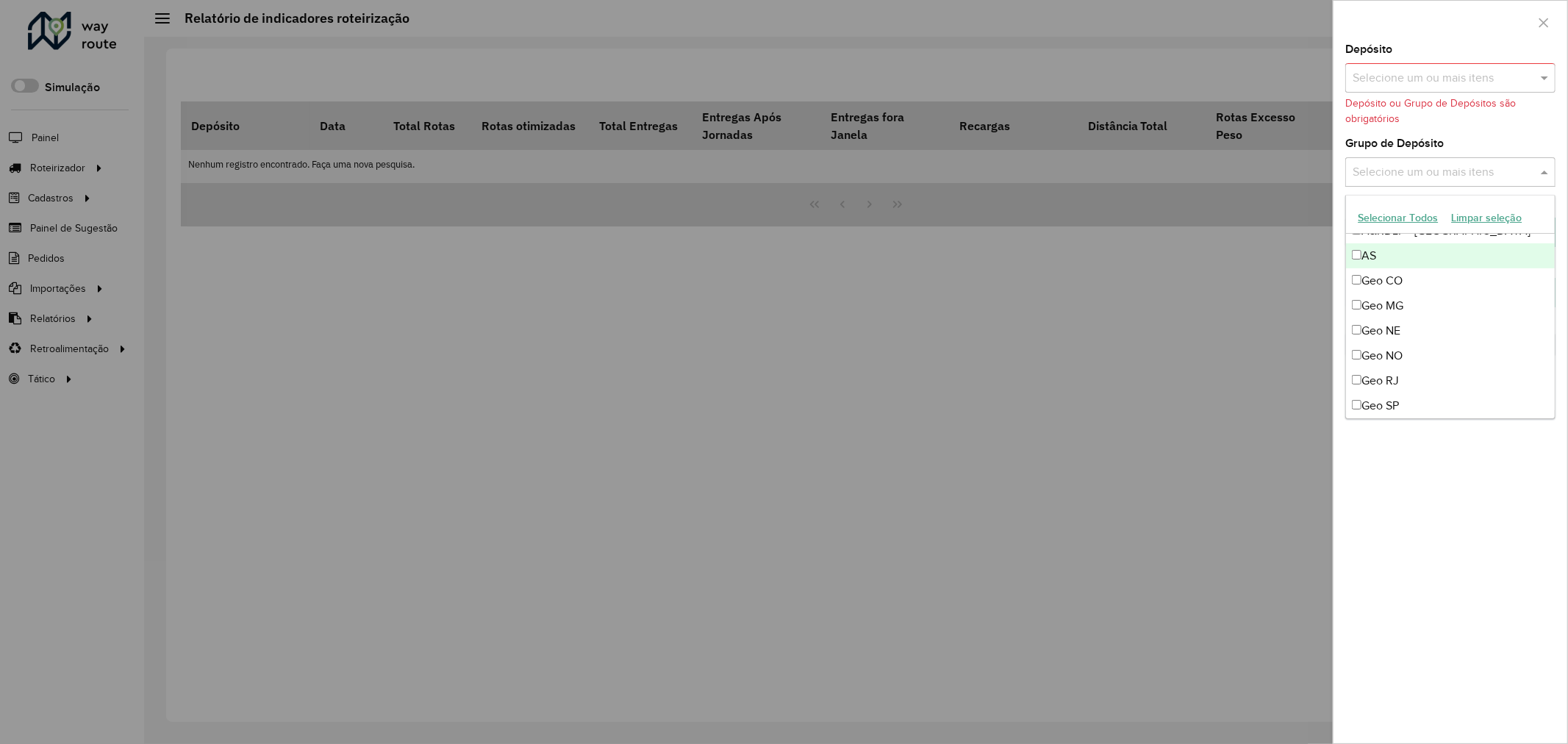
scroll to position [116, 0]
click at [1405, 295] on div "Geo MG" at bounding box center [1451, 305] width 209 height 25
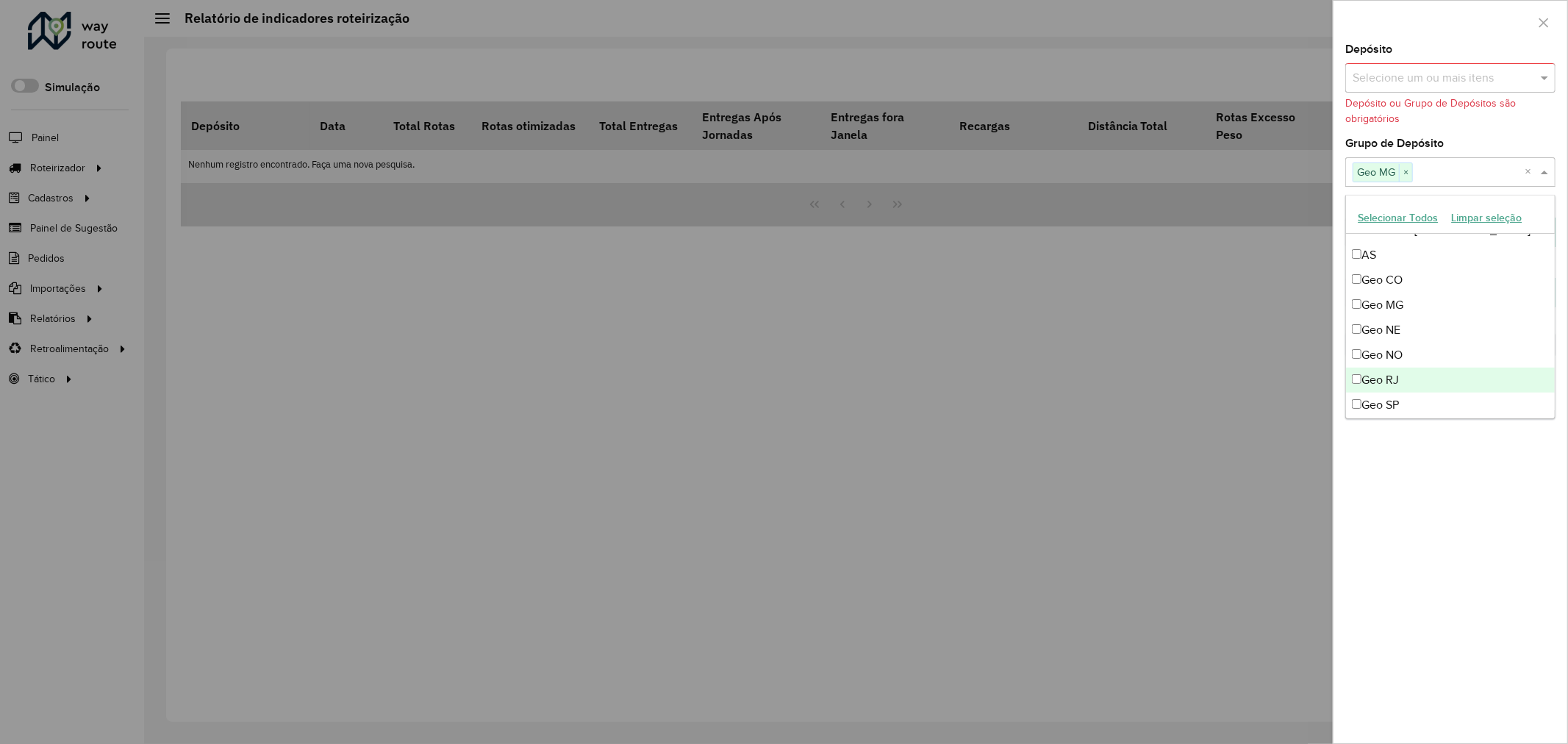
click at [1412, 372] on div "Geo RJ" at bounding box center [1451, 380] width 209 height 25
click at [1420, 406] on div "Geo SP" at bounding box center [1451, 405] width 209 height 25
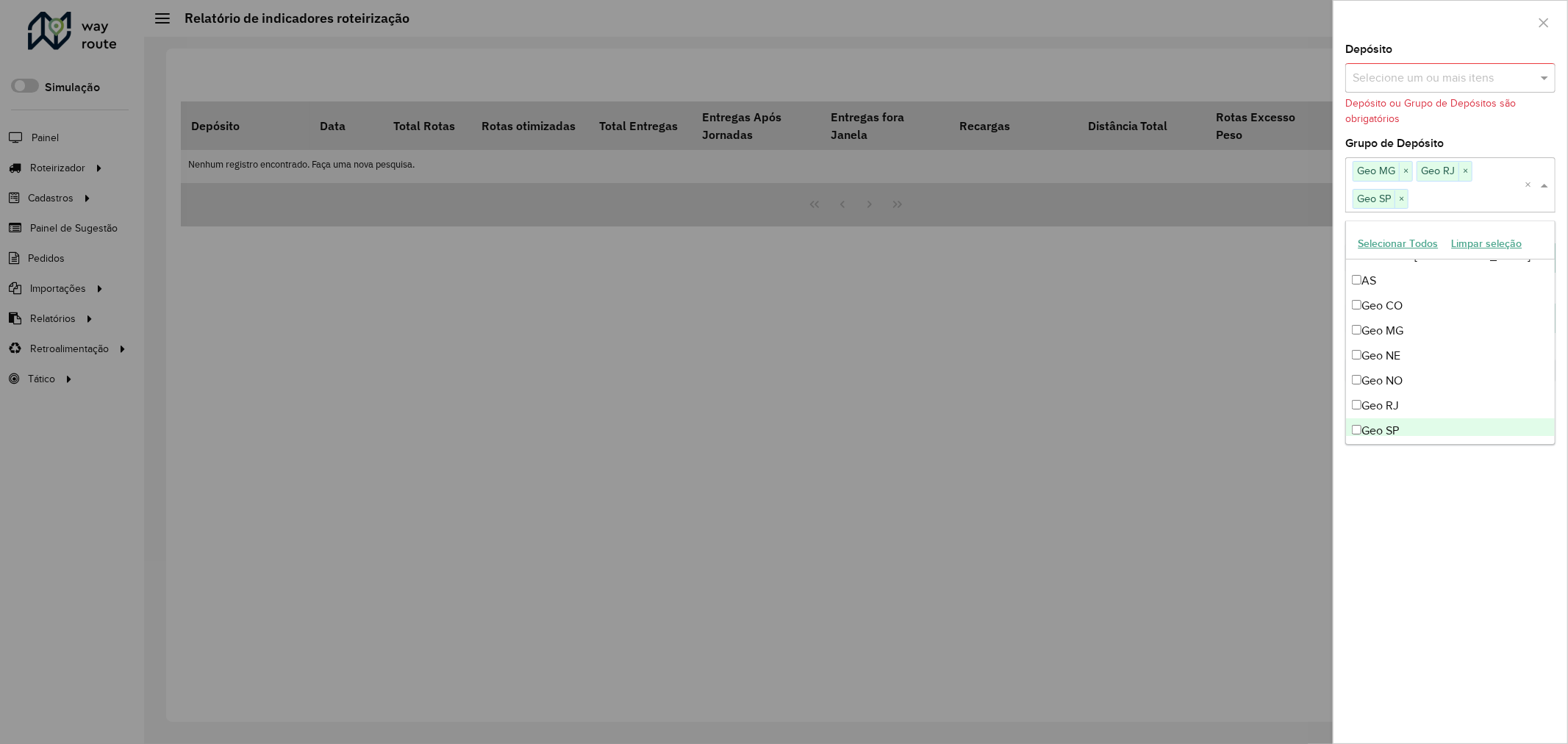
click at [1467, 508] on div "**********" at bounding box center [1450, 394] width 233 height 700
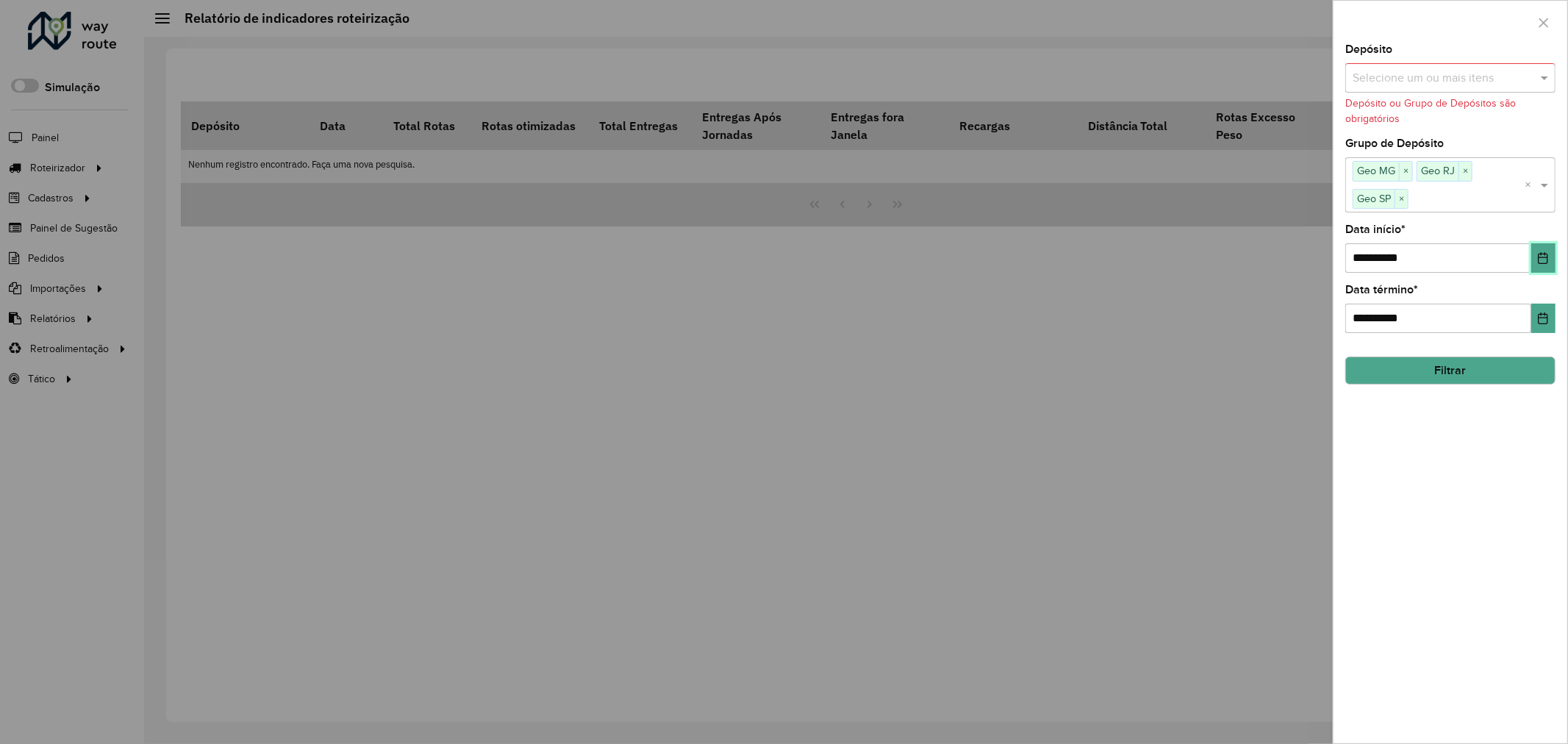
click at [1545, 269] on button "Choose Date" at bounding box center [1543, 258] width 24 height 29
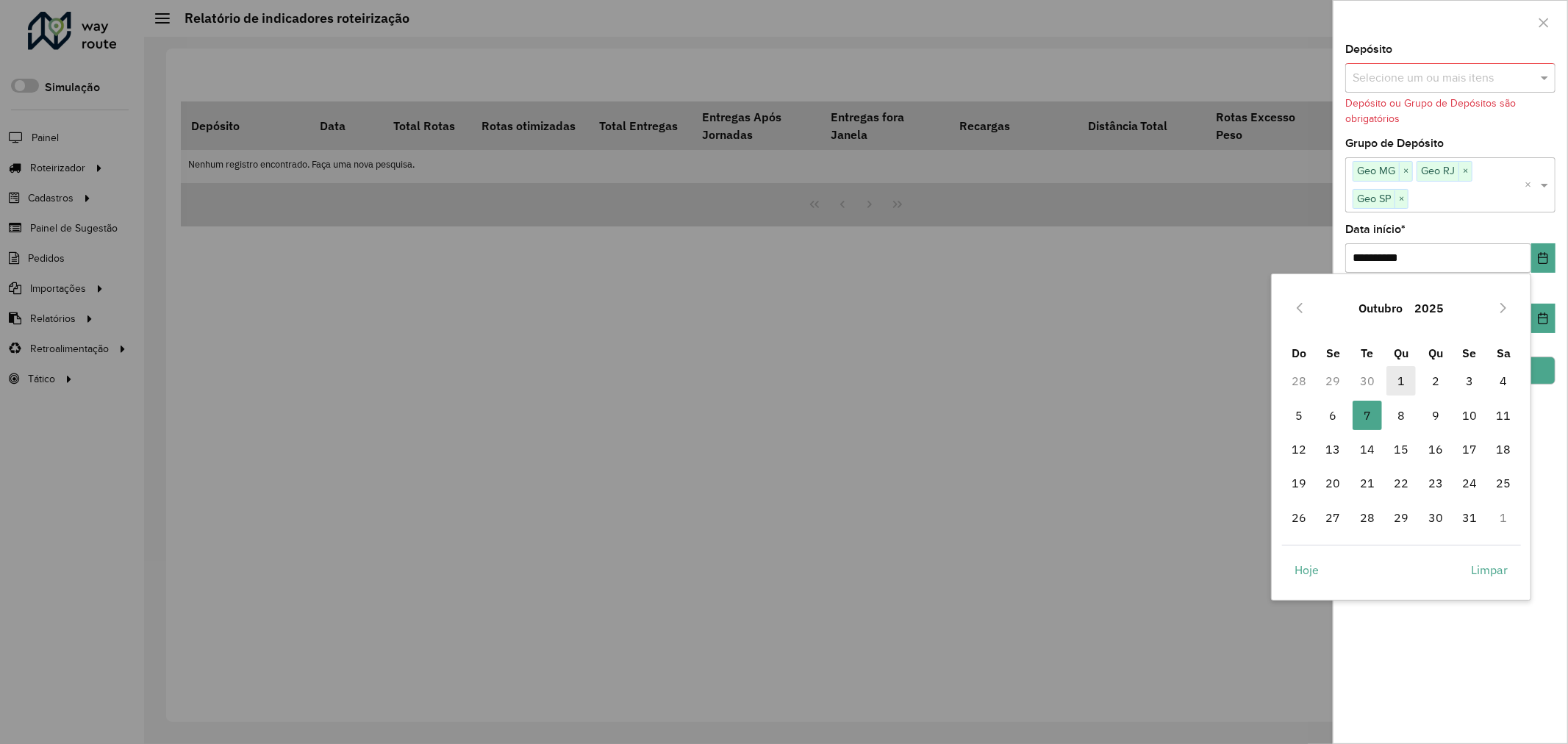
click at [1412, 377] on span "1" at bounding box center [1401, 381] width 29 height 29
type input "**********"
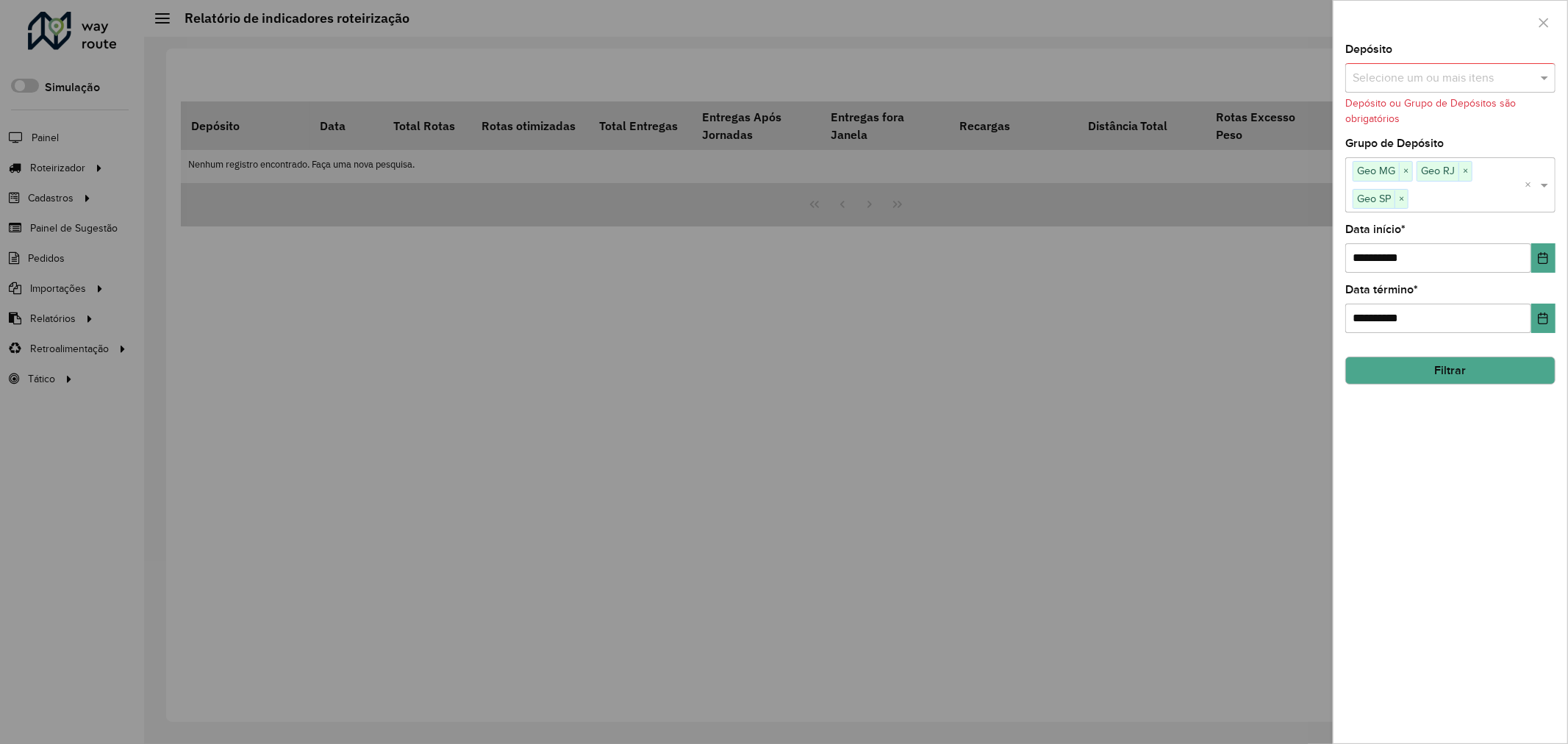
click at [1501, 367] on button "Filtrar" at bounding box center [1450, 370] width 210 height 28
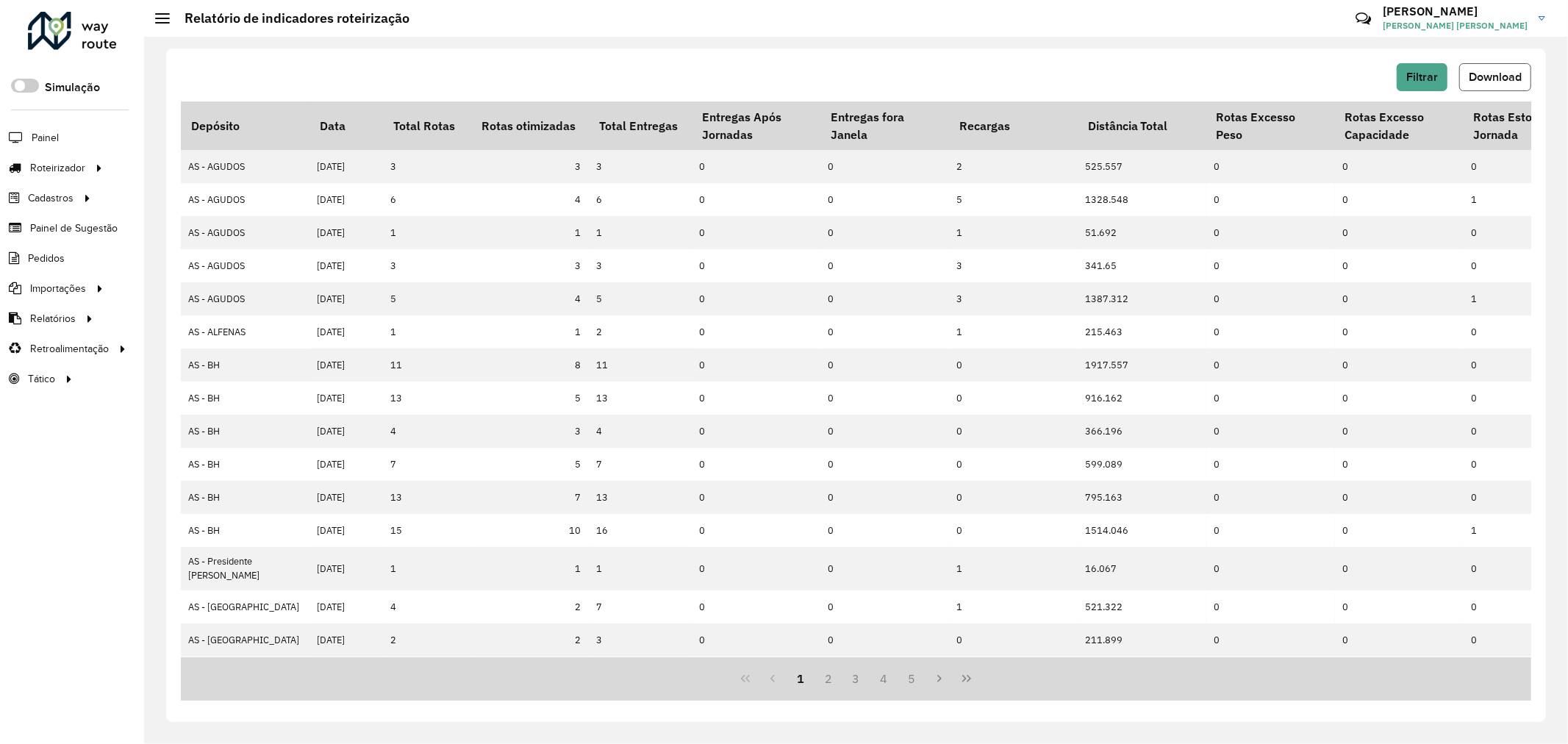
click at [1486, 75] on span "Download" at bounding box center [1494, 76] width 53 height 13
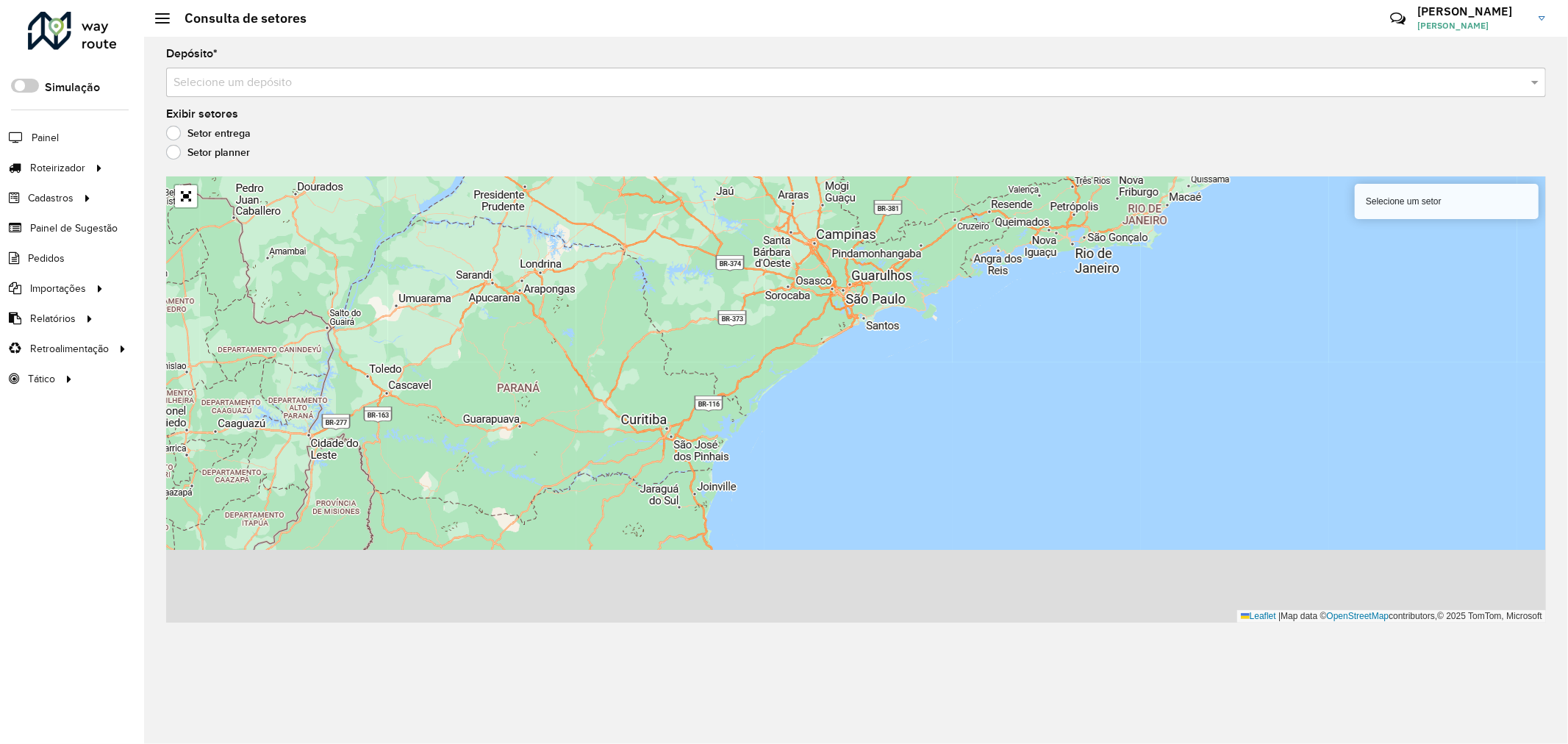
click at [556, 83] on input "text" at bounding box center [841, 83] width 1335 height 18
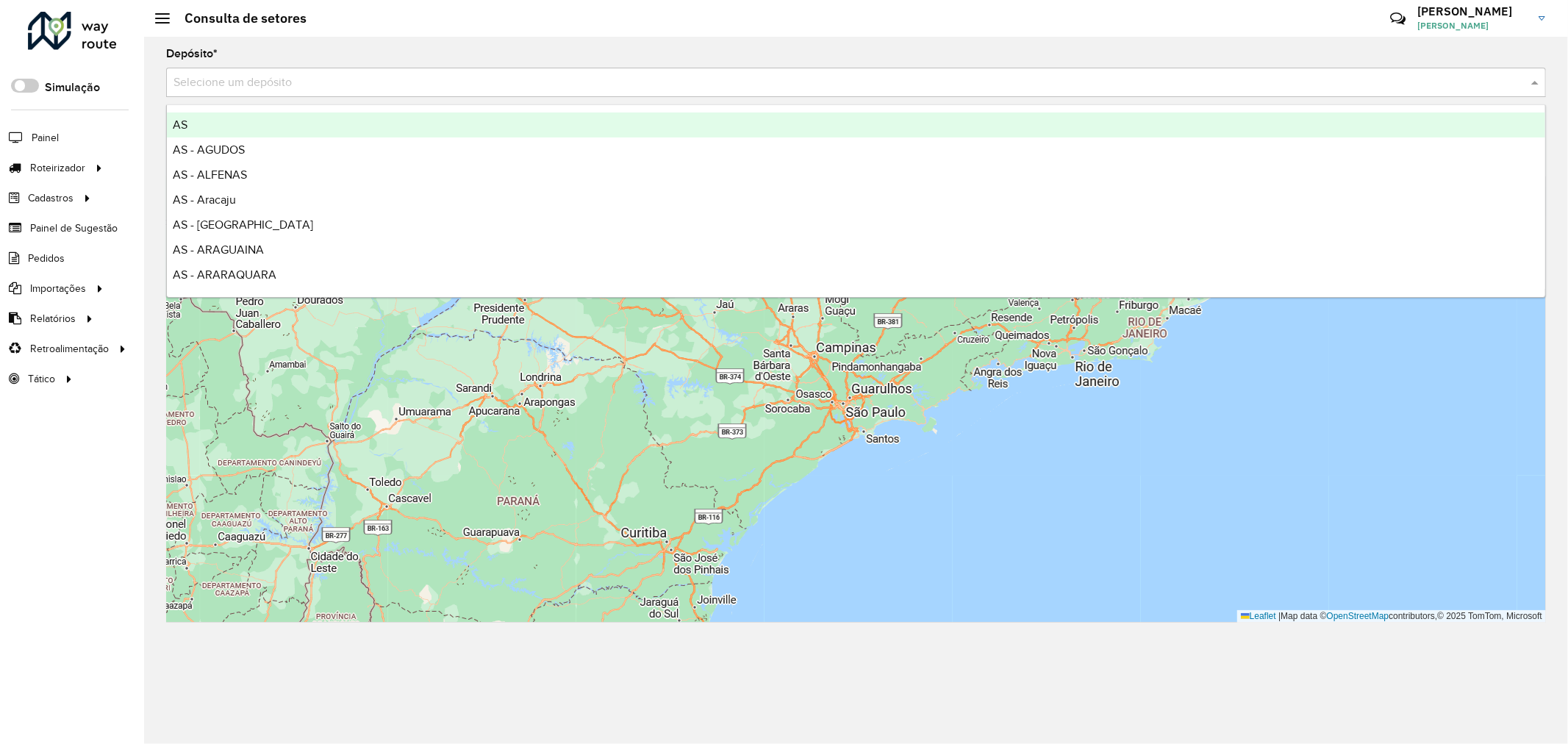
click at [383, 75] on input "text" at bounding box center [841, 83] width 1335 height 18
click at [370, 78] on input "text" at bounding box center [841, 83] width 1335 height 18
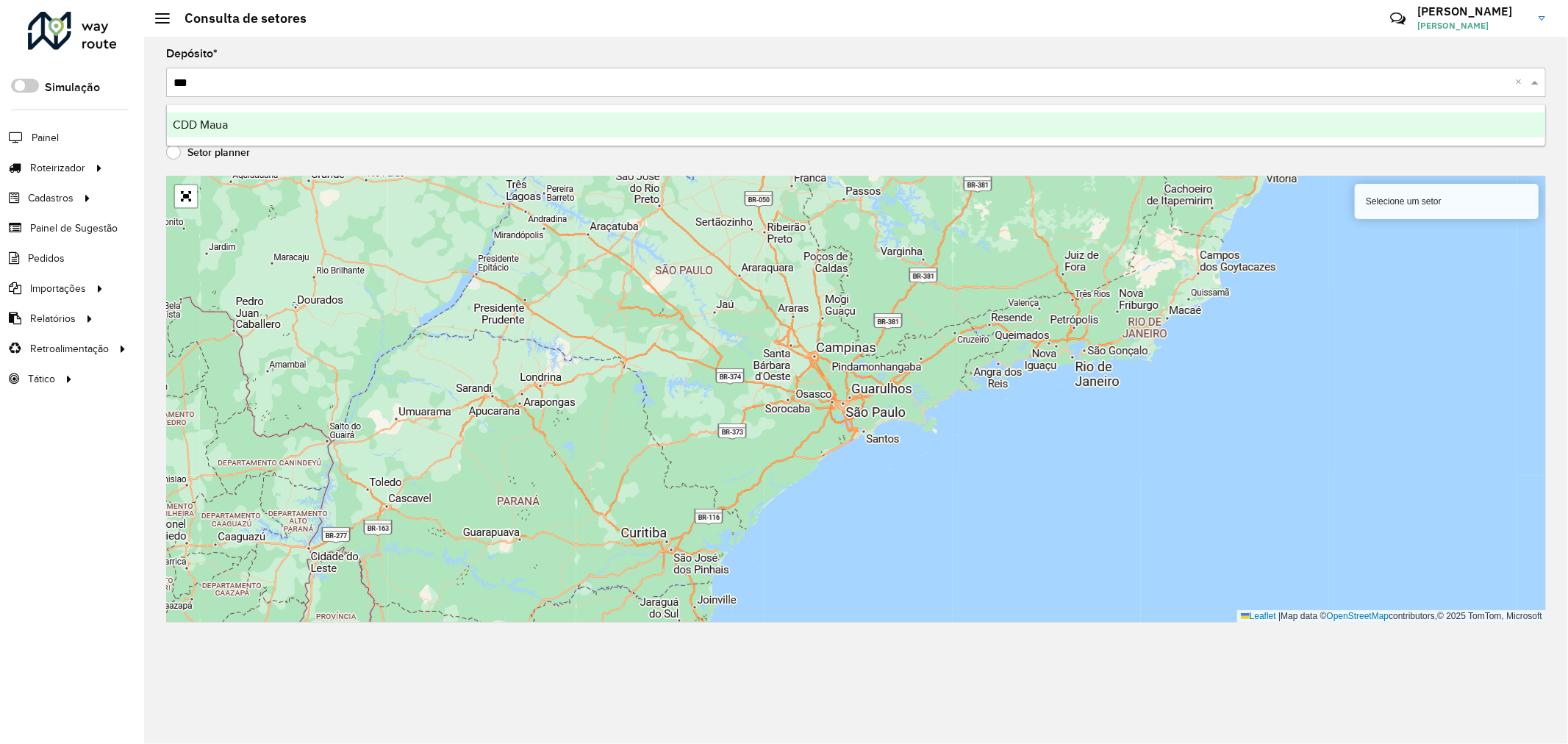
type input "****"
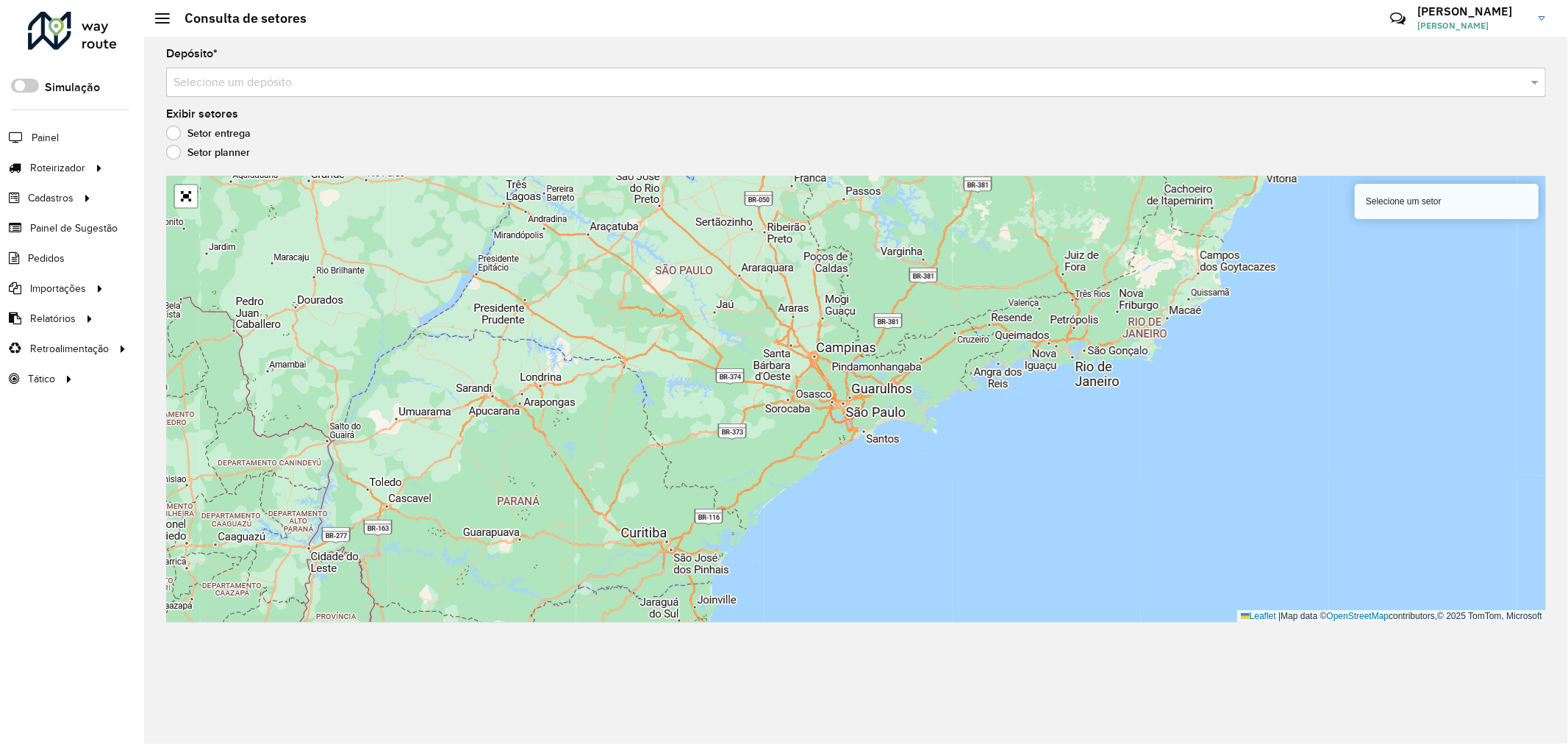
click at [701, 87] on input "text" at bounding box center [841, 83] width 1335 height 18
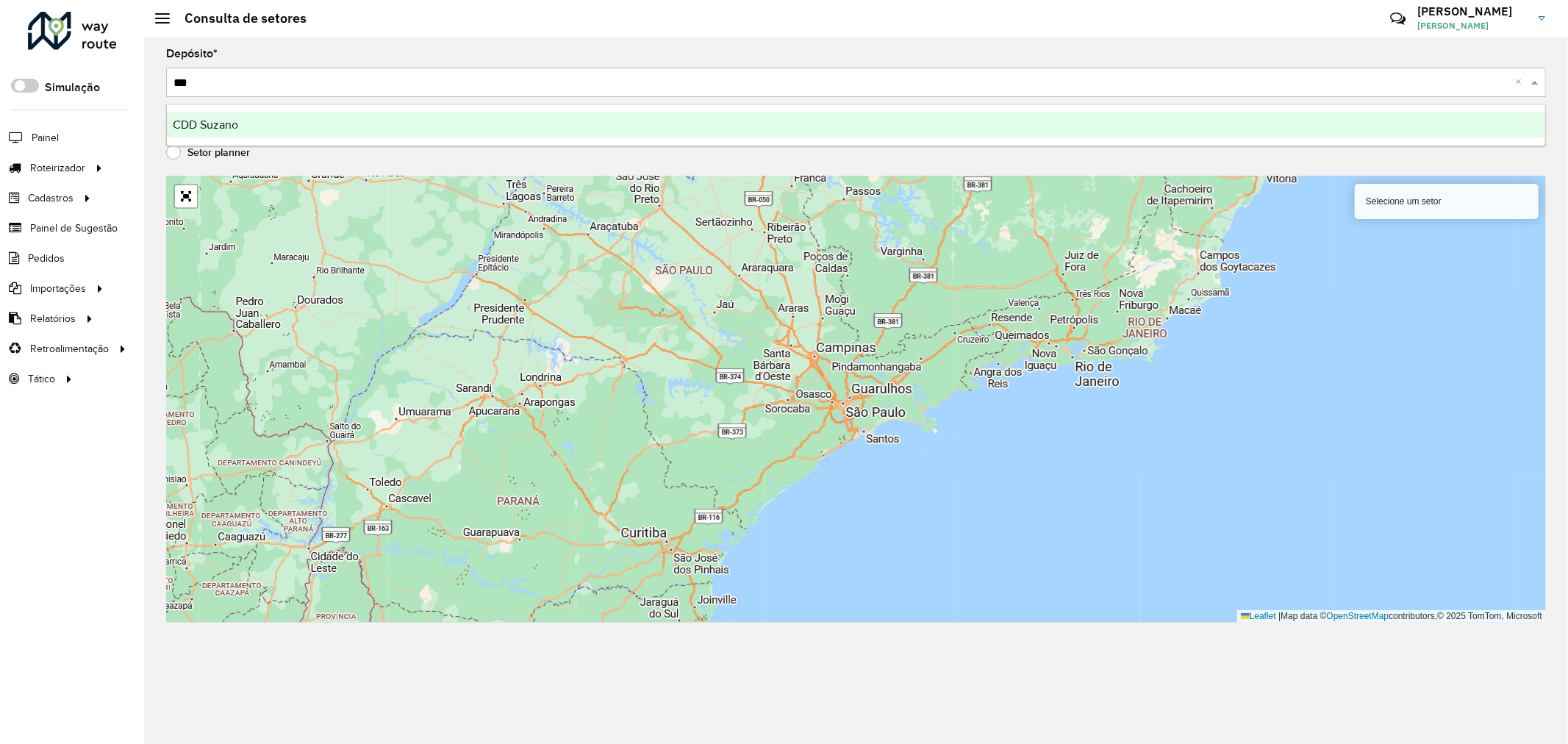
type input "****"
